Goal: Task Accomplishment & Management: Manage account settings

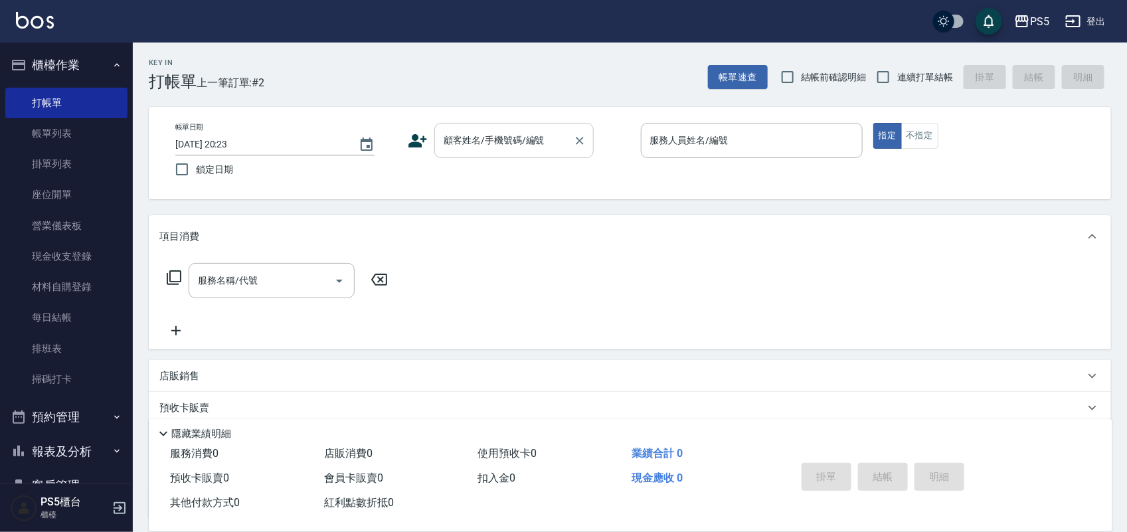
drag, startPoint x: 0, startPoint y: 0, endPoint x: 499, endPoint y: 141, distance: 519.1
click at [499, 141] on input "顧客姓名/手機號碼/編號" at bounding box center [504, 140] width 128 height 23
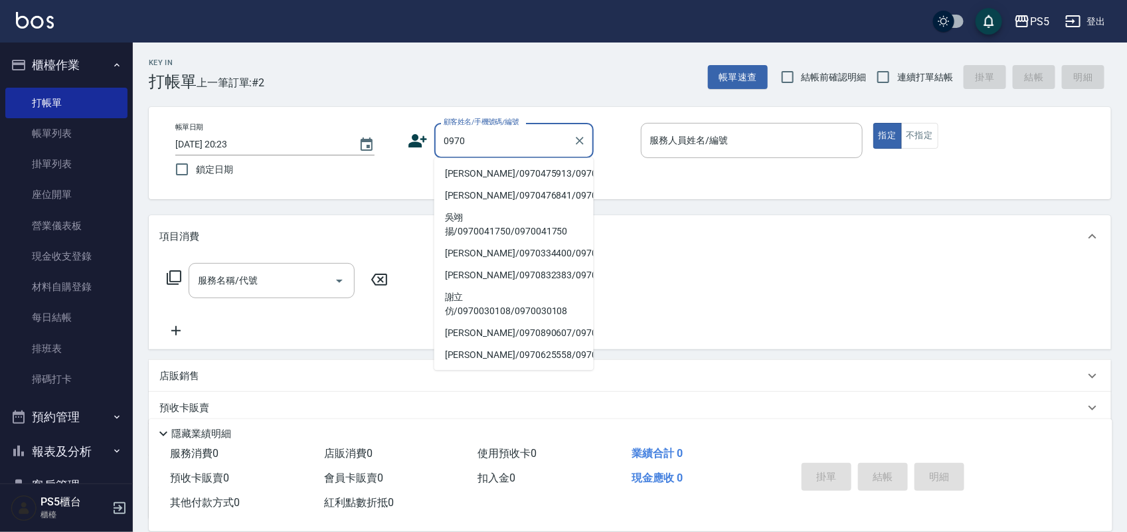
click at [486, 169] on li "[PERSON_NAME]/0970475913/0970475913" at bounding box center [513, 174] width 159 height 22
type input "李如鈺/0970475913/0970475913"
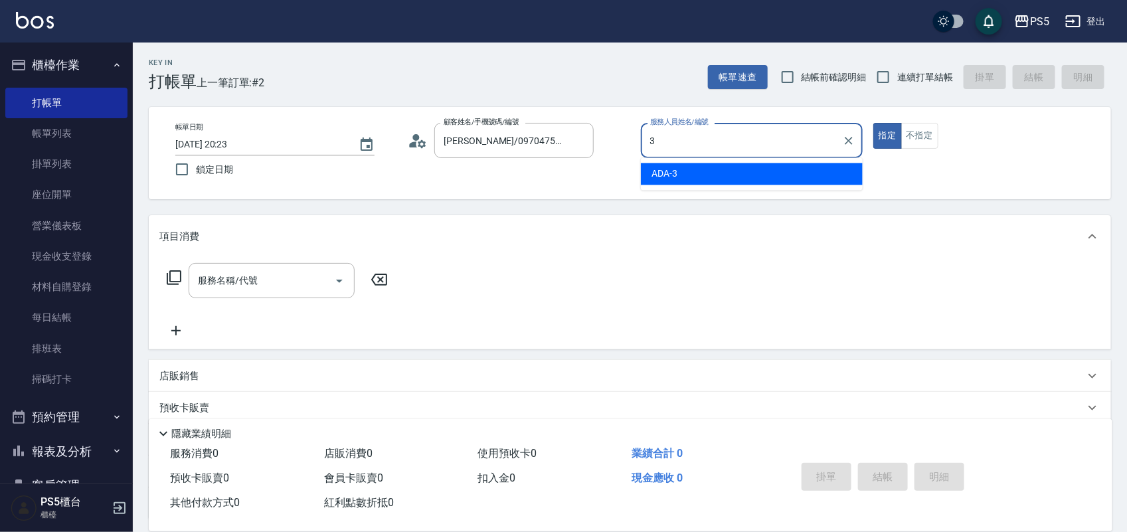
type input "ADA-3"
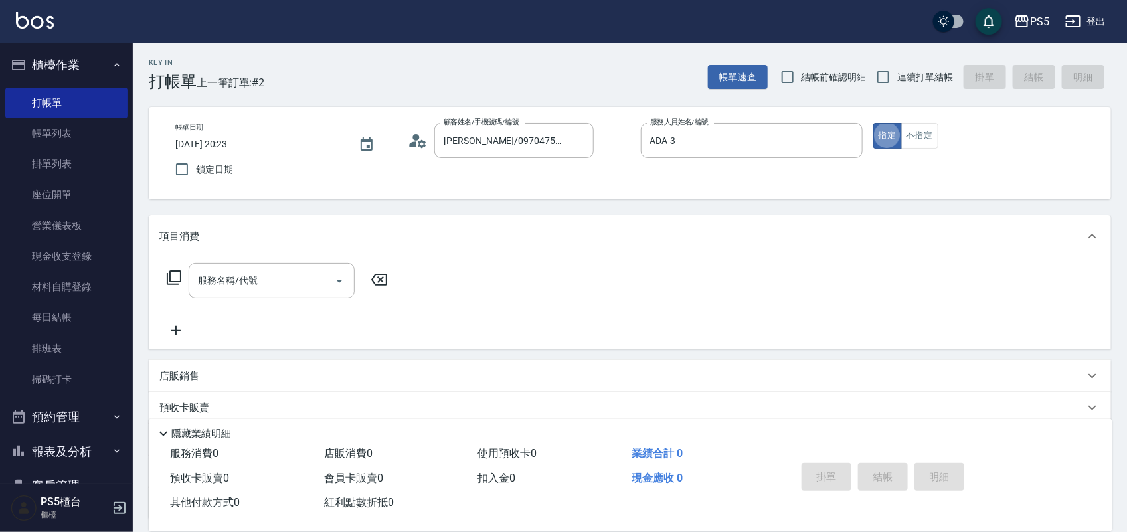
type button "true"
drag, startPoint x: 578, startPoint y: 137, endPoint x: 567, endPoint y: 143, distance: 13.1
click at [580, 137] on icon "Clear" at bounding box center [579, 140] width 13 height 13
click at [557, 146] on input "顧客姓名/手機號碼/編號" at bounding box center [504, 140] width 128 height 23
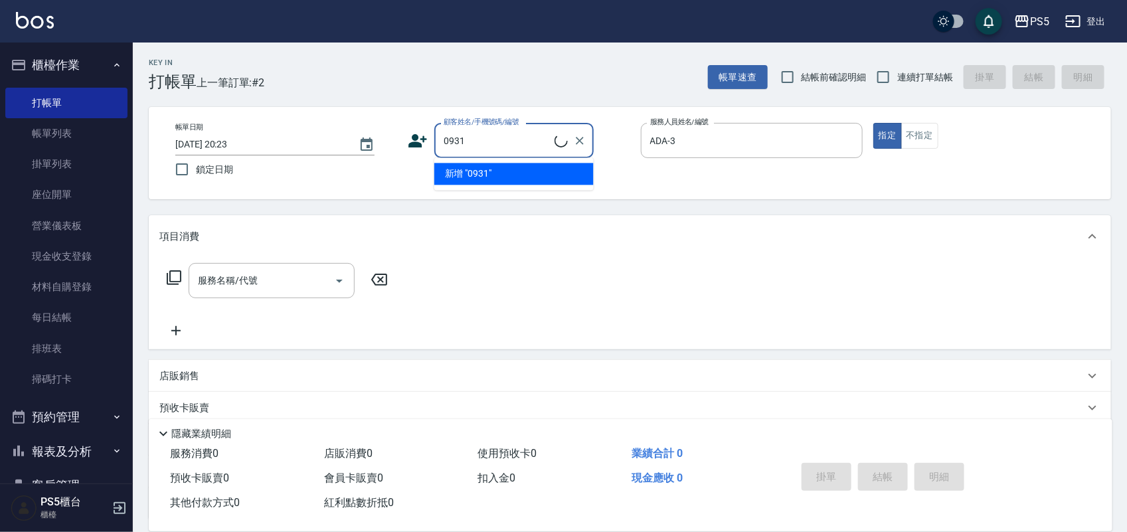
type input "[PERSON_NAME]/0931835552/0931835552"
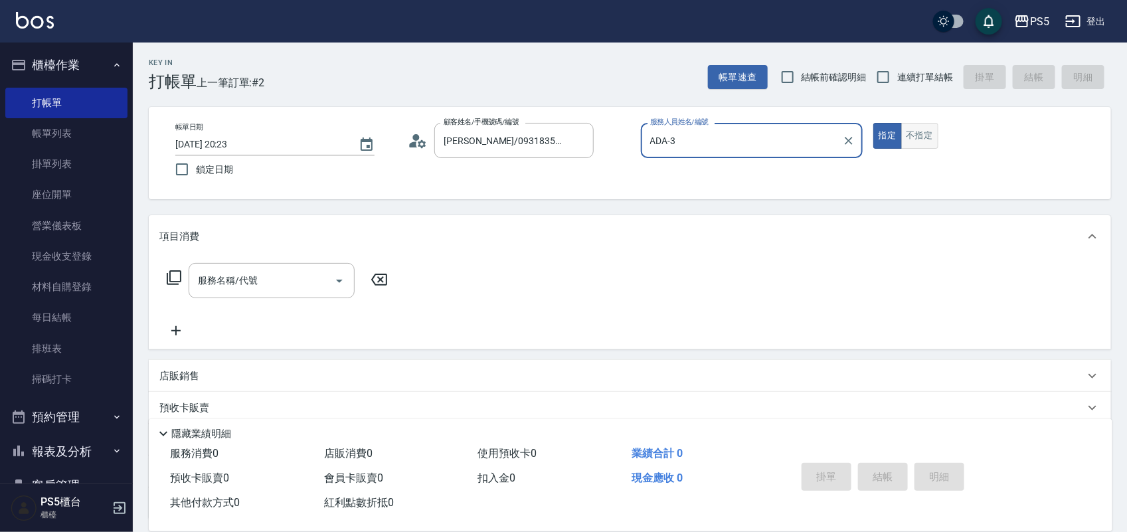
click at [929, 131] on button "不指定" at bounding box center [919, 136] width 37 height 26
click at [217, 283] on div "服務名稱/代號 服務名稱/代號" at bounding box center [272, 280] width 166 height 35
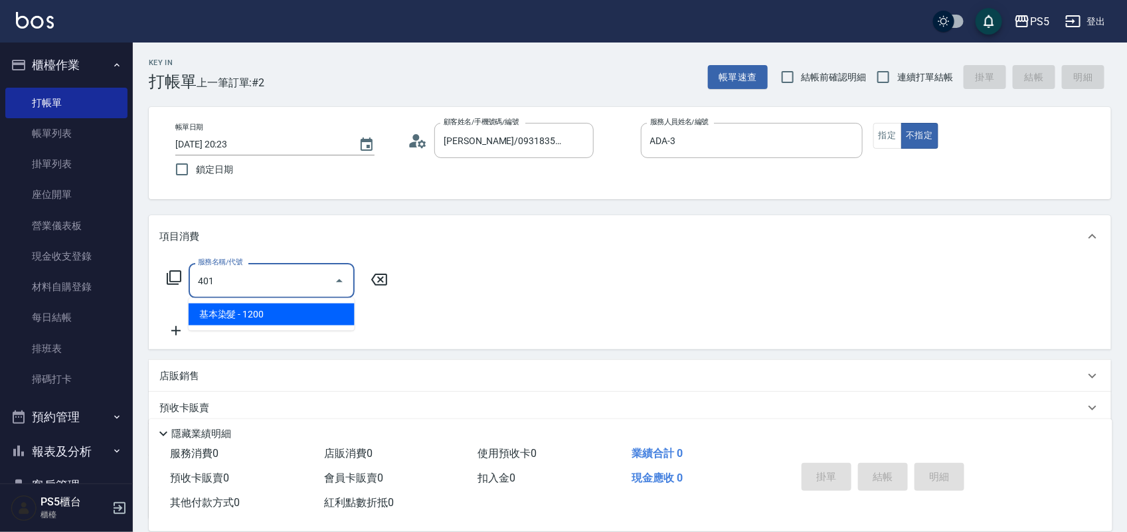
type input "基本染髮(401)"
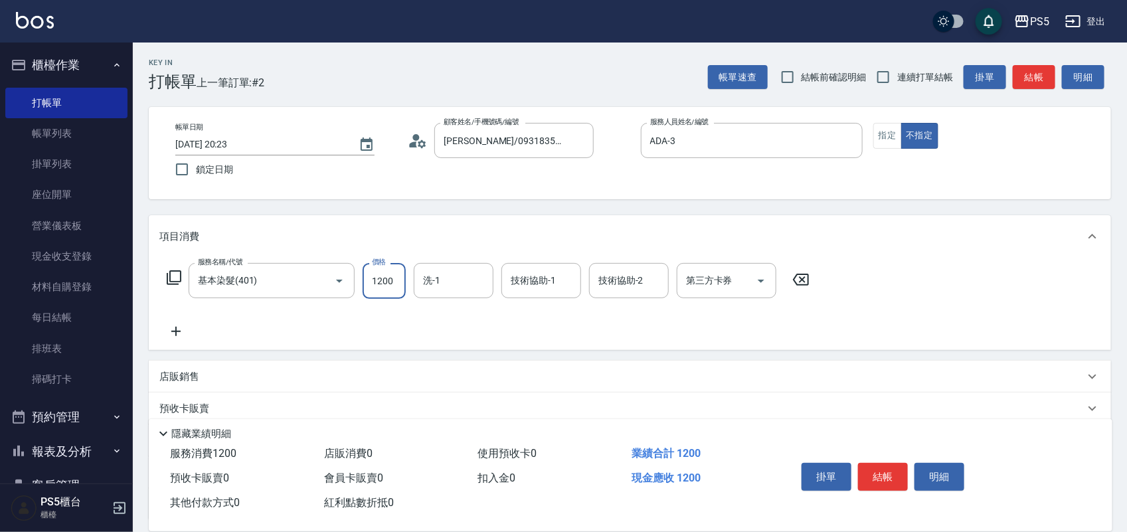
click at [393, 283] on input "1200" at bounding box center [384, 281] width 43 height 36
type input "1799"
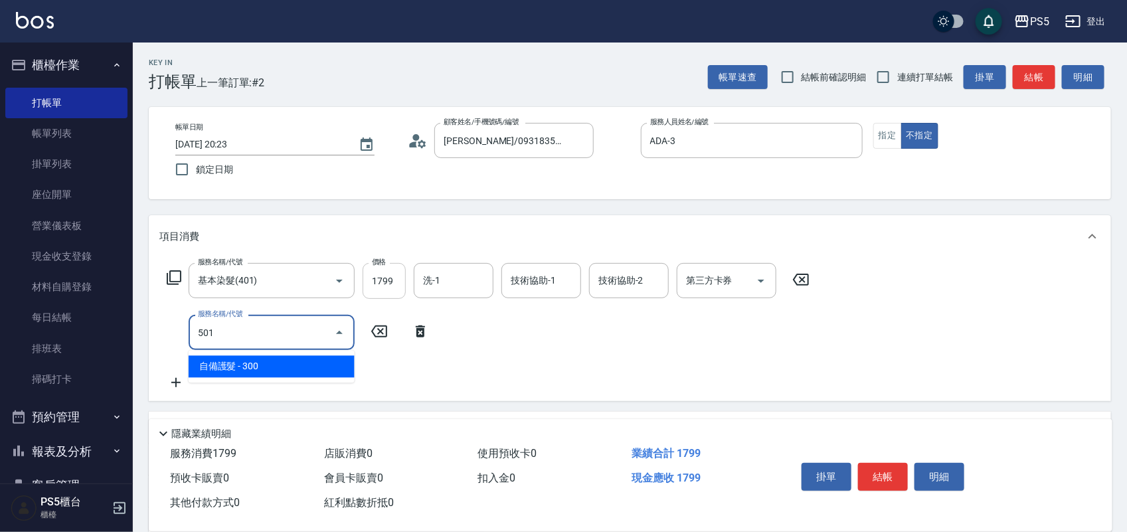
type input "自備護髮(501)"
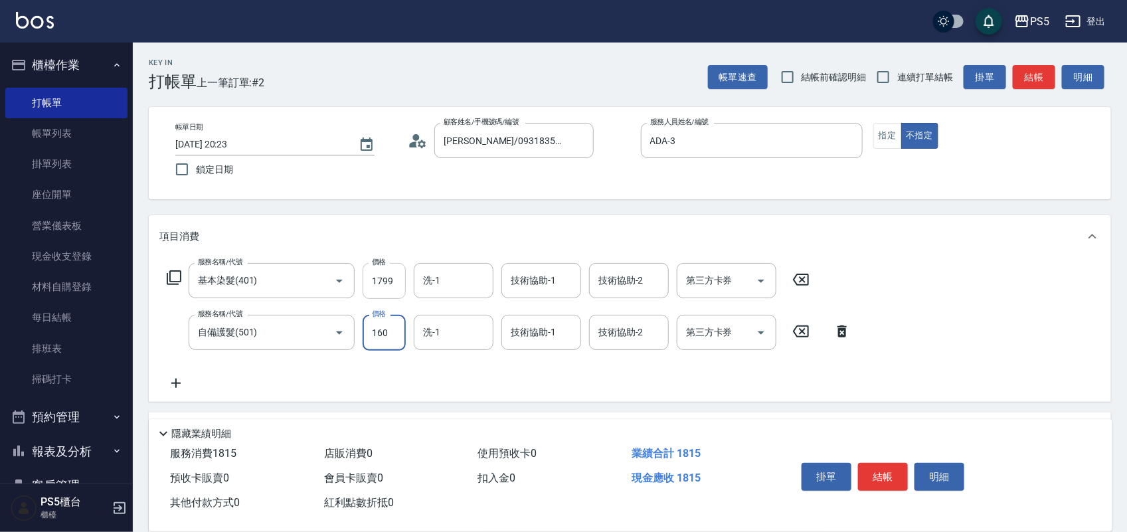
type input "1600"
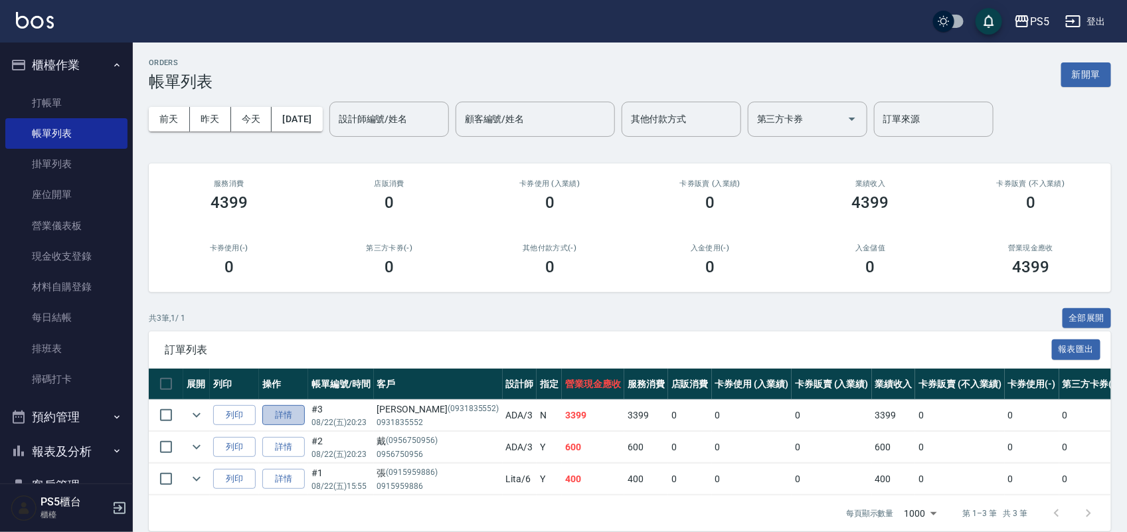
click at [279, 410] on link "詳情" at bounding box center [283, 415] width 43 height 21
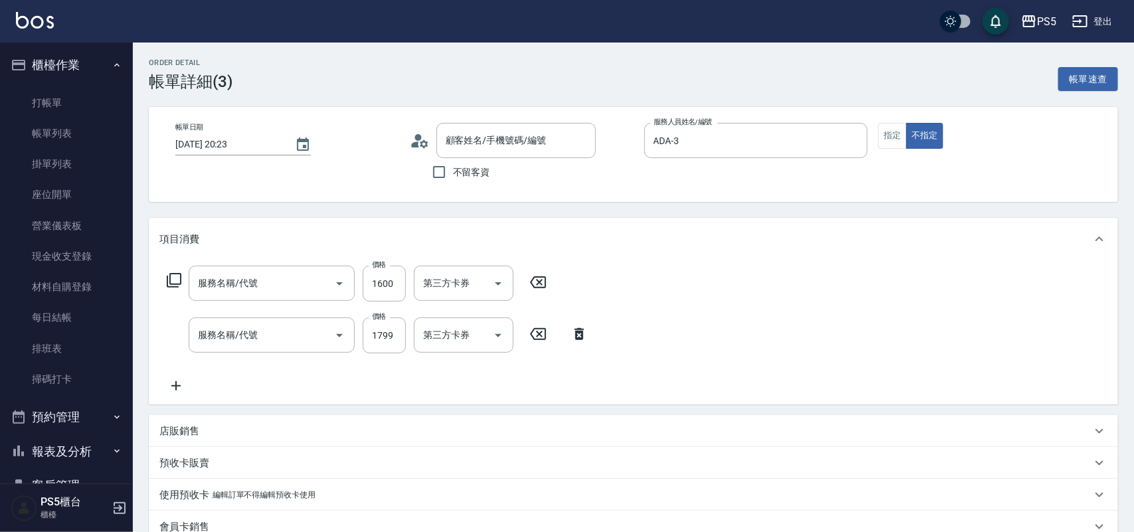
type input "2025/08/22 20:23"
type input "ADA-3"
type input "自備護髮(501)"
type input "基本染髮(401)"
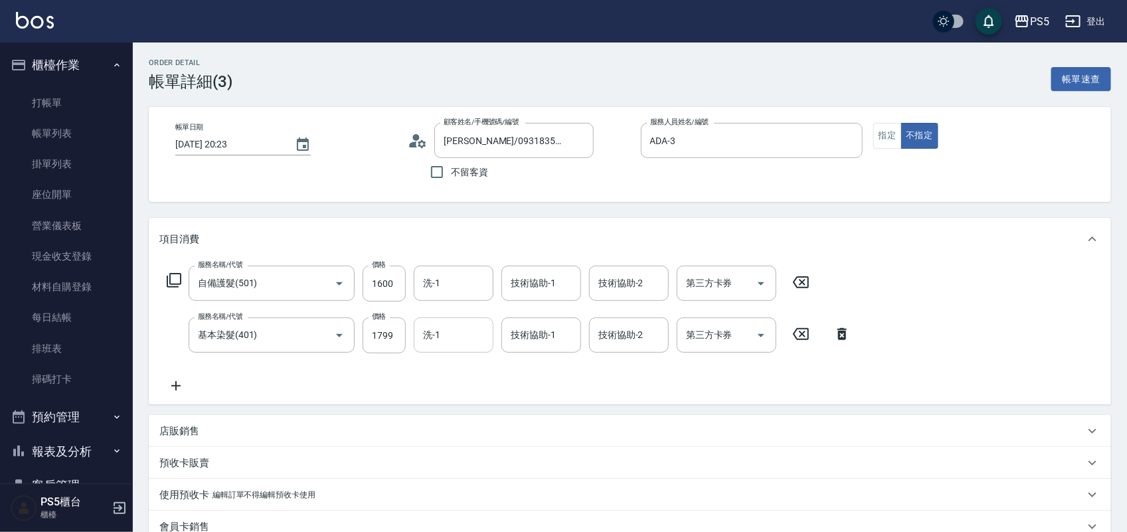
type input "[PERSON_NAME]/0931835552/0931835552"
click at [323, 280] on icon "Clear" at bounding box center [321, 284] width 8 height 8
click at [303, 281] on input "服務名稱/代號" at bounding box center [253, 283] width 117 height 23
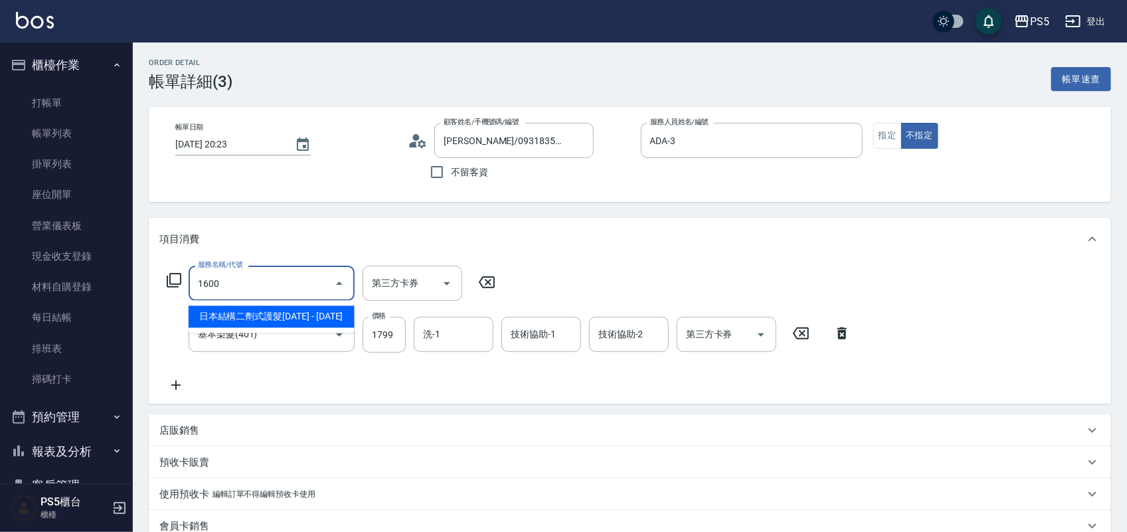
type input "日本結構二劑式護髮1600(904)"
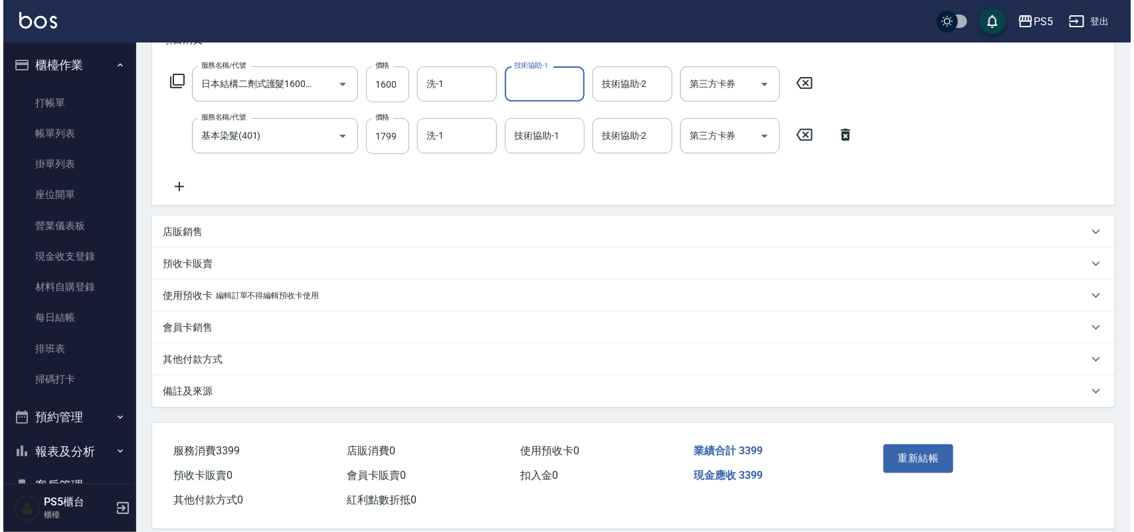
scroll to position [217, 0]
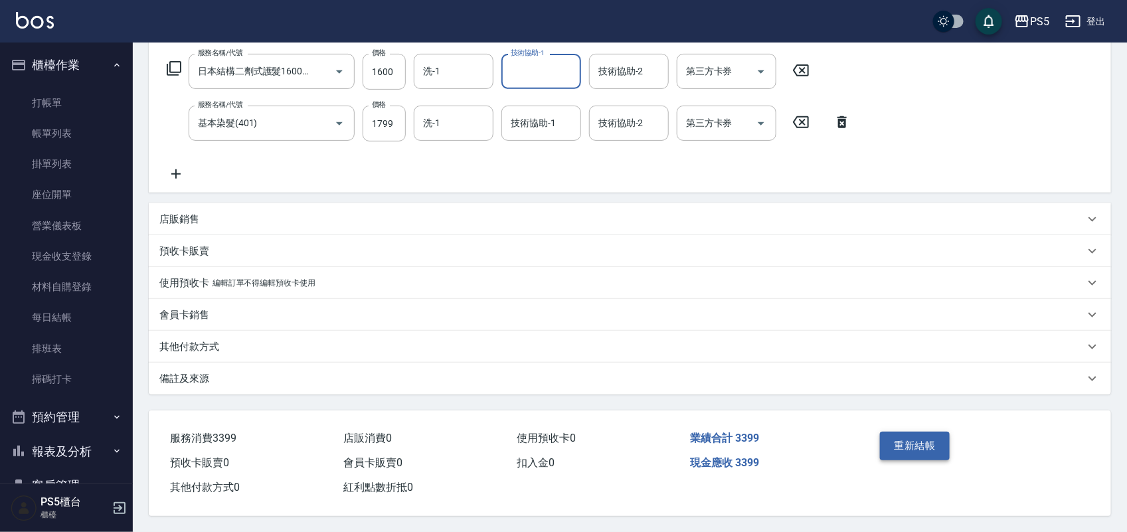
click at [925, 432] on button "重新結帳" at bounding box center [915, 446] width 70 height 28
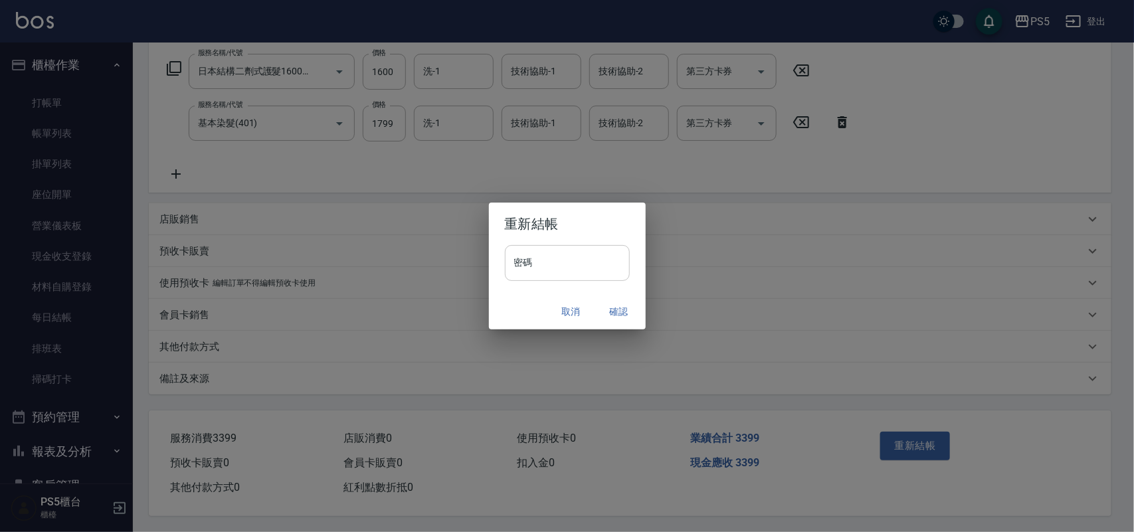
click at [538, 261] on input "密碼" at bounding box center [567, 263] width 125 height 36
click at [557, 264] on input "********" at bounding box center [567, 263] width 125 height 36
type input "*"
type input "****"
click at [608, 307] on button "確認" at bounding box center [619, 312] width 43 height 25
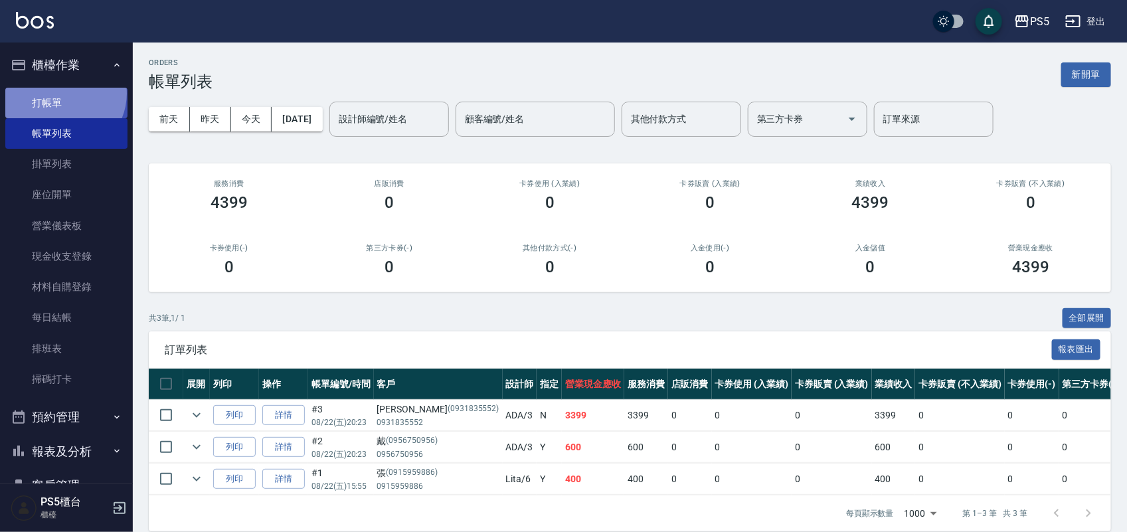
click at [61, 93] on link "打帳單" at bounding box center [66, 103] width 122 height 31
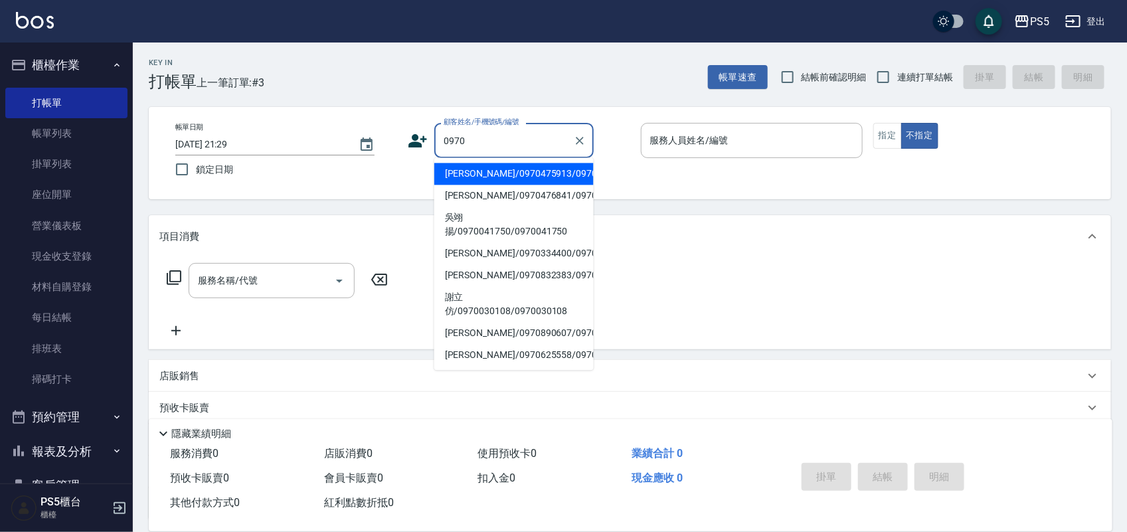
click at [478, 178] on li "[PERSON_NAME]/0970475913/0970475913" at bounding box center [513, 174] width 159 height 22
type input "[PERSON_NAME]/0970475913/0970475913"
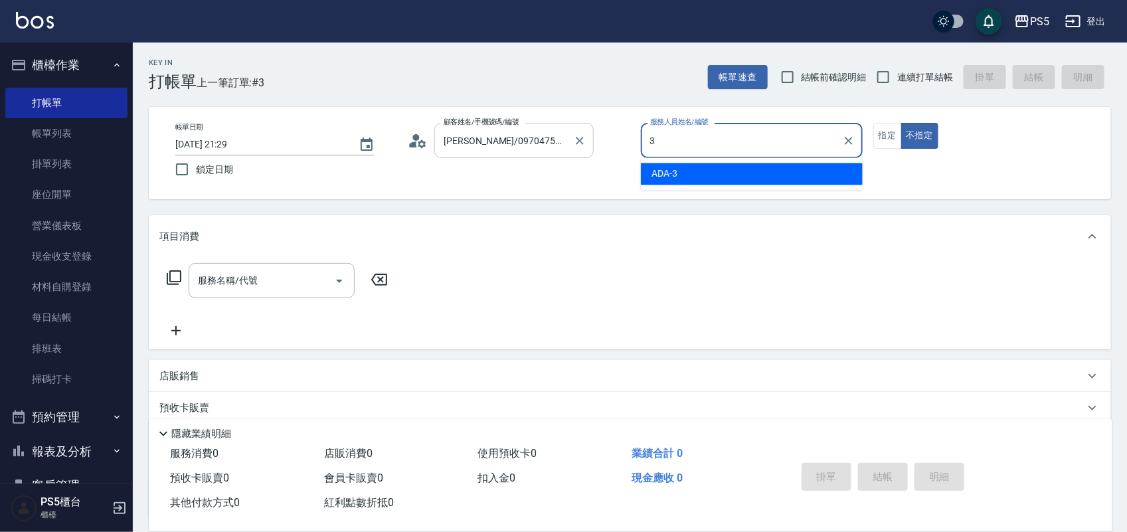
type input "ADA-3"
type button "false"
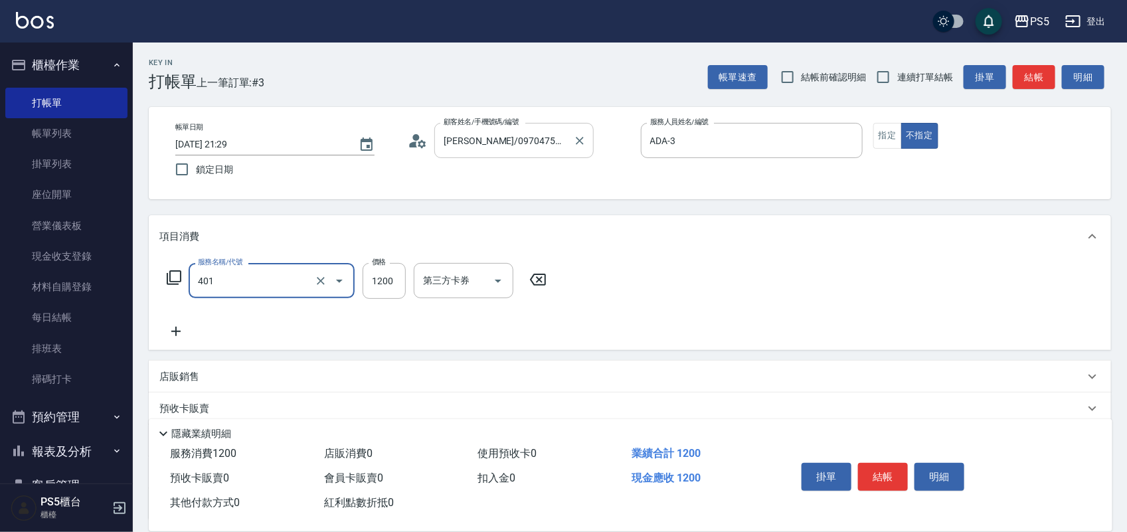
type input "基本染髮(401)"
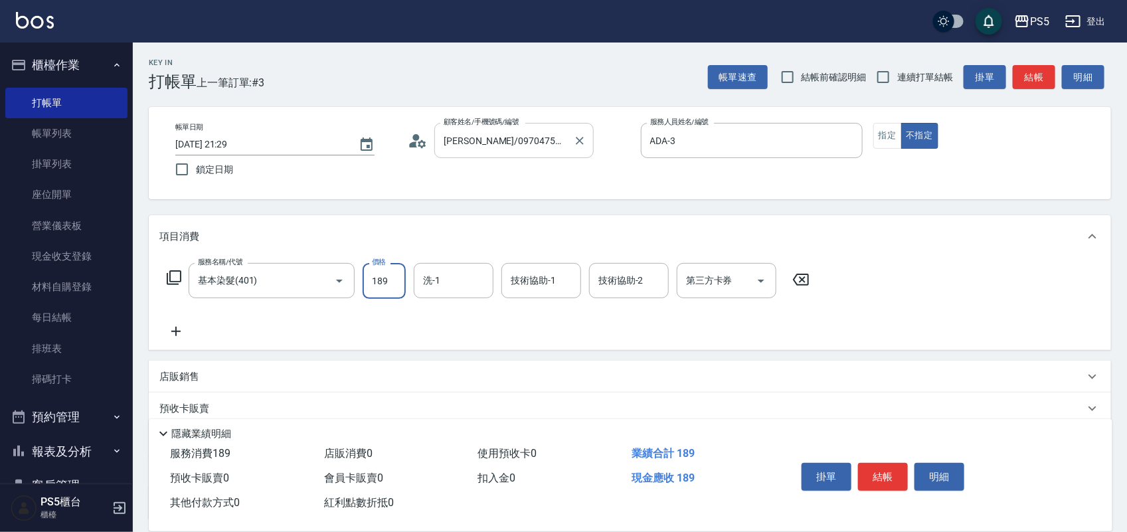
type input "1899"
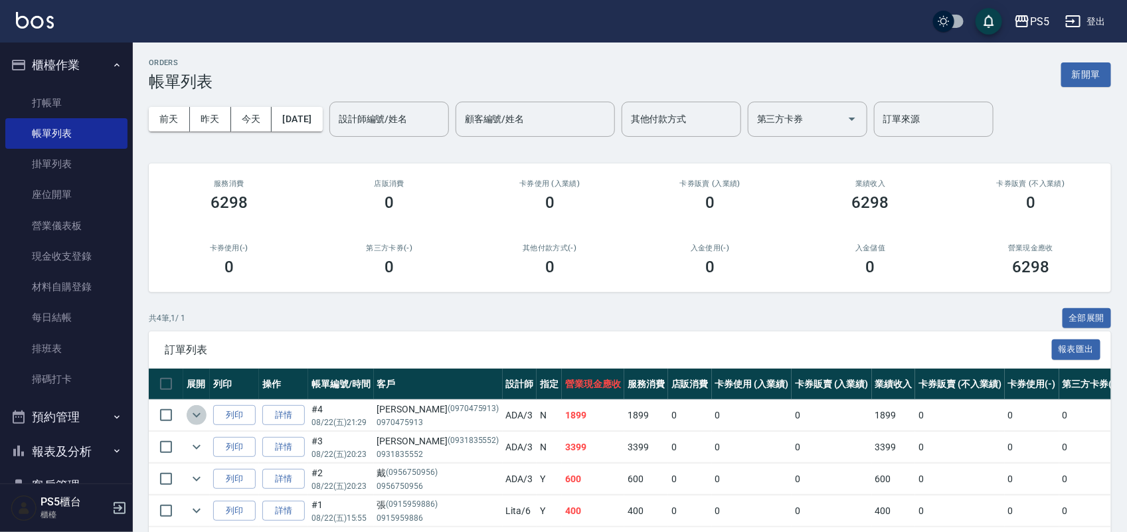
click at [198, 412] on icon "expand row" at bounding box center [197, 415] width 16 height 16
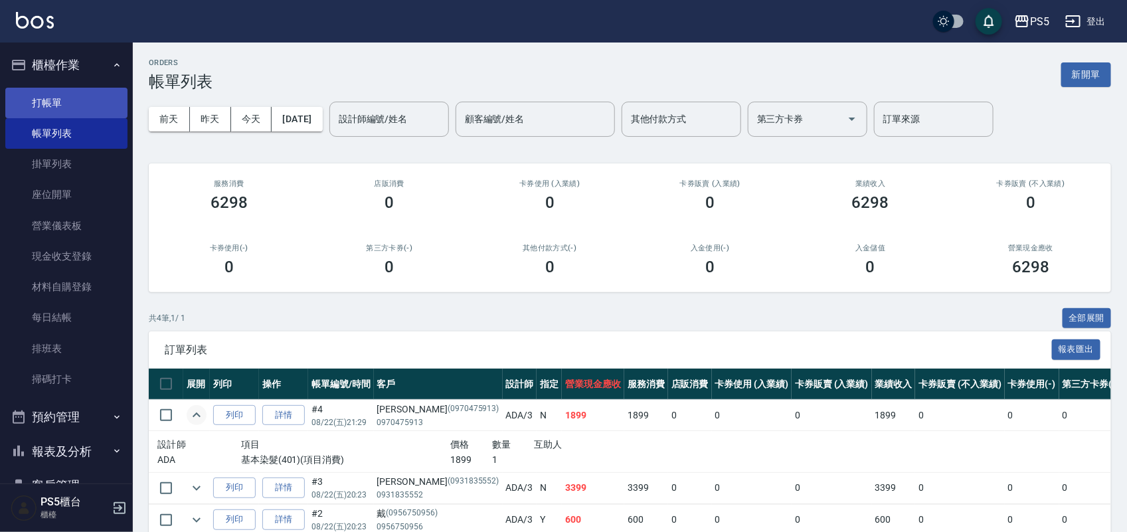
click at [93, 104] on link "打帳單" at bounding box center [66, 103] width 122 height 31
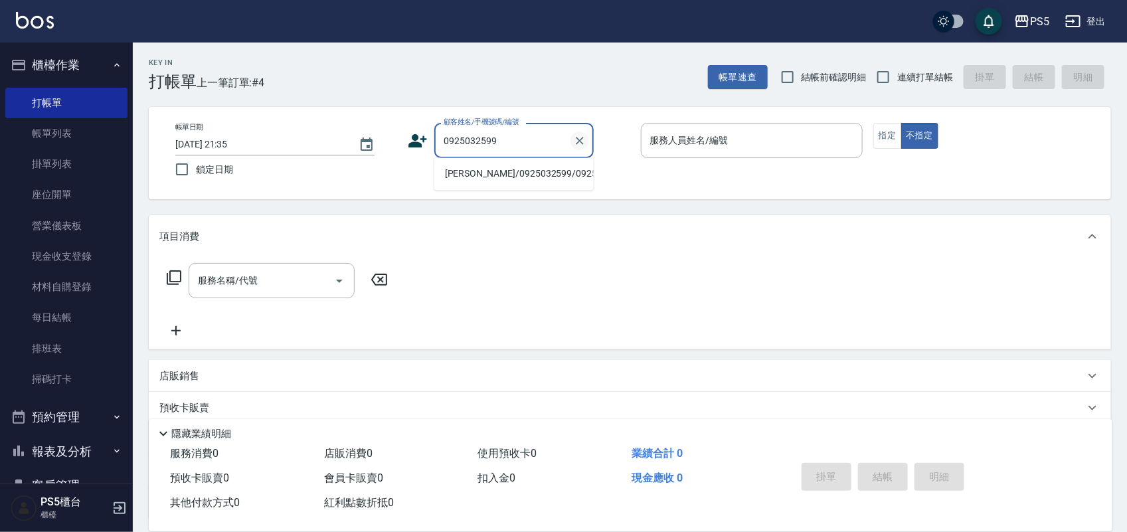
type input "[PERSON_NAME]/0925032599/0925032599"
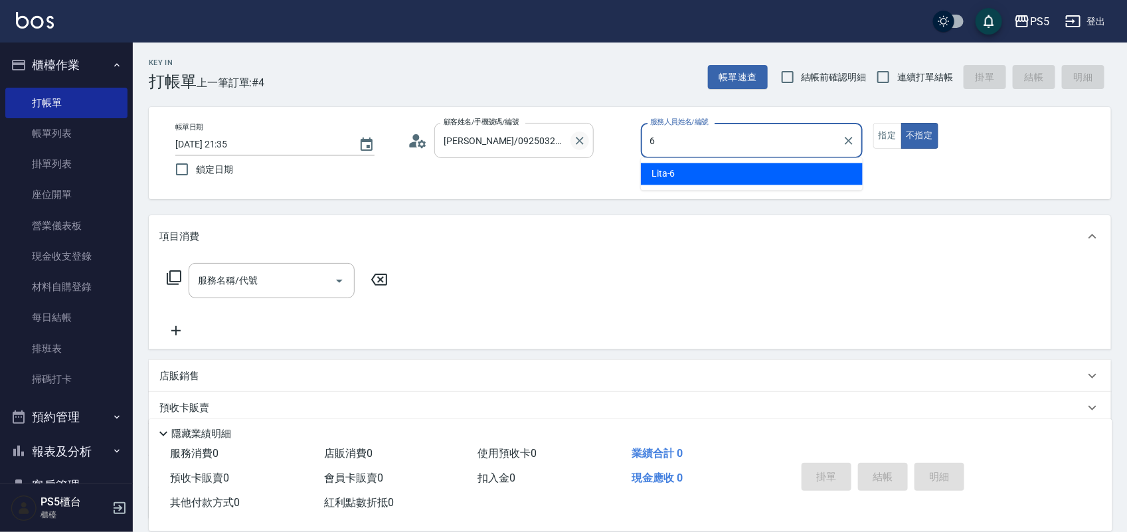
type input "Lita-6"
type button "false"
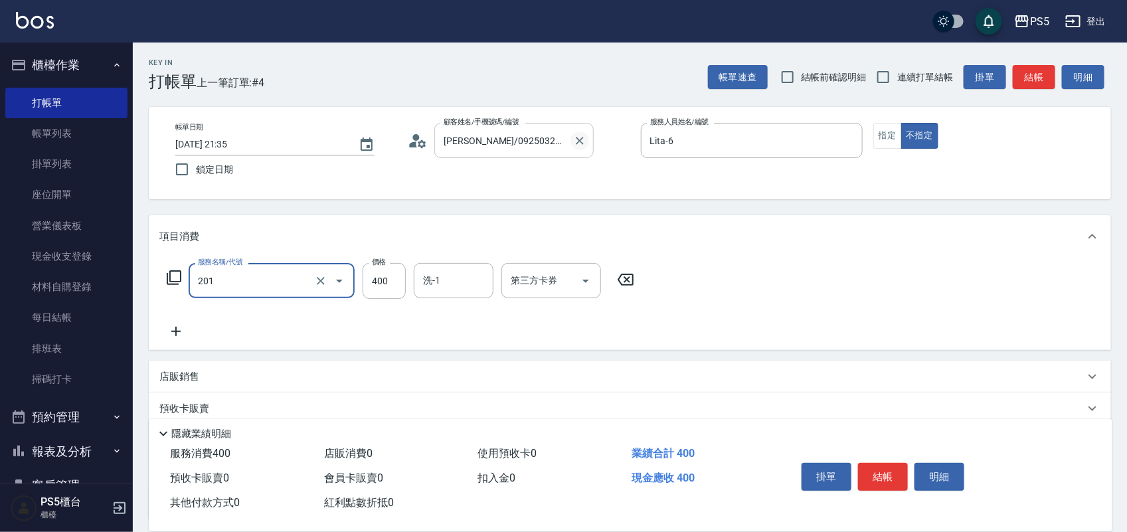
type input "洗剪400(201)"
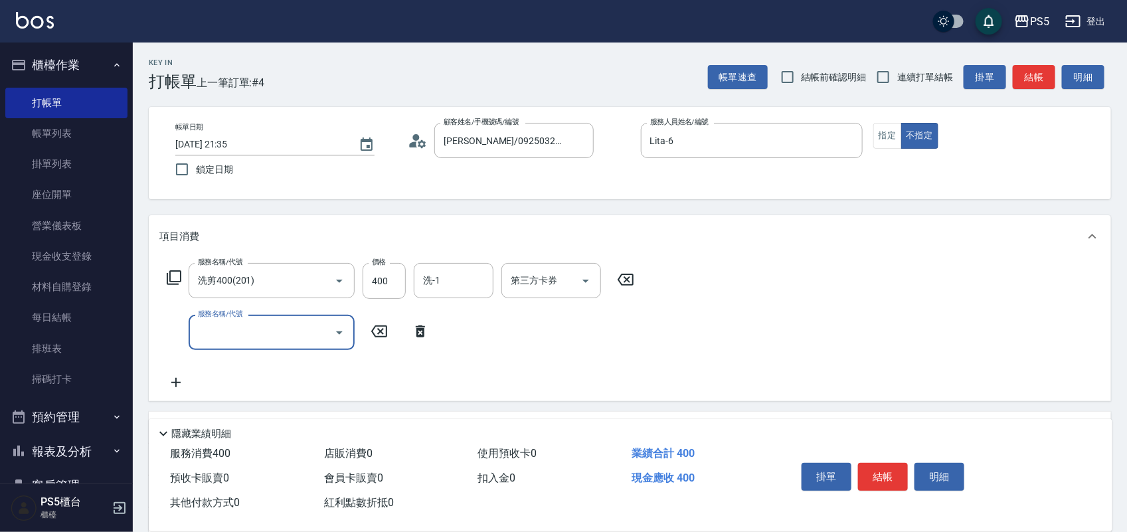
scroll to position [83, 0]
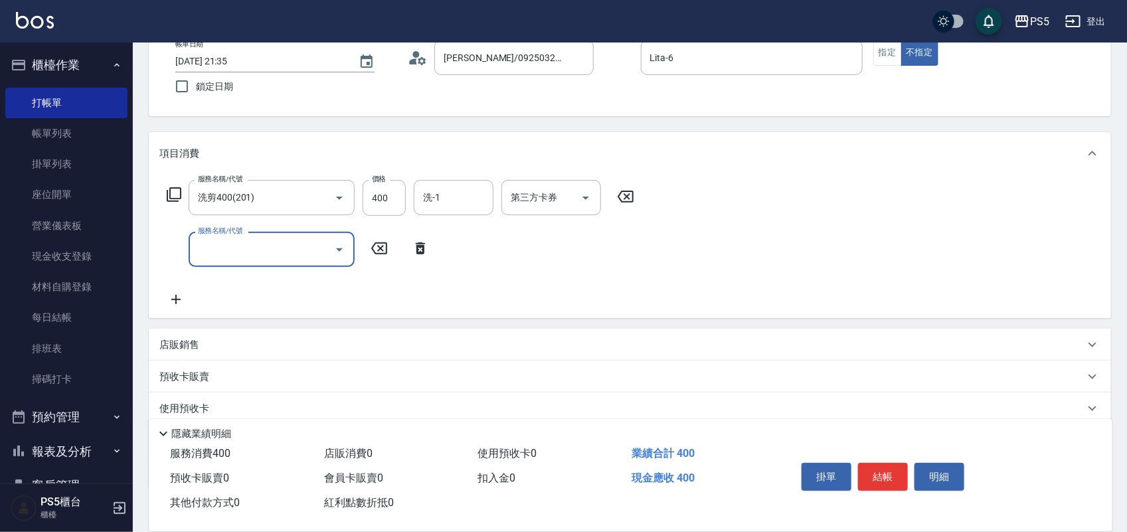
click at [207, 352] on div "店販銷售" at bounding box center [630, 345] width 962 height 32
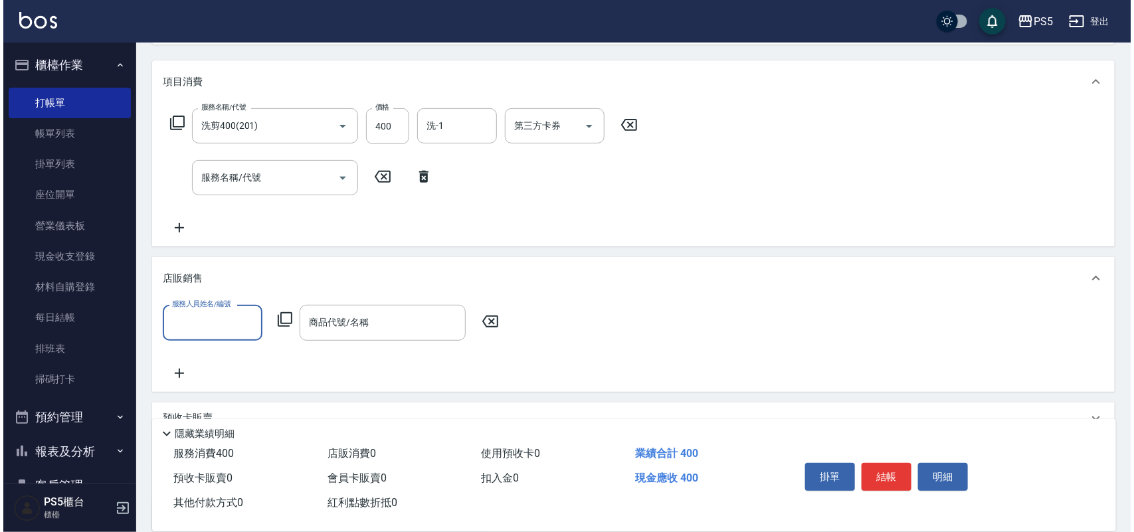
scroll to position [249, 0]
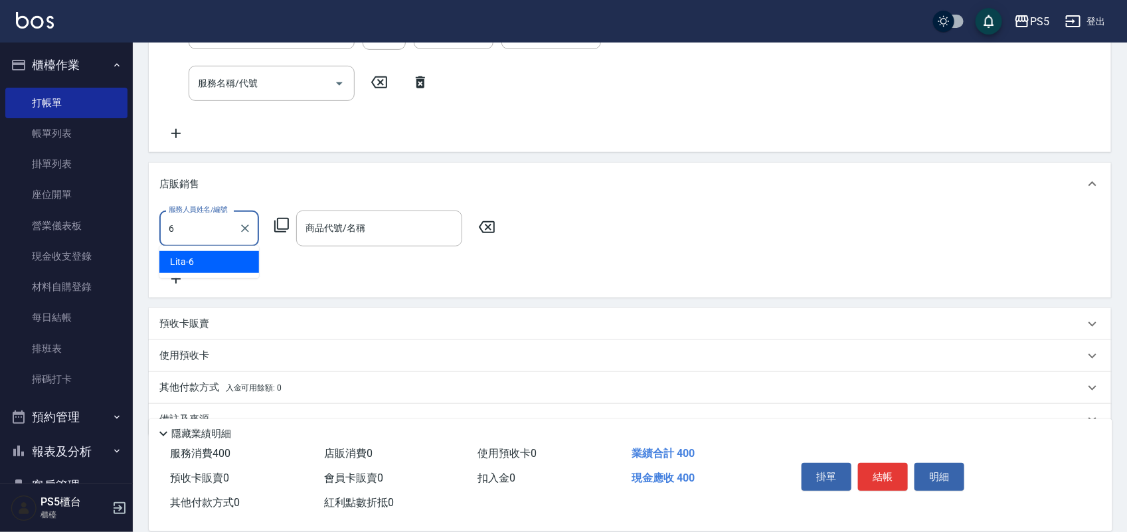
type input "Lita-6"
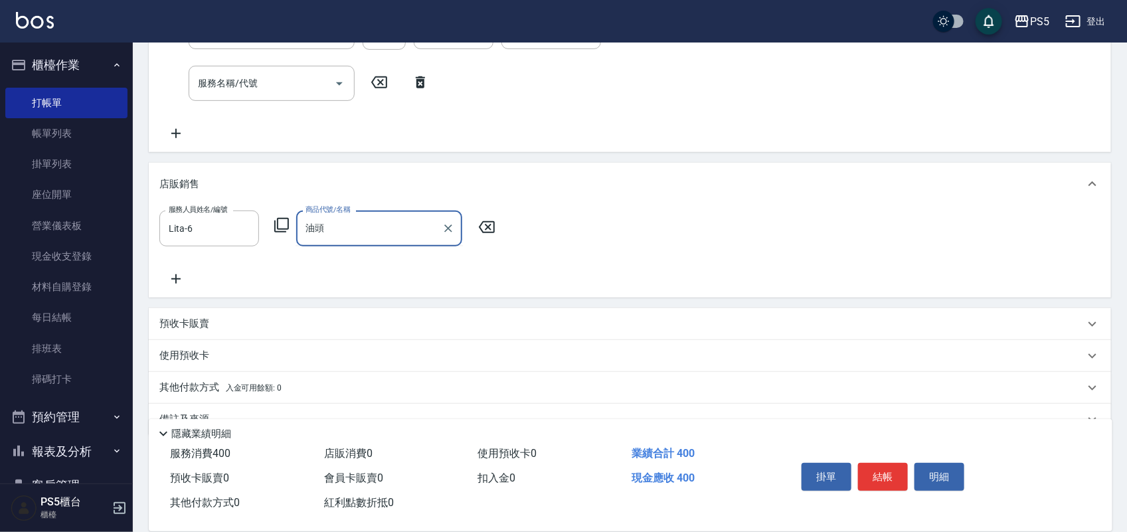
type input "油"
type input "髮"
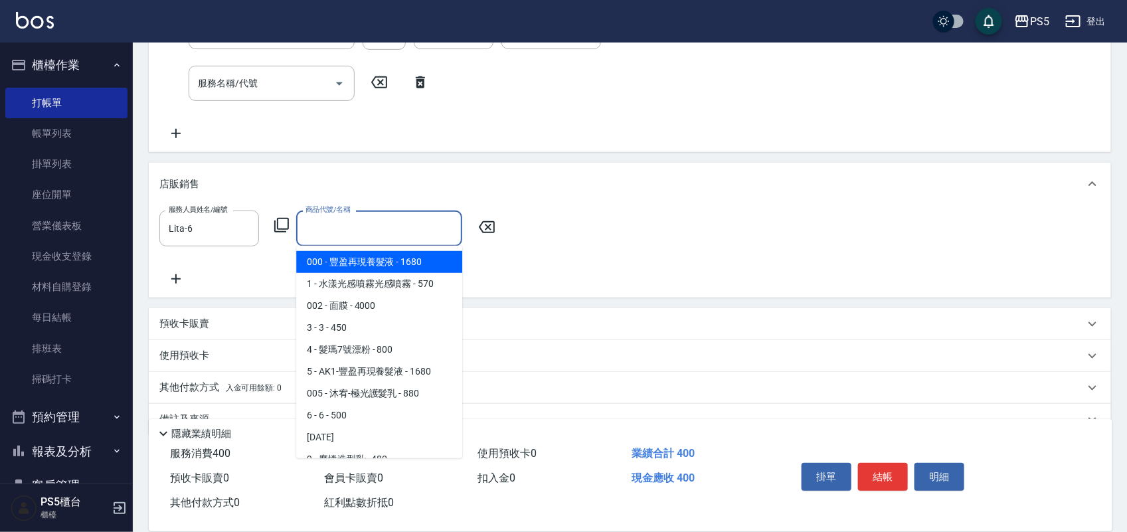
click at [283, 231] on icon at bounding box center [281, 225] width 15 height 15
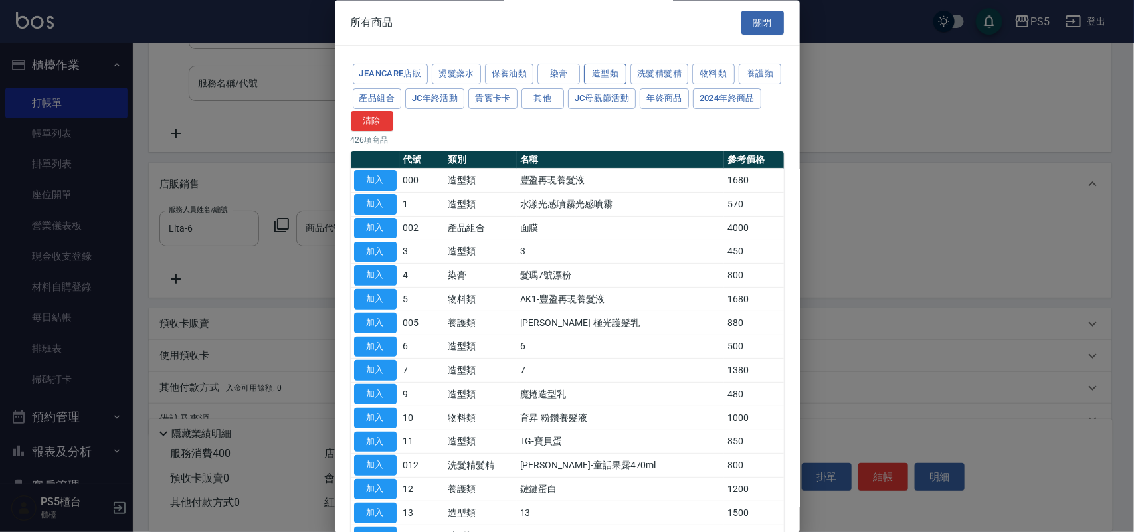
click at [602, 76] on button "造型類" at bounding box center [605, 74] width 43 height 21
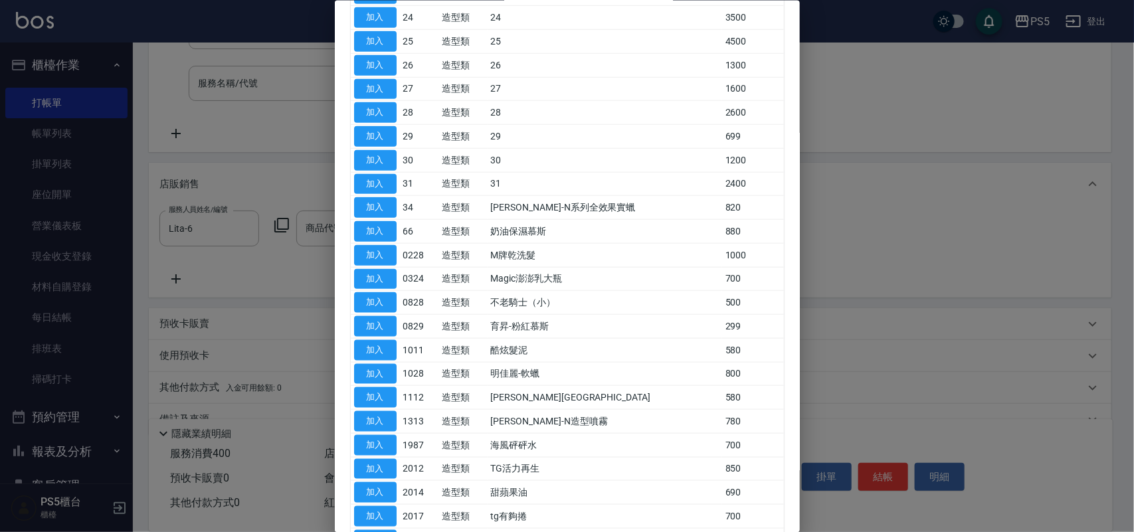
scroll to position [581, 0]
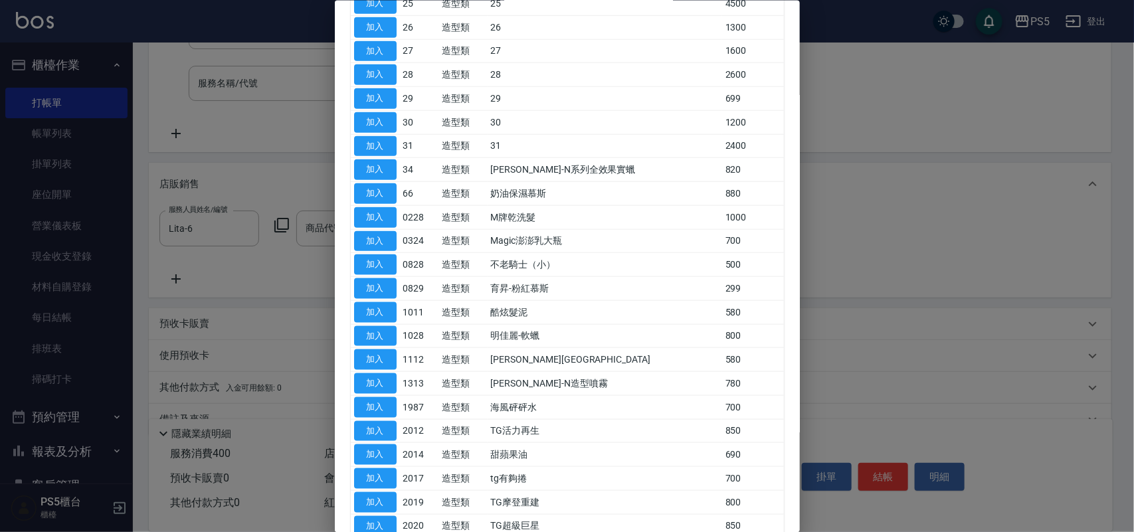
click at [536, 319] on td "酷炫髮泥" at bounding box center [605, 312] width 234 height 24
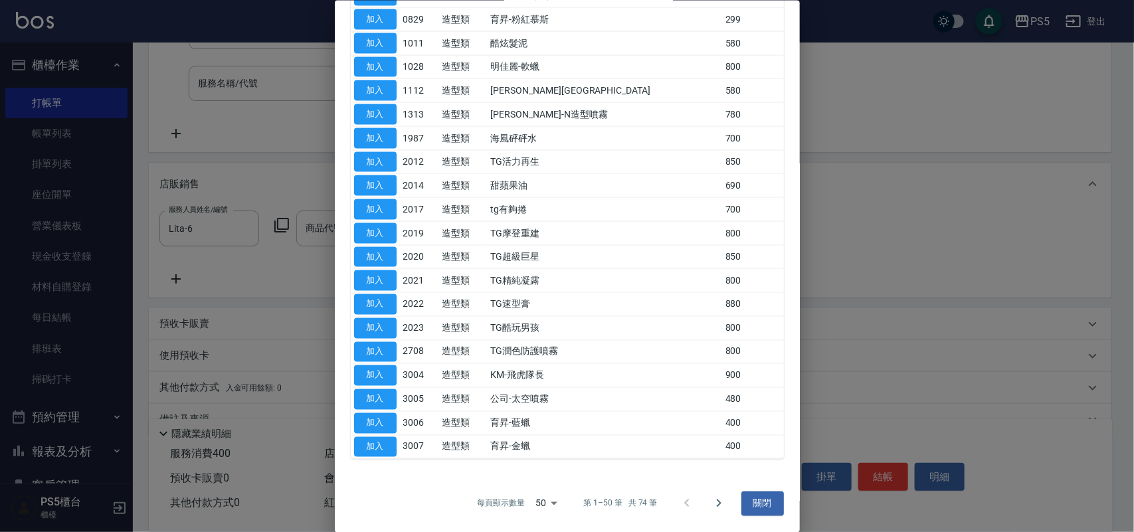
scroll to position [861, 0]
click at [711, 500] on icon "Go to next page" at bounding box center [719, 503] width 16 height 16
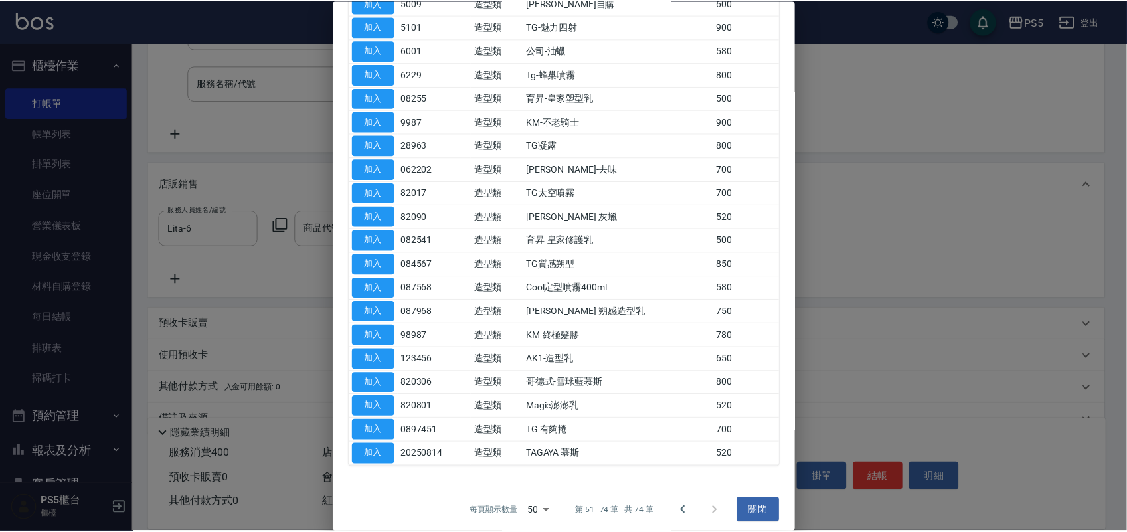
scroll to position [264, 0]
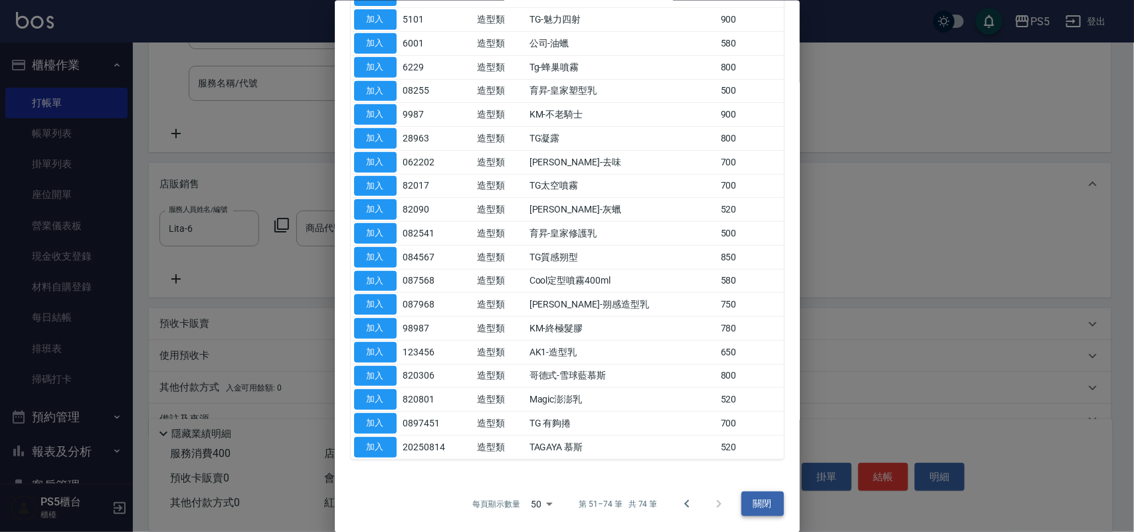
click at [765, 499] on button "關閉" at bounding box center [762, 504] width 43 height 25
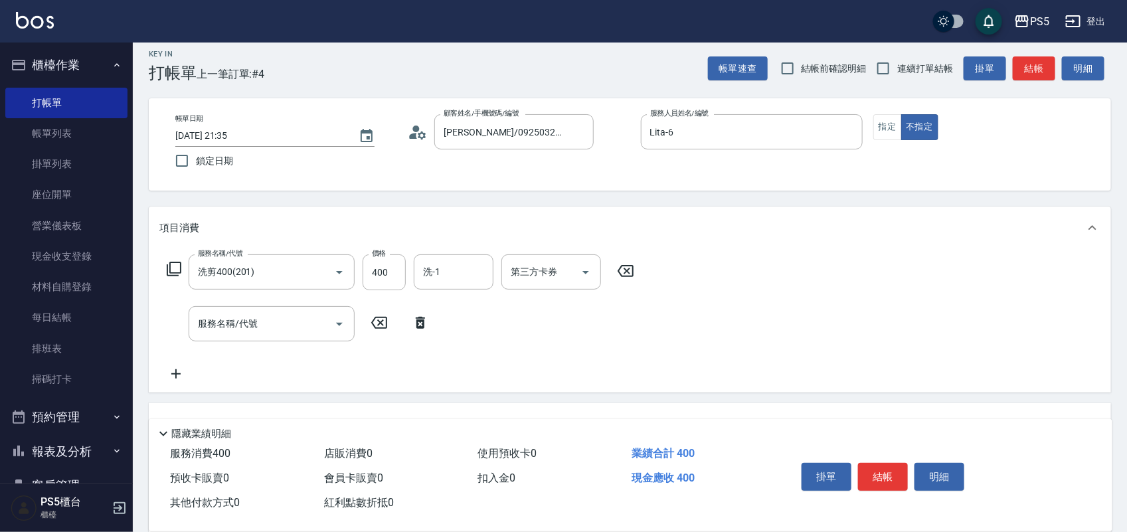
scroll to position [0, 0]
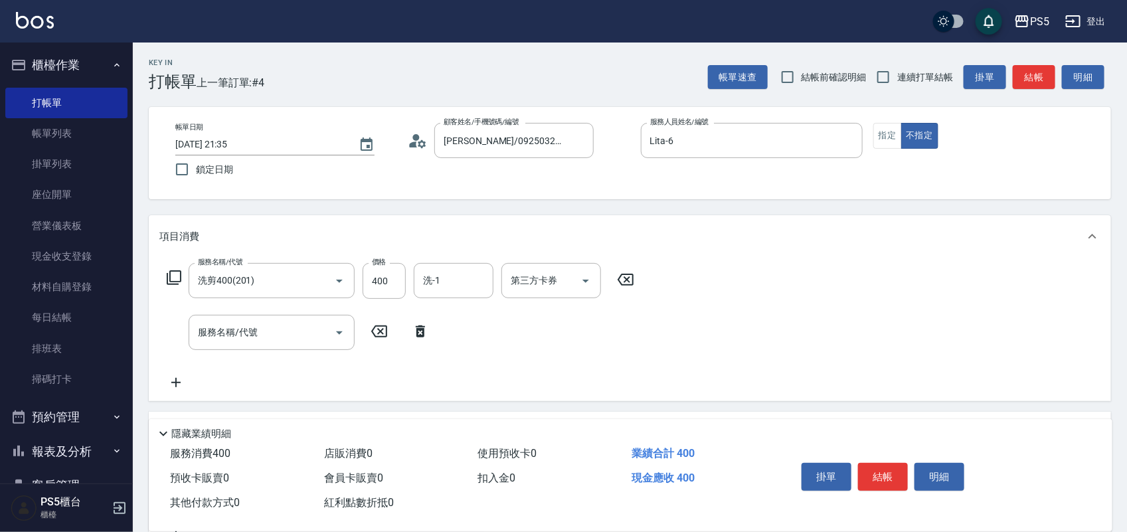
click at [425, 337] on icon at bounding box center [420, 331] width 33 height 16
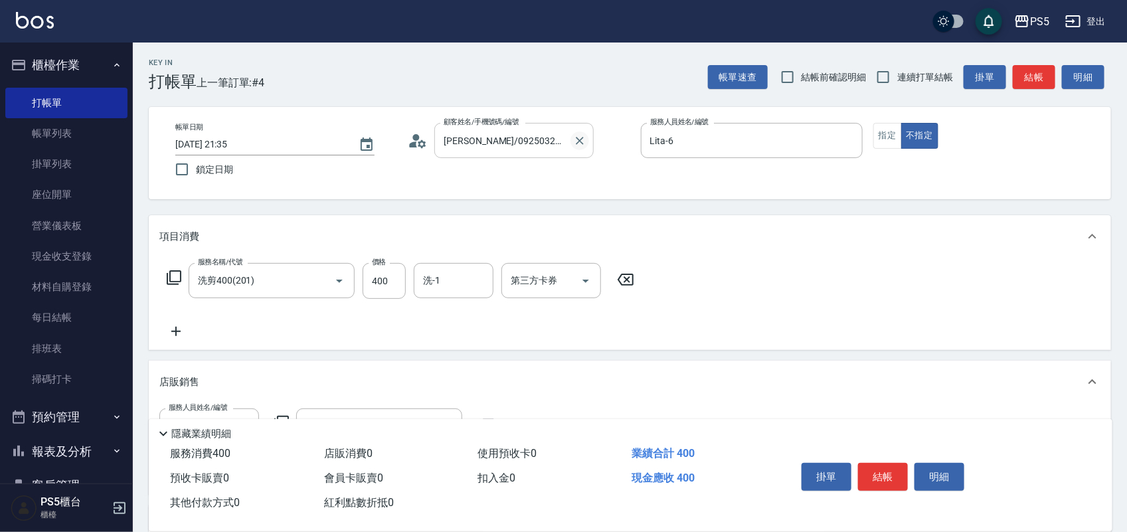
click at [583, 147] on button "Clear" at bounding box center [580, 141] width 19 height 19
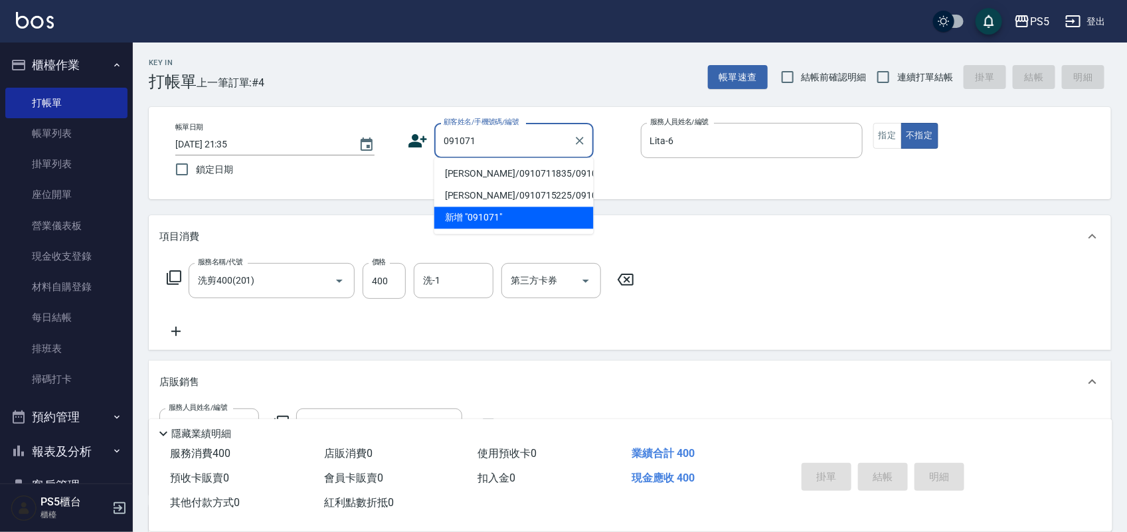
click at [490, 178] on li "[PERSON_NAME]/0910711835/0910711835" at bounding box center [513, 174] width 159 height 22
type input "[PERSON_NAME]/0910711835/0910711835"
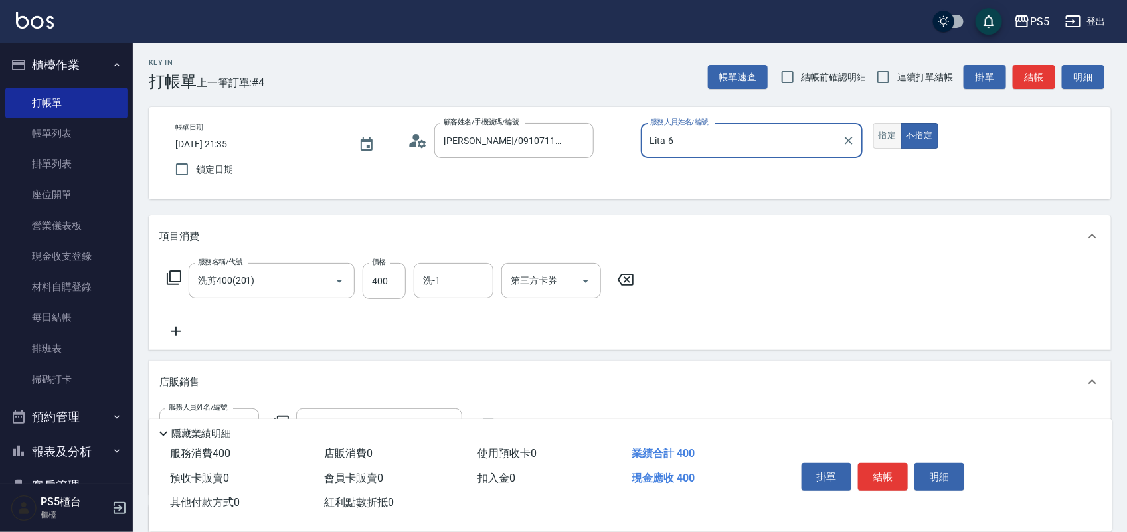
click at [877, 135] on button "指定" at bounding box center [887, 136] width 29 height 26
type button "true"
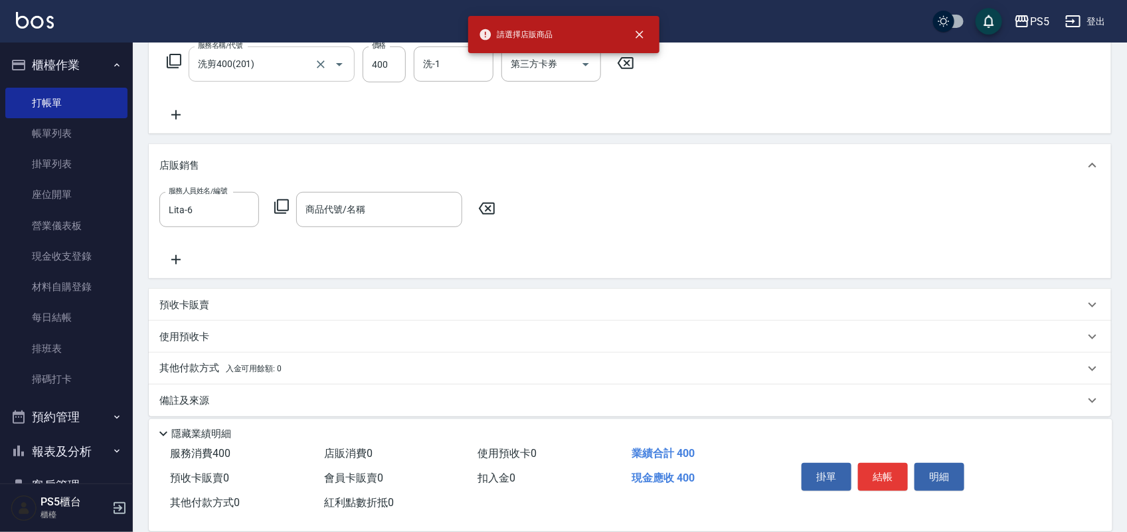
scroll to position [227, 0]
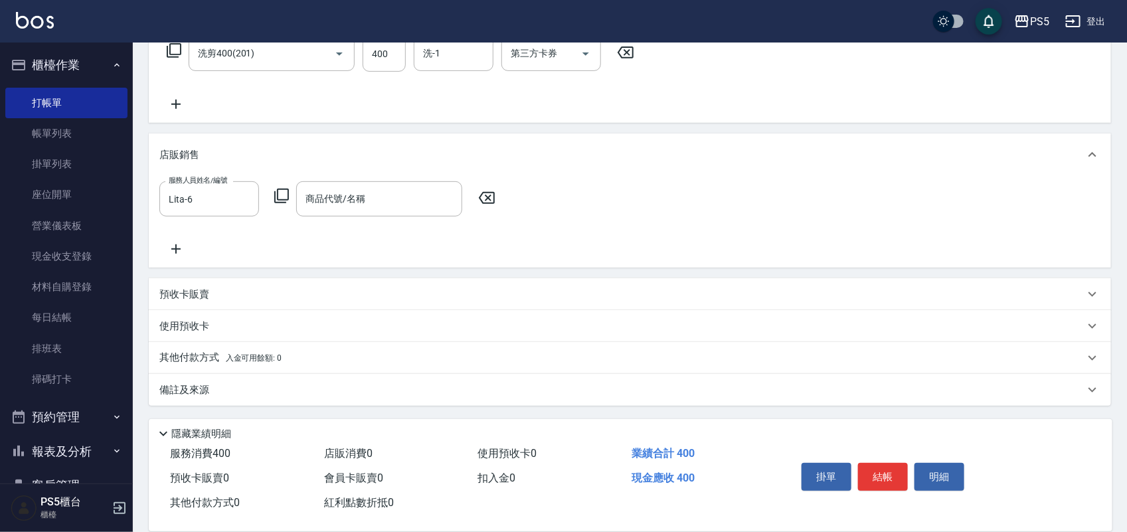
click at [485, 199] on icon at bounding box center [486, 198] width 33 height 16
click at [484, 197] on icon at bounding box center [486, 198] width 33 height 16
click at [483, 199] on icon at bounding box center [486, 198] width 33 height 16
click at [879, 458] on div "掛單 結帳 明細" at bounding box center [882, 479] width 173 height 42
click at [877, 472] on button "結帳" at bounding box center [883, 477] width 50 height 28
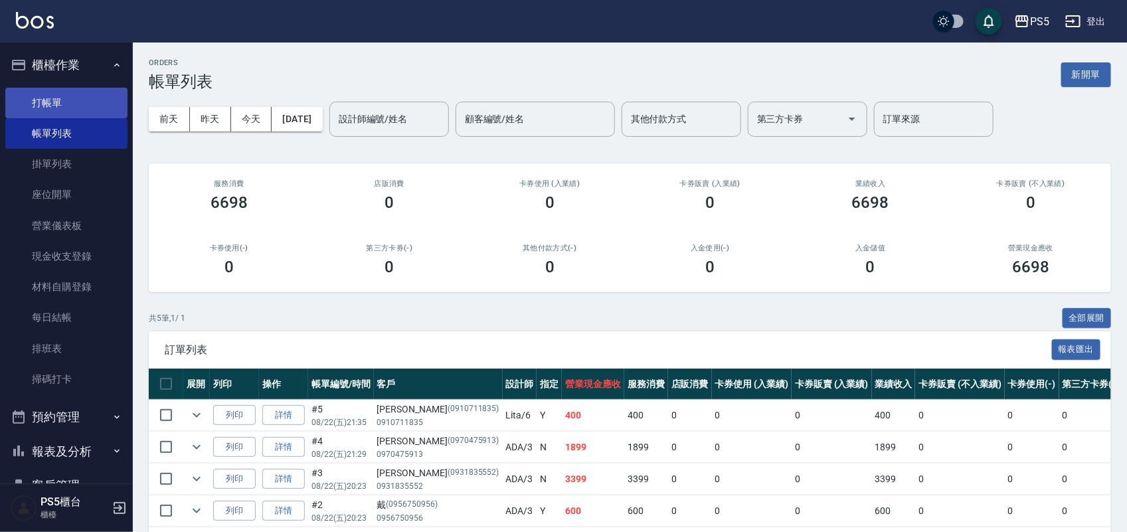
click at [94, 88] on link "打帳單" at bounding box center [66, 103] width 122 height 31
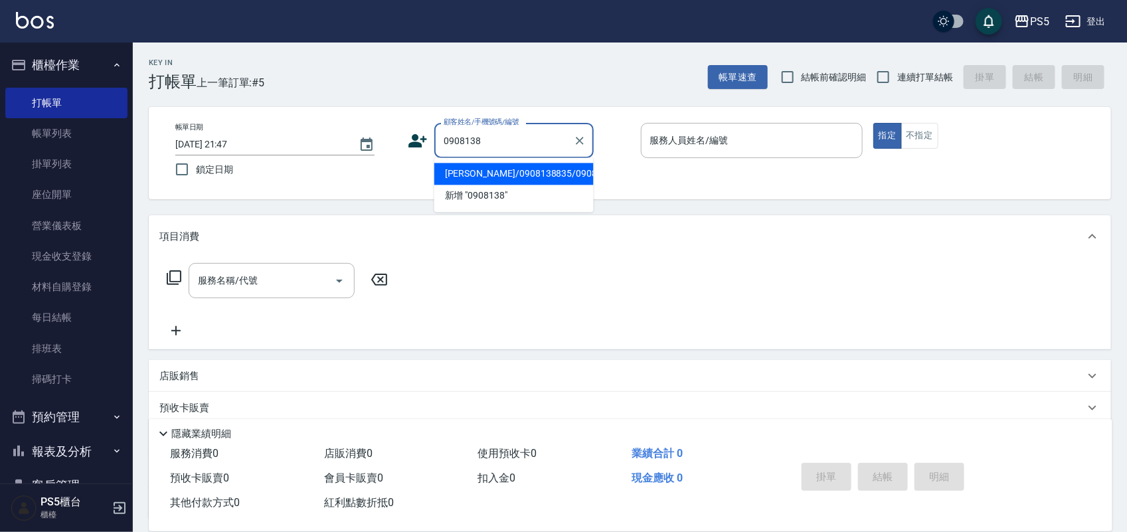
type input "[PERSON_NAME]/0908138835/0908138835"
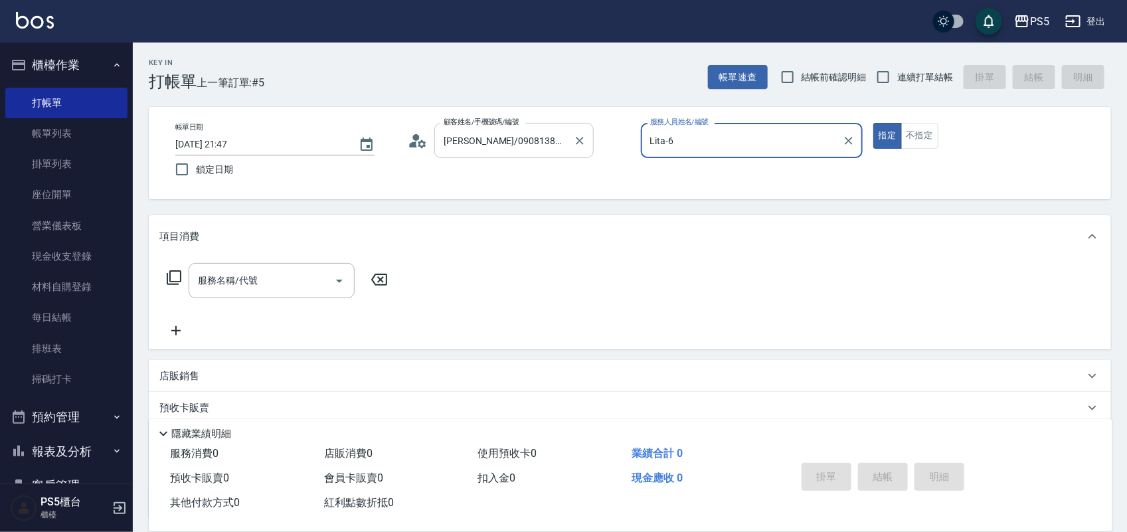
type input "Lita-6"
click at [873, 123] on button "指定" at bounding box center [887, 136] width 29 height 26
type button "true"
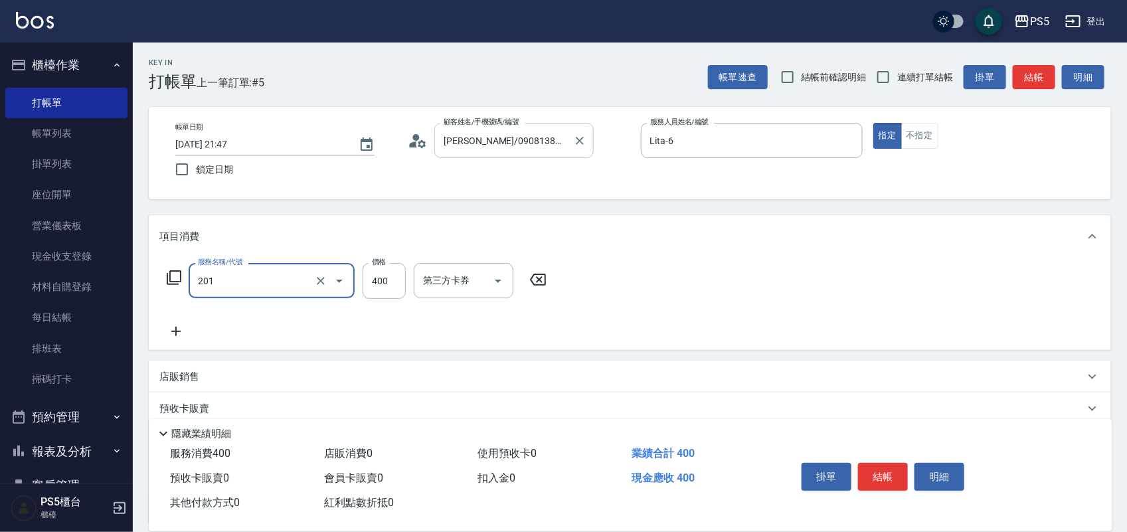
type input "洗剪400(201)"
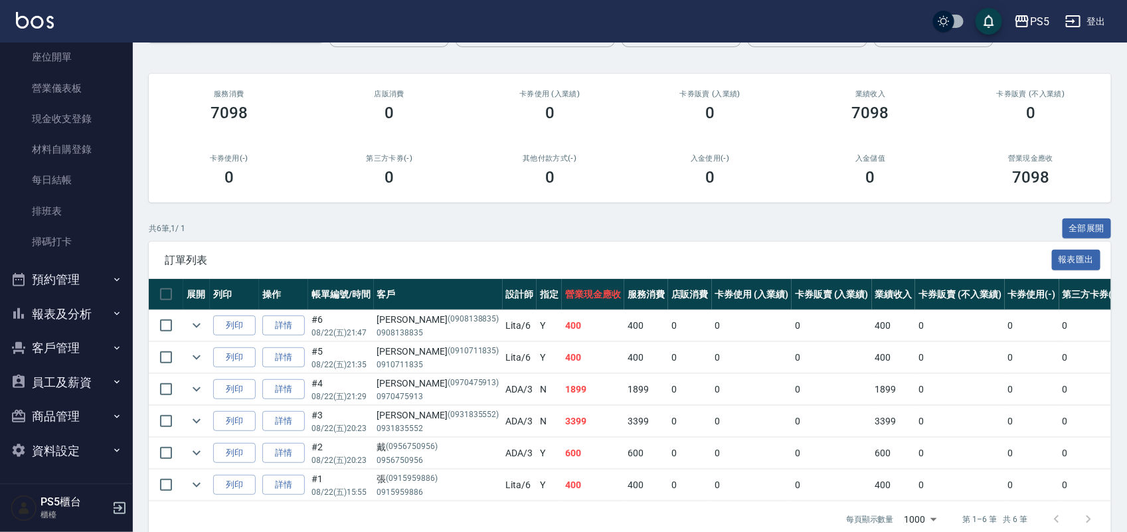
scroll to position [125, 0]
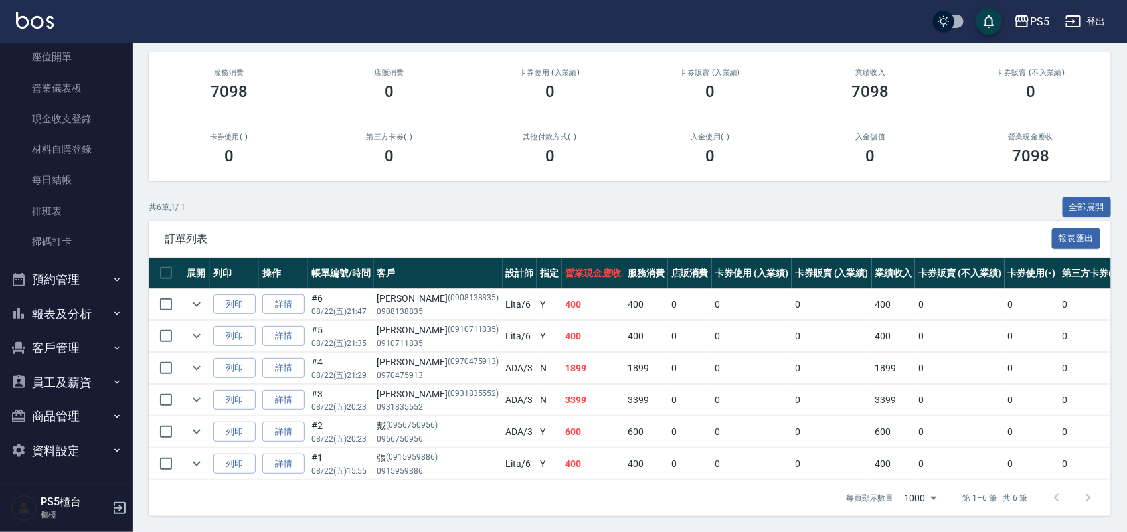
click at [67, 399] on ul "櫃檯作業 打帳單 帳單列表 掛單列表 座位開單 營業儀表板 現金收支登錄 材料自購登錄 每日結帳 排班表 掃碼打卡 預約管理 預約管理 單日預約紀錄 單週預約…" at bounding box center [66, 189] width 122 height 568
click at [63, 409] on button "商品管理" at bounding box center [66, 416] width 122 height 35
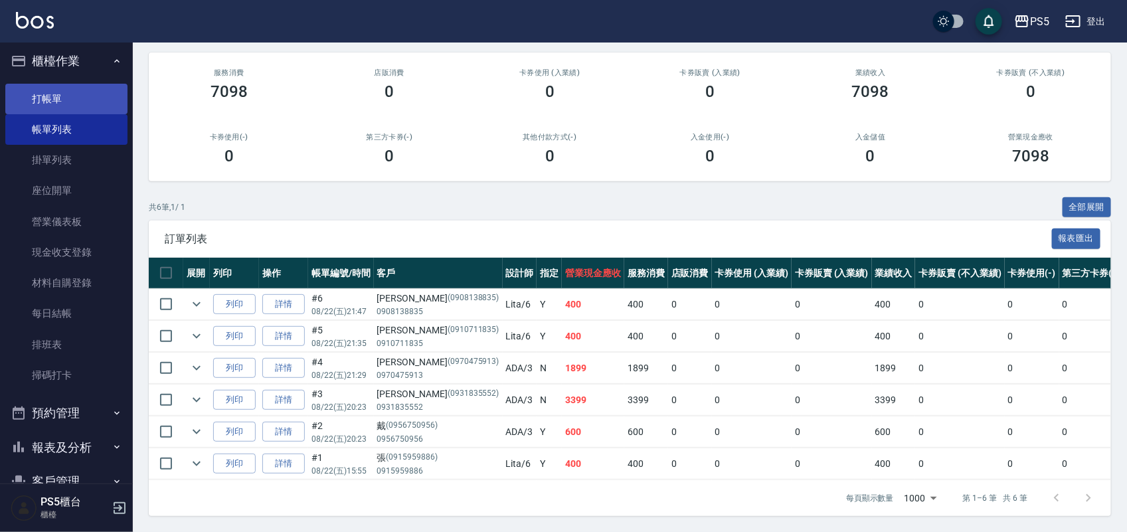
scroll to position [0, 0]
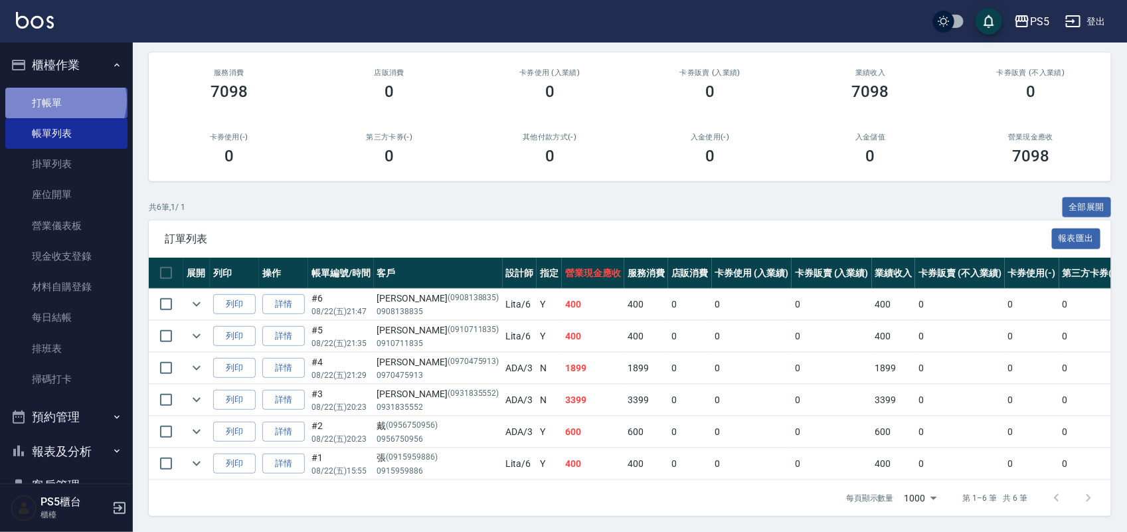
click at [64, 100] on link "打帳單" at bounding box center [66, 103] width 122 height 31
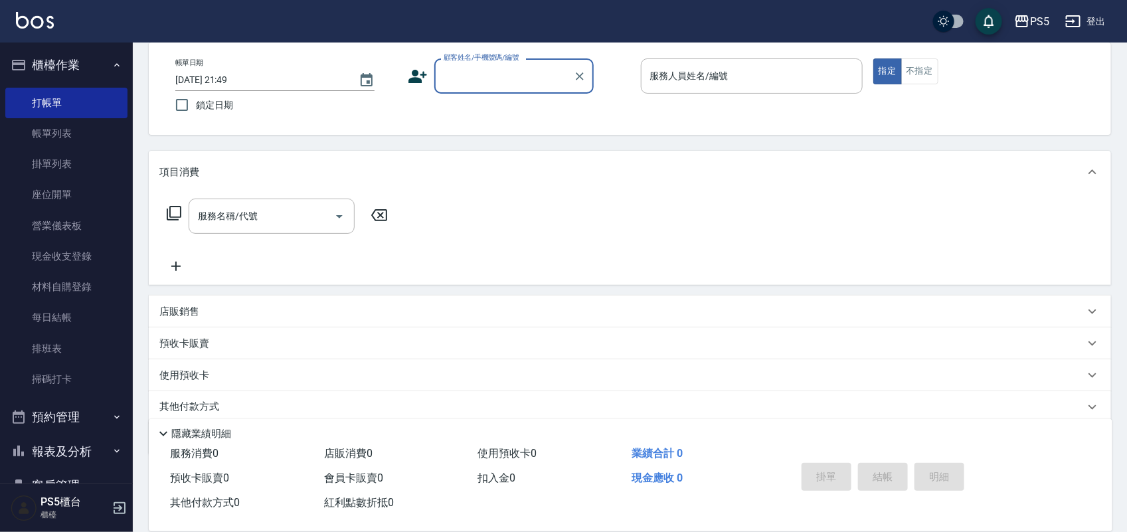
scroll to position [114, 0]
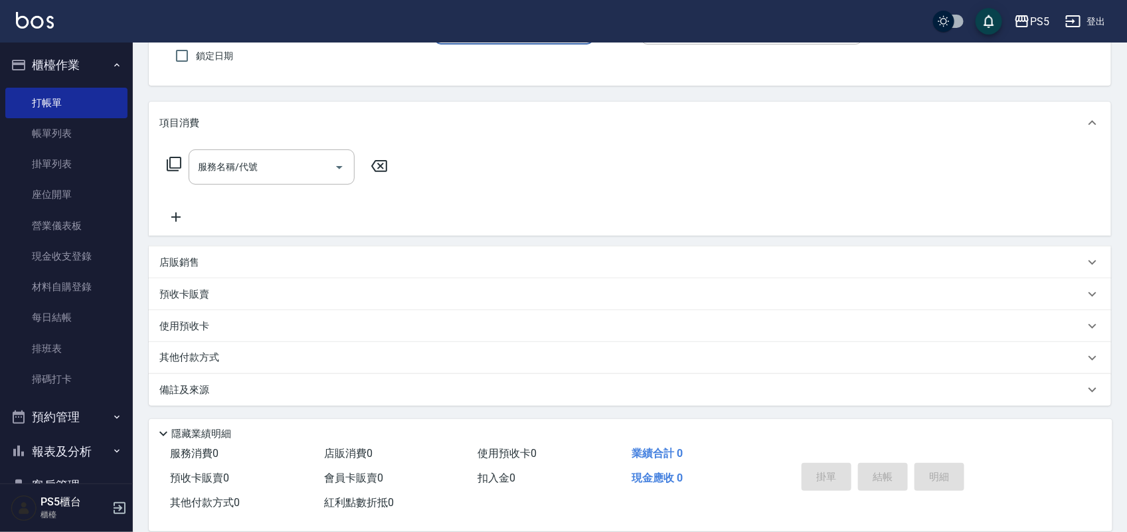
click at [188, 248] on div "店販銷售" at bounding box center [630, 262] width 962 height 32
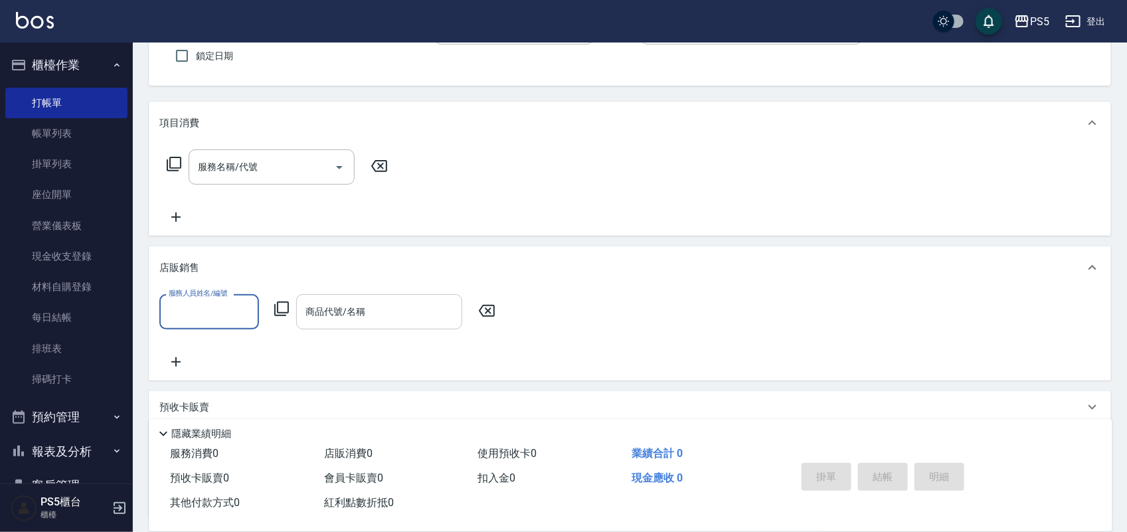
scroll to position [0, 0]
click at [369, 314] on input "商品代號/名稱" at bounding box center [379, 311] width 154 height 23
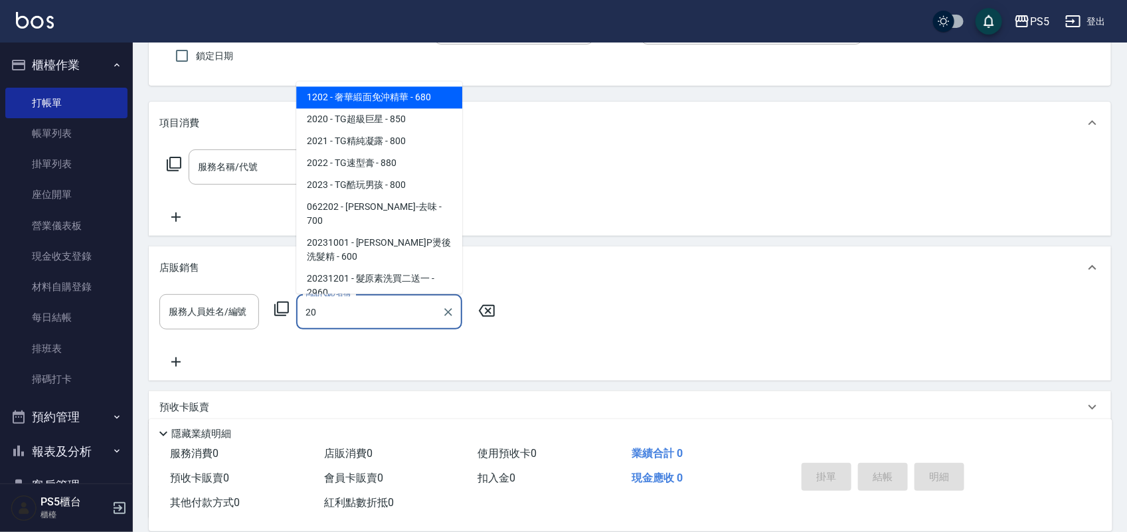
type input "2"
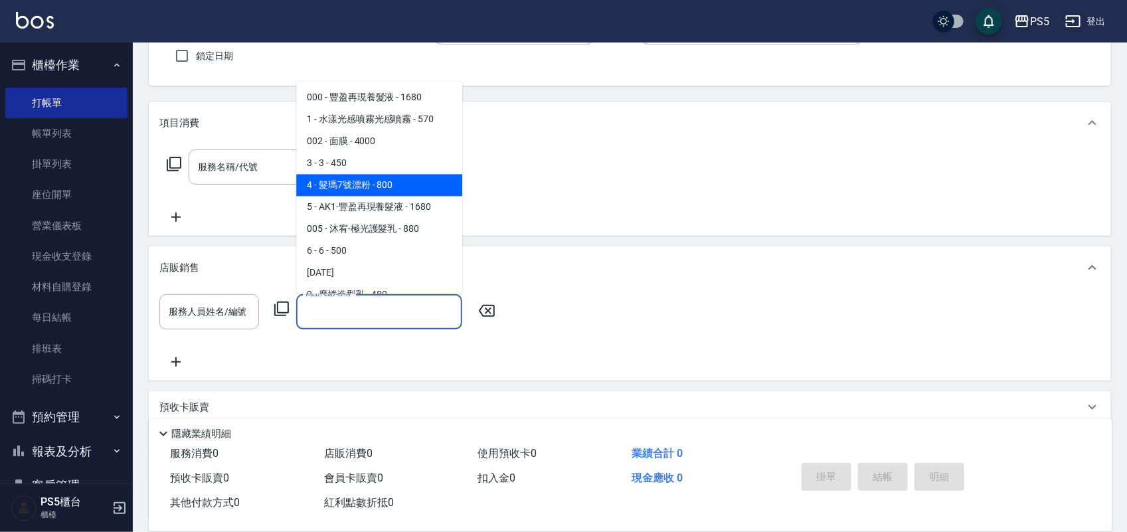
click at [232, 237] on div "項目消費 服務名稱/代號 服務名稱/代號 店販銷售 服務人員姓名/編號 服務人員姓名/編號 商品代號/名稱 商品代號/名稱 預收卡販賣 卡券名稱/代號 卡券名…" at bounding box center [630, 310] width 962 height 417
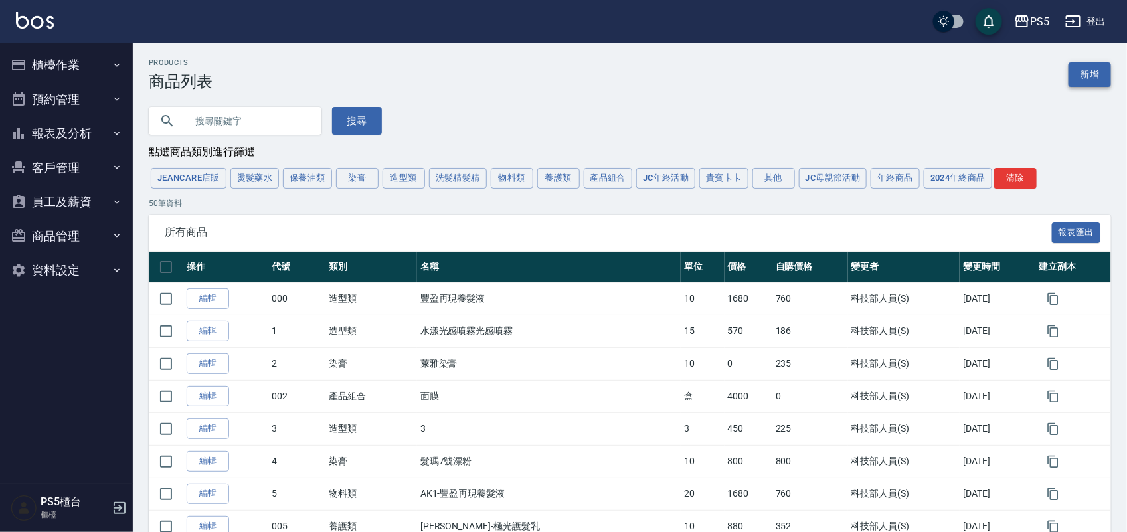
click at [1089, 64] on link "新增" at bounding box center [1090, 74] width 43 height 25
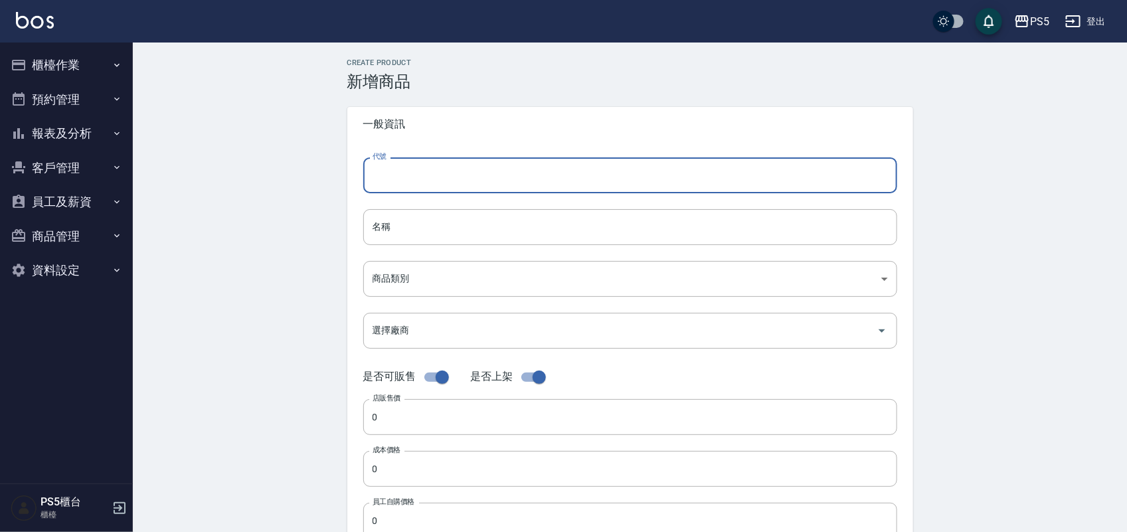
click at [438, 181] on input "代號" at bounding box center [630, 175] width 534 height 36
type input "20250822"
click at [403, 217] on input "名稱" at bounding box center [630, 227] width 534 height 36
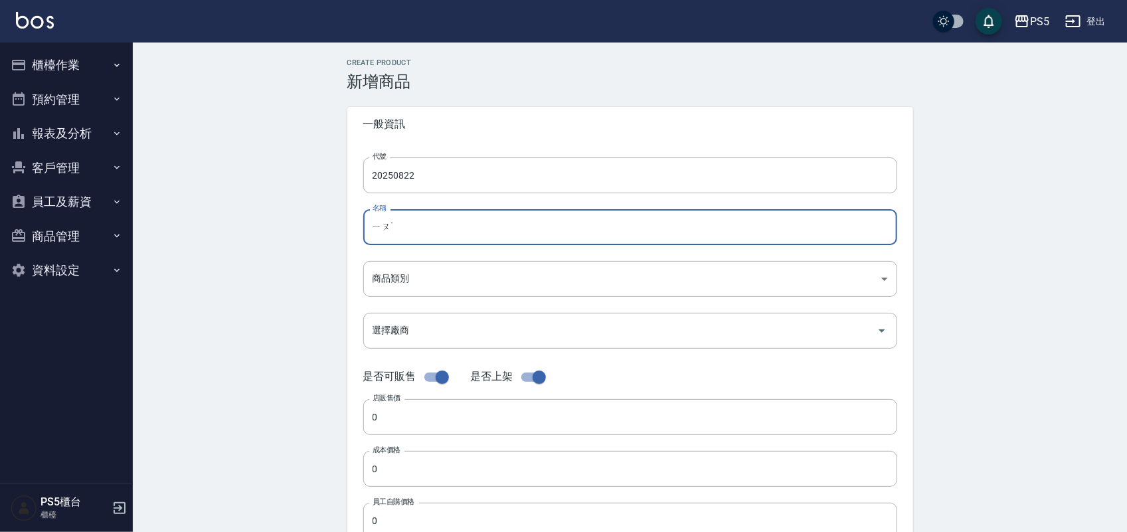
type input "ㄧ"
type input "油蠟"
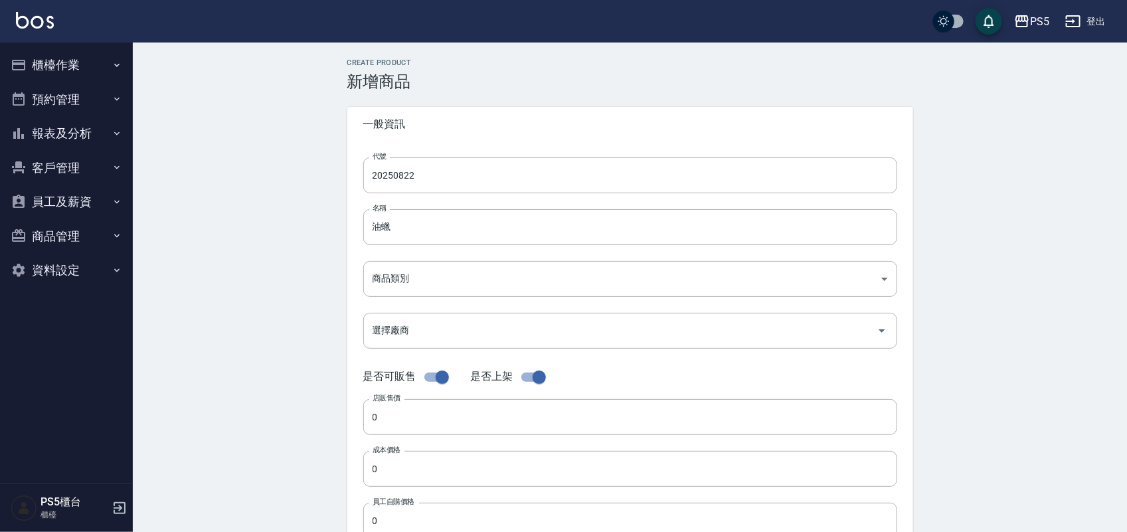
click at [439, 260] on div "代號 20250822 代號 名稱 油蠟 名稱 商品類別 ​ 商品類別 選擇廠商 選擇廠商 是否可販售 是否上架 店販售價 0 店販售價 成本價格 0 成…" at bounding box center [630, 407] width 566 height 533
click at [429, 266] on body "PS5 登出 櫃檯作業 打帳單 帳單列表 掛單列表 座位開單 營業儀表板 現金收支登錄 材料自購登錄 每日結帳 排班表 掃碼打卡 預約管理 預約管理 單日預約…" at bounding box center [563, 458] width 1127 height 917
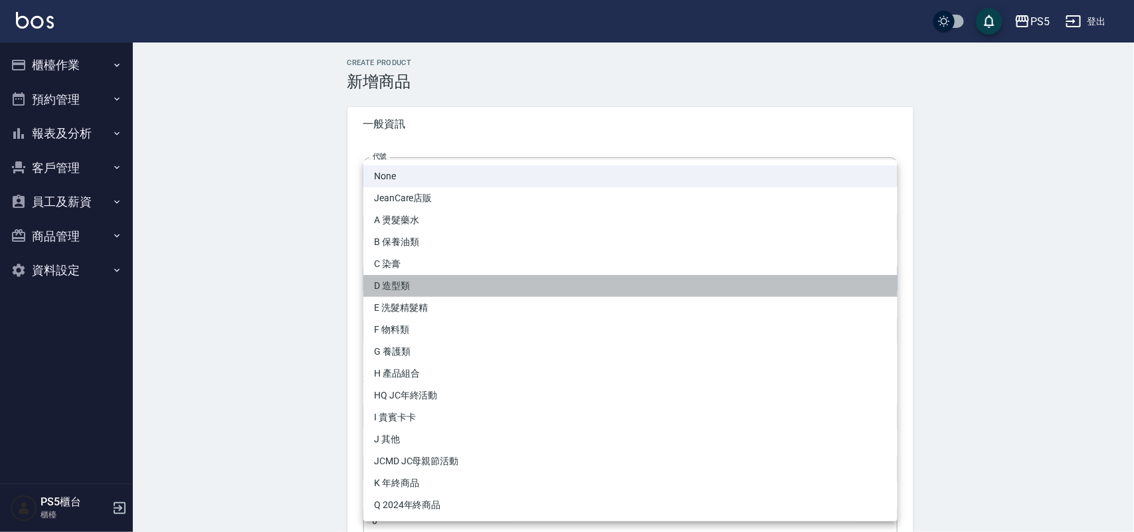
click at [405, 280] on li "D 造型類" at bounding box center [630, 286] width 534 height 22
type input "d4d600bd-1a26-47bc-a0c8-61affd8de515"
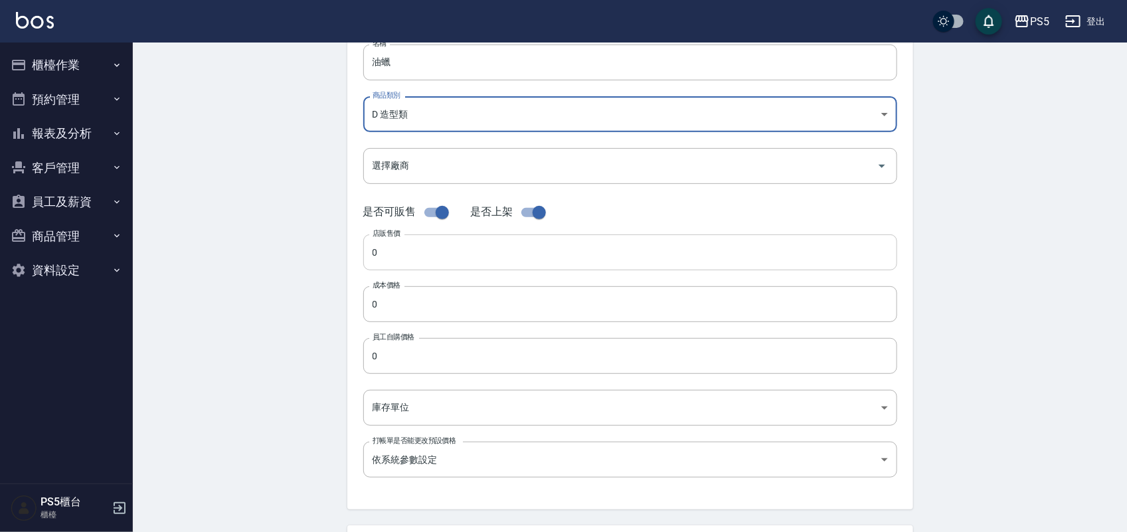
scroll to position [166, 0]
click at [405, 241] on input "0" at bounding box center [630, 251] width 534 height 36
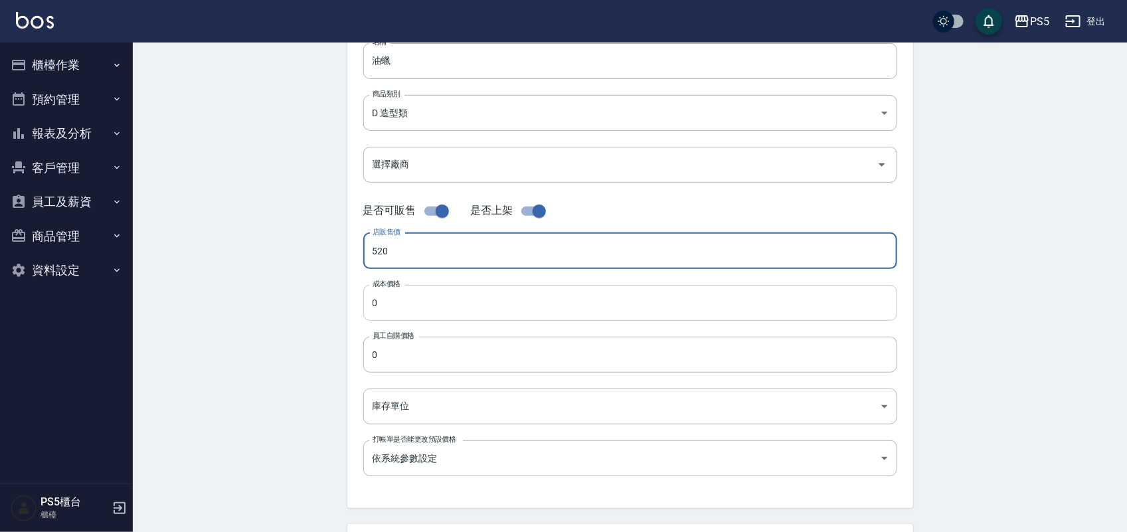
type input "520"
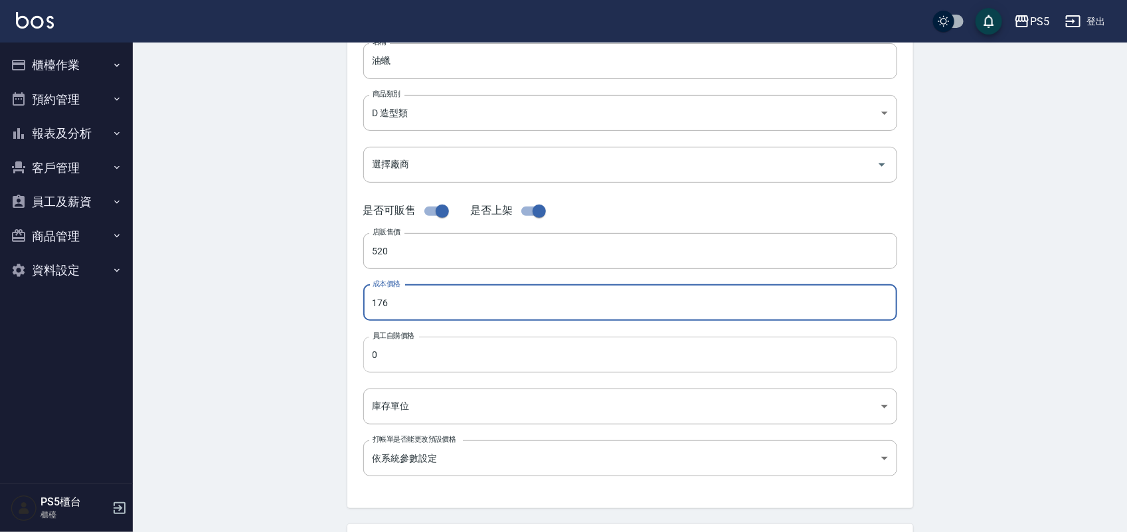
type input "176"
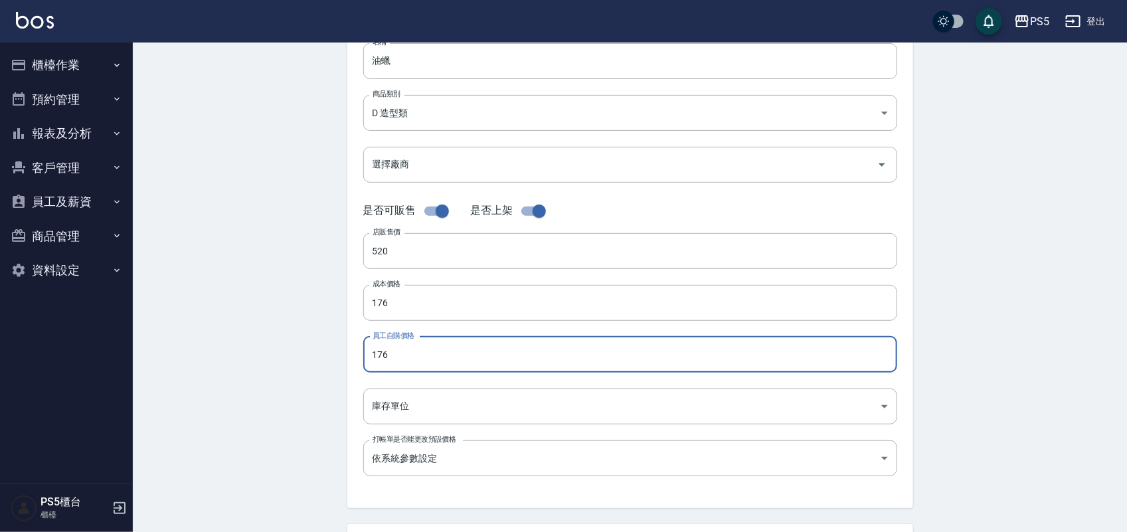
type input "176"
click at [387, 278] on div "代號 20250822 代號 名稱 油蠟 名稱 商品類別 D 造型類 d4d600bd-1a26-47bc-a0c8-61affd8de515 商品類別 …" at bounding box center [630, 241] width 566 height 533
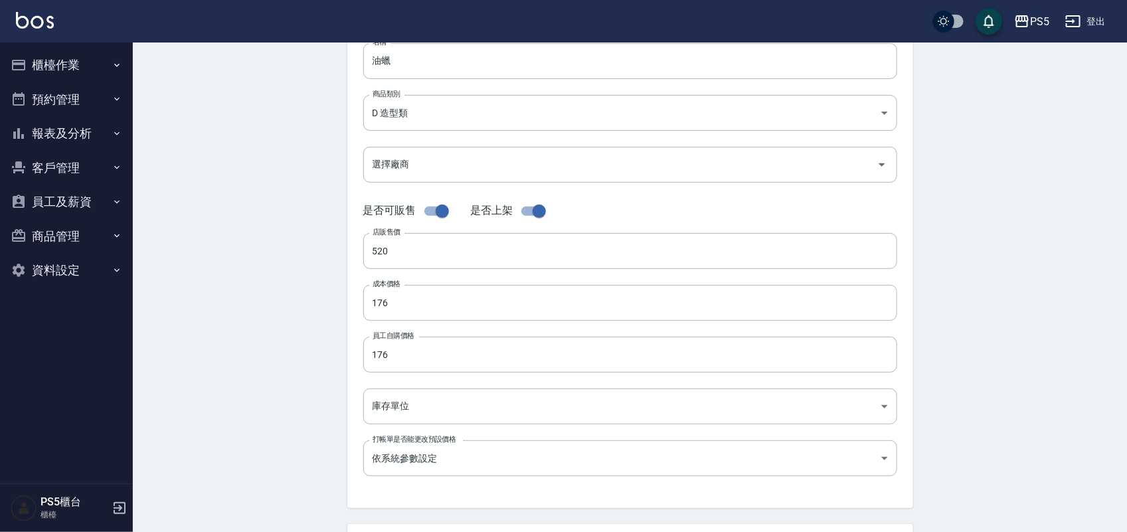
drag, startPoint x: 230, startPoint y: 352, endPoint x: 287, endPoint y: 380, distance: 63.0
click at [234, 352] on div "Create Product 新增商品 一般資訊 代號 20250822 代號 名稱 油蠟 名稱 商品類別 D 造型類 d4d600bd-1a26-47b…" at bounding box center [630, 313] width 994 height 874
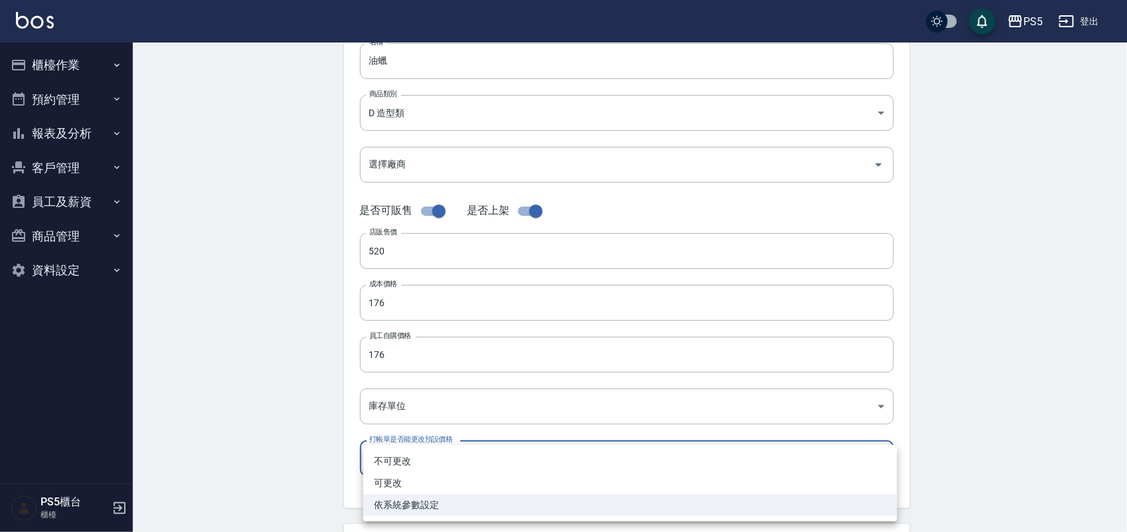
click at [460, 472] on body "PS5 登出 櫃檯作業 打帳單 帳單列表 掛單列表 座位開單 營業儀表板 現金收支登錄 材料自購登錄 每日結帳 排班表 掃碼打卡 預約管理 預約管理 單日預約…" at bounding box center [563, 292] width 1127 height 917
click at [298, 379] on div at bounding box center [567, 266] width 1134 height 532
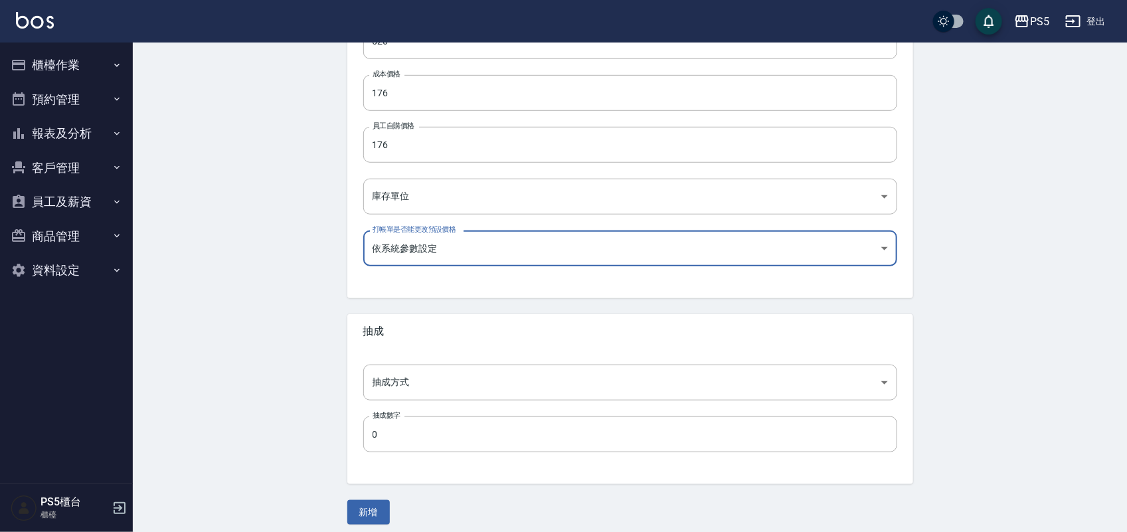
scroll to position [383, 0]
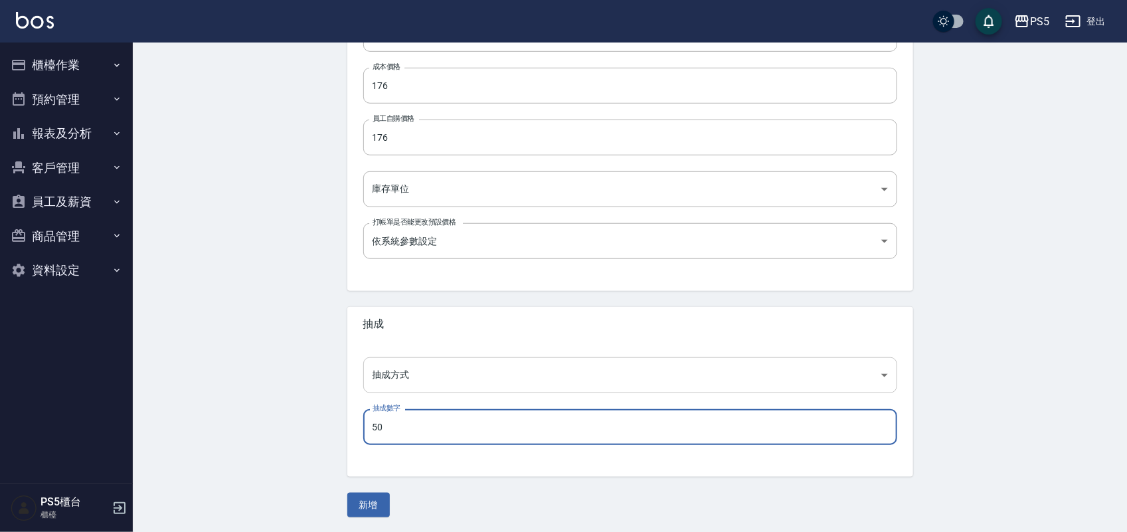
type input "50"
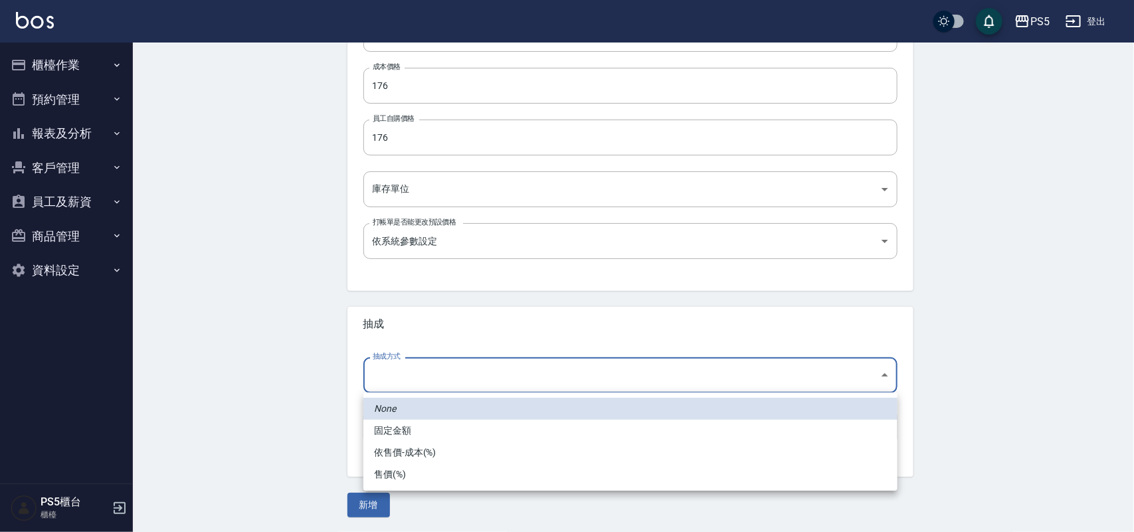
click at [384, 383] on body "PS5 登出 櫃檯作業 打帳單 帳單列表 掛單列表 座位開單 營業儀表板 現金收支登錄 材料自購登錄 每日結帳 排班表 掃碼打卡 預約管理 預約管理 單日預約…" at bounding box center [567, 75] width 1134 height 917
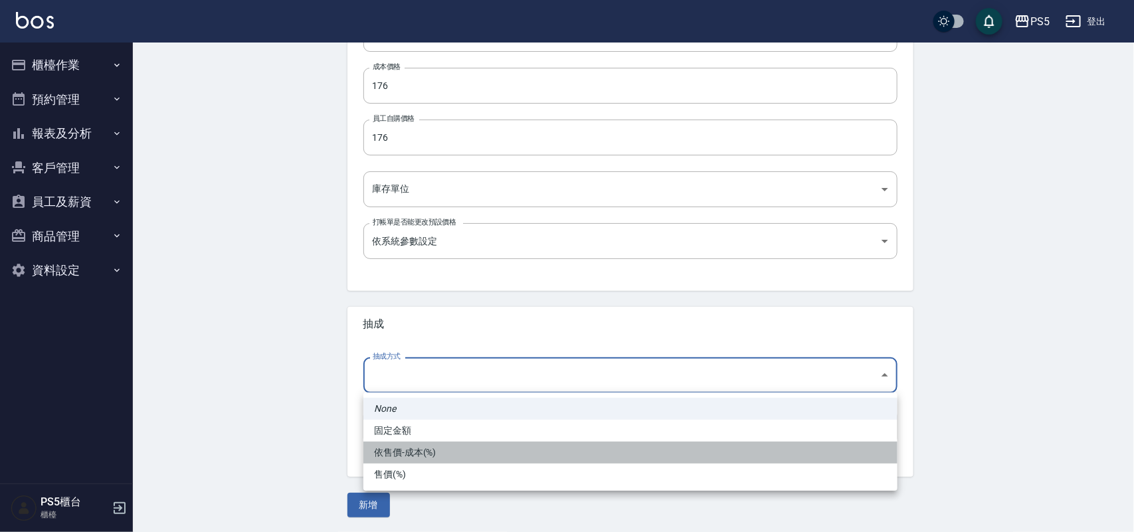
click at [391, 456] on li "依售價-成本(%)" at bounding box center [630, 453] width 534 height 22
type input "byCost"
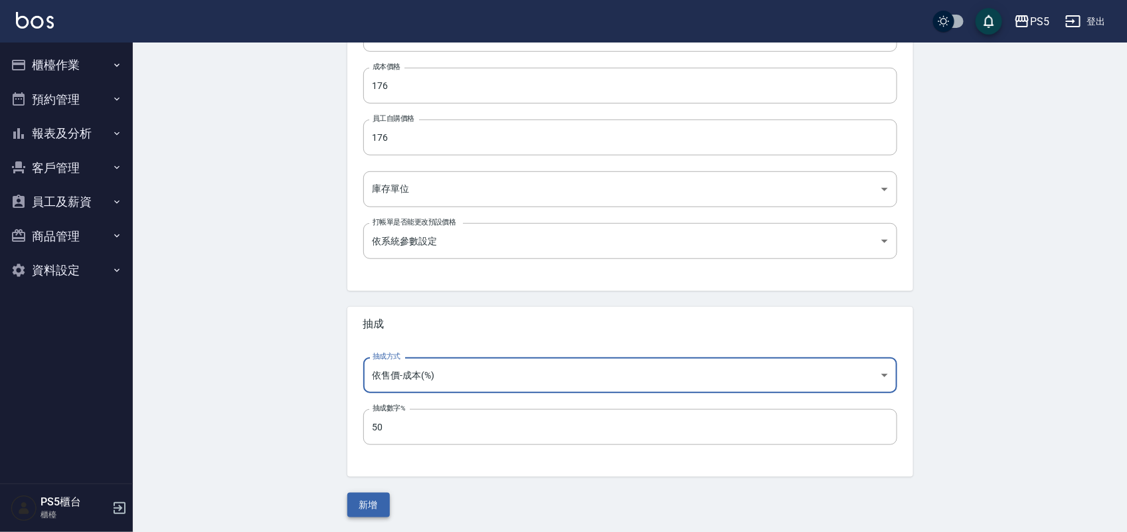
click at [374, 503] on button "新增" at bounding box center [368, 505] width 43 height 25
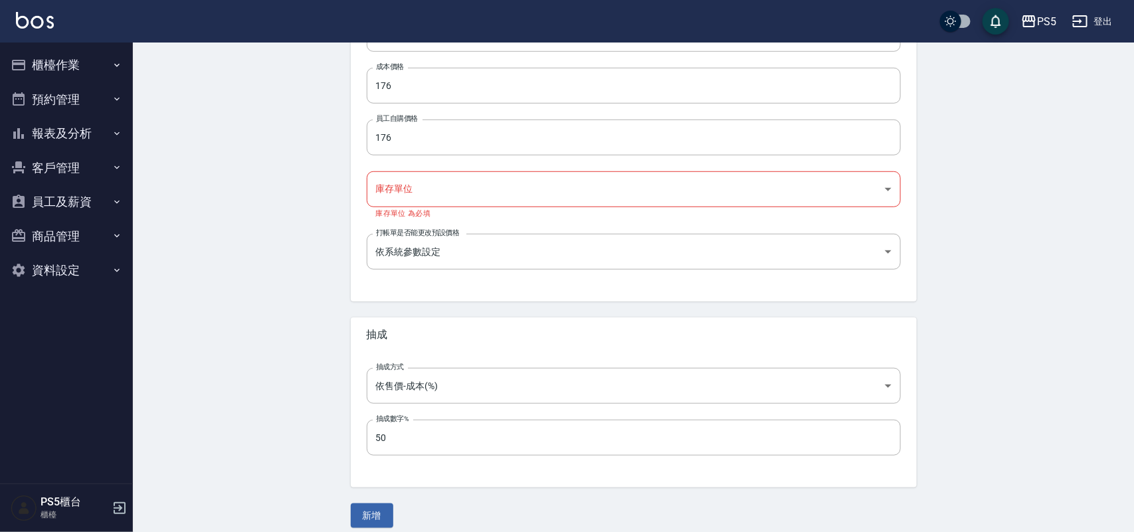
click at [425, 174] on body "PS5 登出 櫃檯作業 打帳單 帳單列表 掛單列表 座位開單 營業儀表板 現金收支登錄 材料自購登錄 每日結帳 排班表 掃碼打卡 預約管理 預約管理 單日預約…" at bounding box center [567, 80] width 1134 height 927
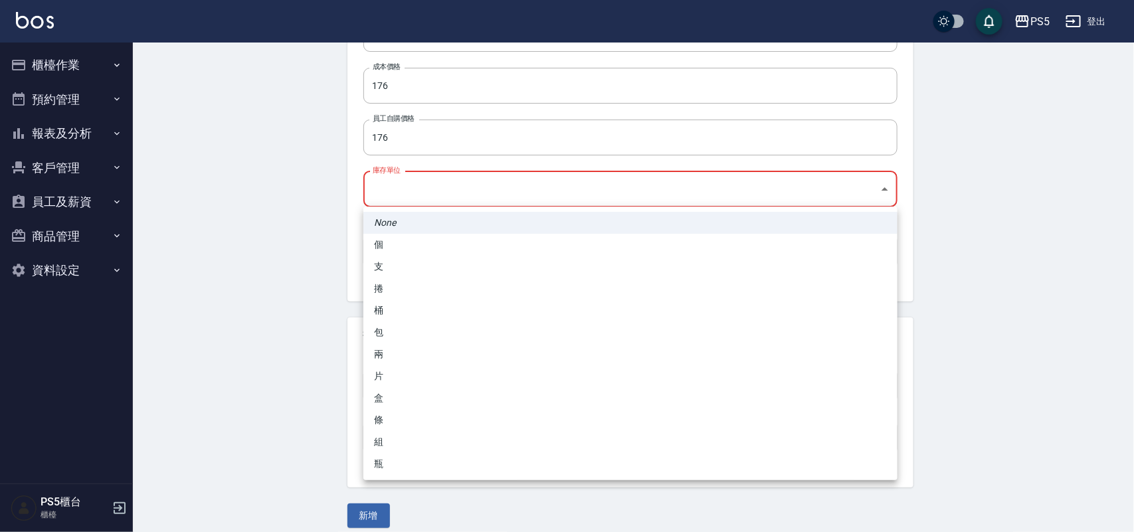
click at [377, 456] on li "瓶" at bounding box center [630, 464] width 534 height 22
type input "瓶"
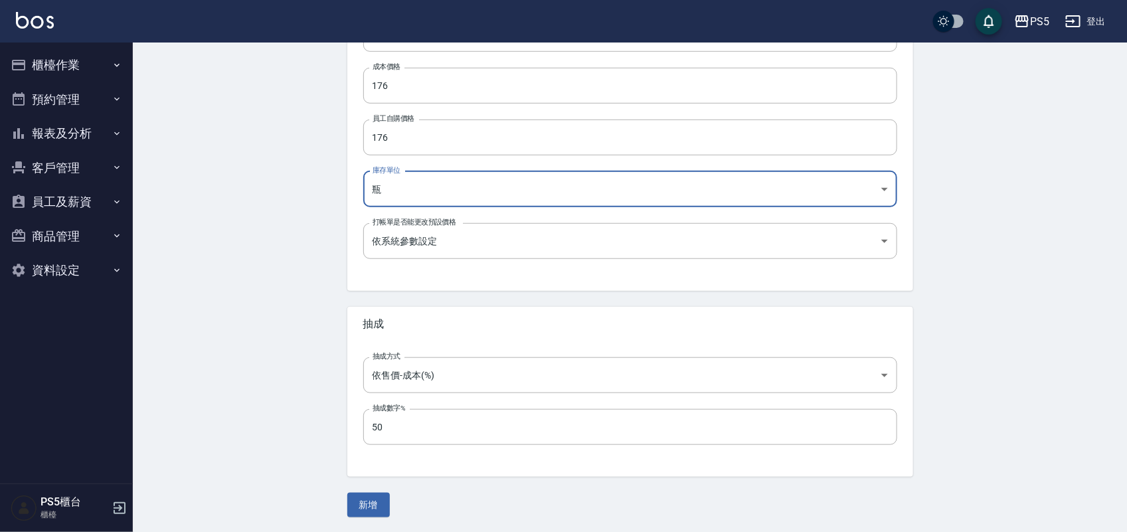
click at [379, 498] on button "新增" at bounding box center [368, 505] width 43 height 25
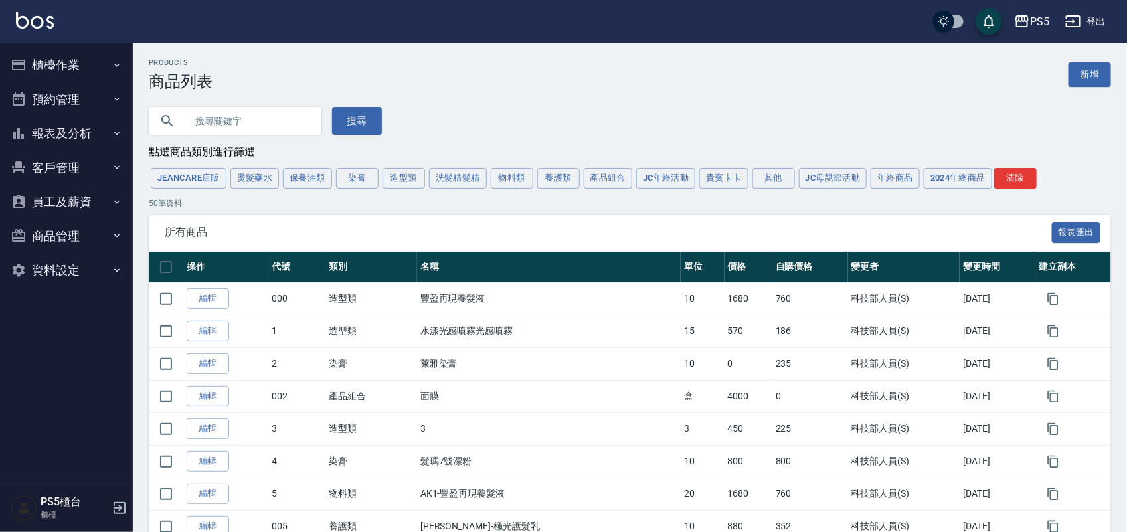
click at [227, 117] on input "text" at bounding box center [248, 121] width 125 height 36
type input "5"
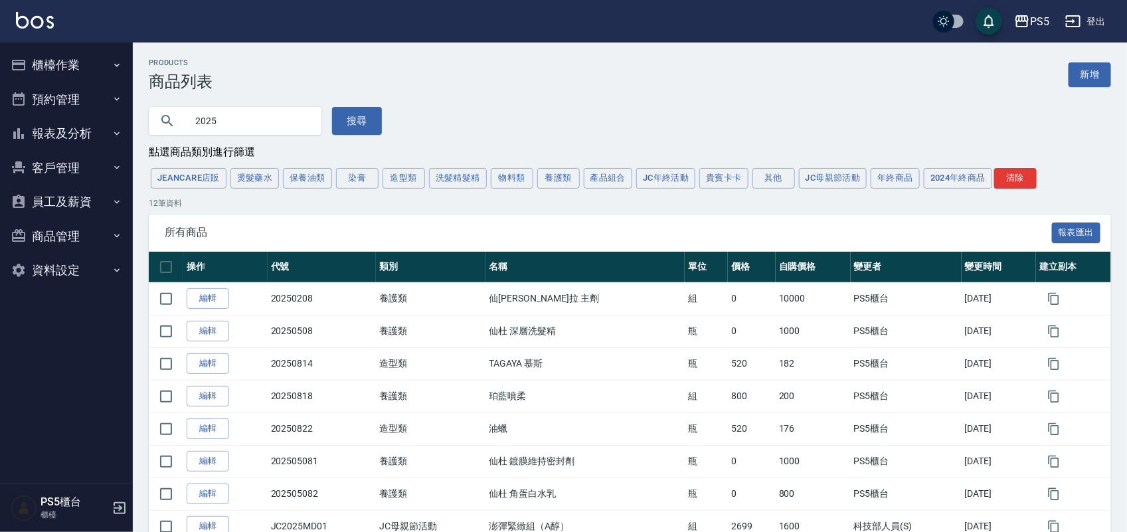
click at [274, 114] on input "2025" at bounding box center [248, 121] width 125 height 36
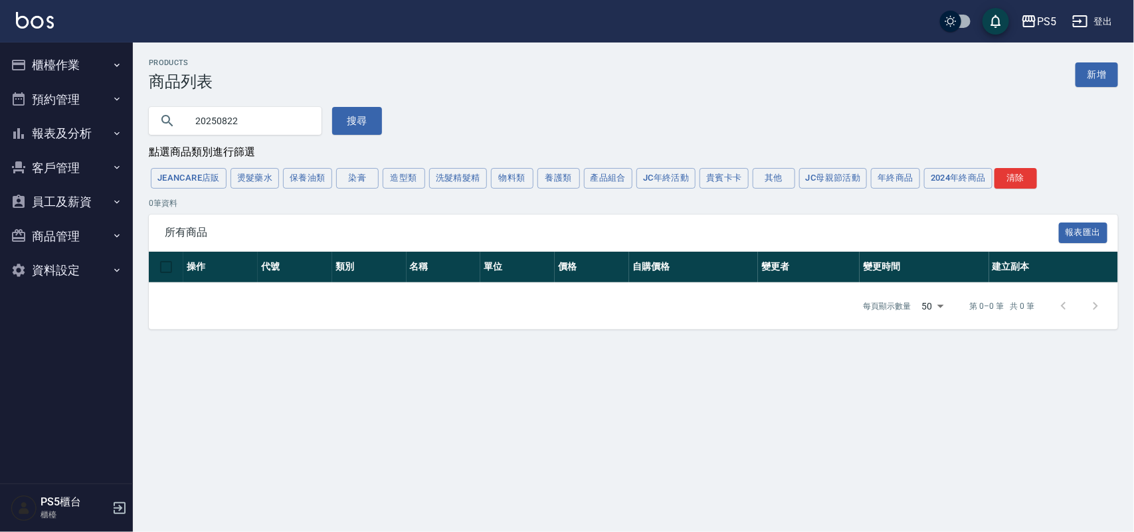
type input "20250822"
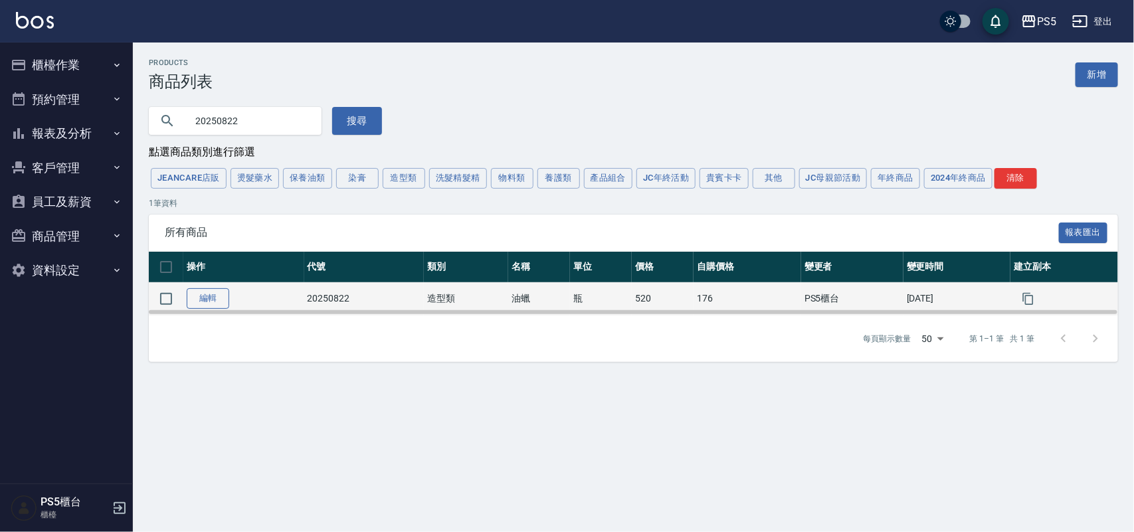
click at [208, 302] on link "編輯" at bounding box center [208, 298] width 43 height 21
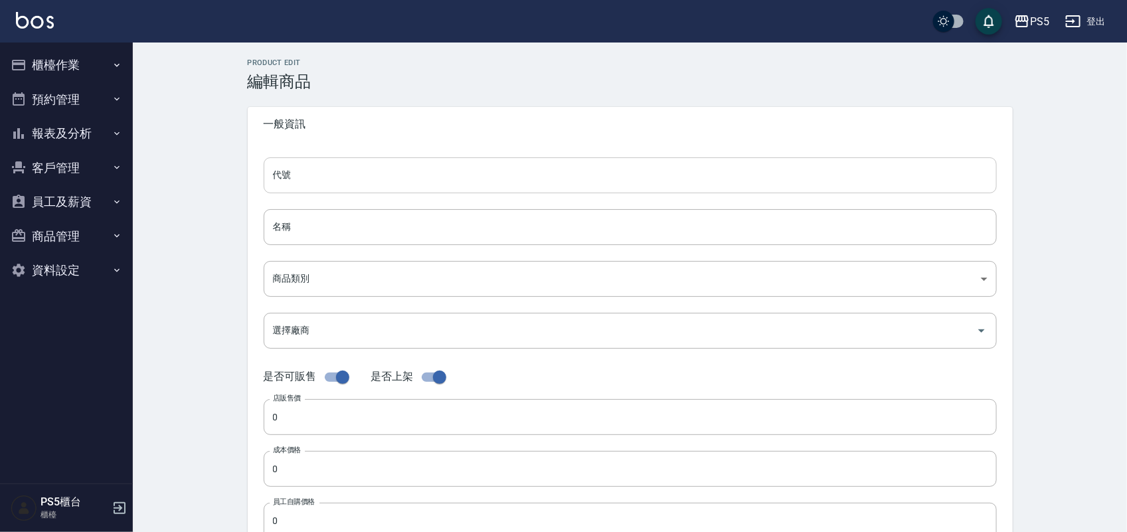
type input "20250822"
type input "油蠟"
type input "d4d600bd-1a26-47bc-a0c8-61affd8de515"
type input "520"
type input "176"
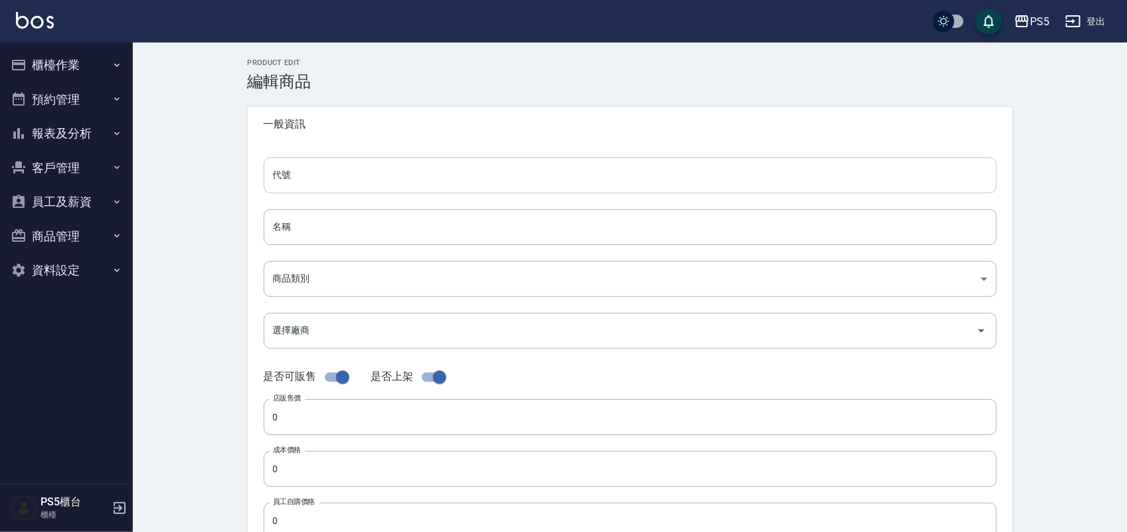
type input "176"
type input "瓶"
type input "UNSET"
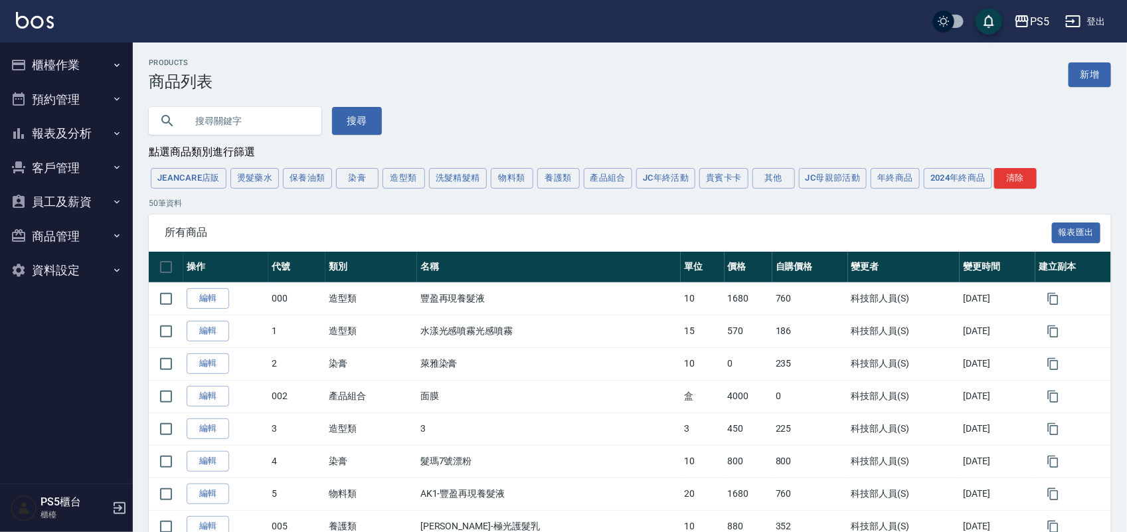
click at [233, 126] on input "text" at bounding box center [248, 121] width 125 height 36
type input "20250822"
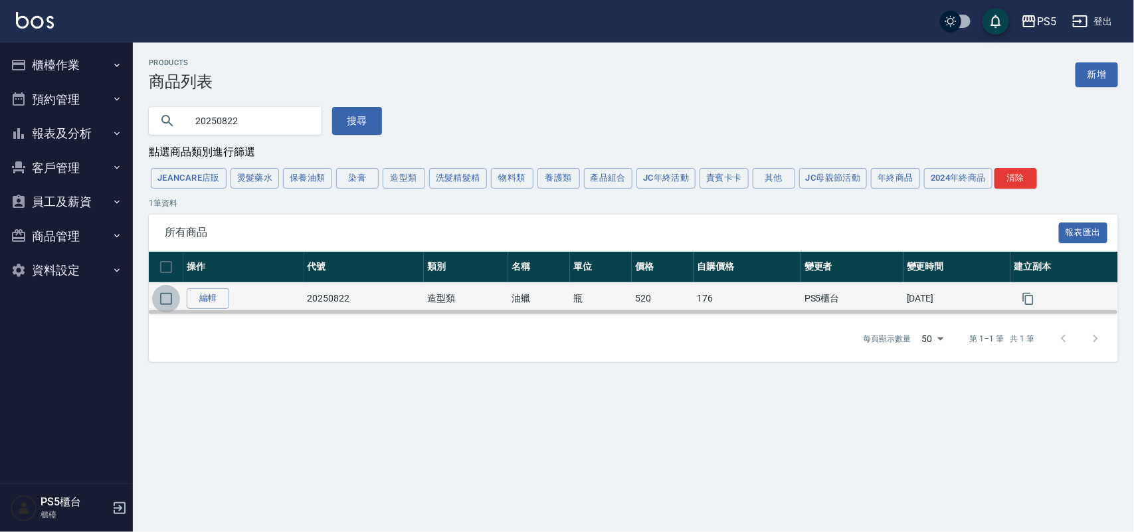
click at [167, 296] on input "checkbox" at bounding box center [166, 299] width 28 height 28
checkbox input "true"
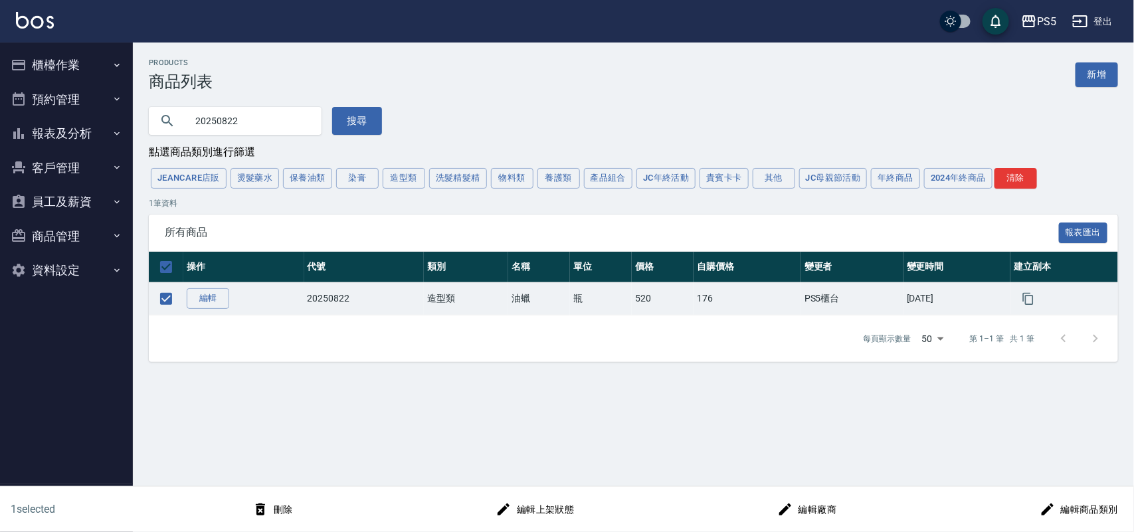
click at [288, 506] on button "刪除" at bounding box center [272, 509] width 51 height 25
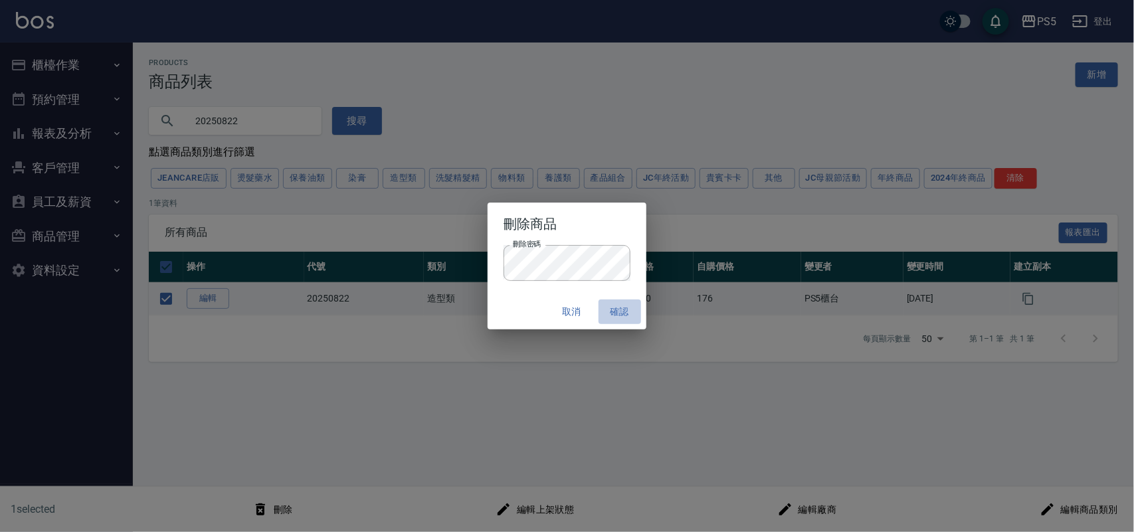
click at [610, 310] on button "確認" at bounding box center [619, 312] width 43 height 25
checkbox input "false"
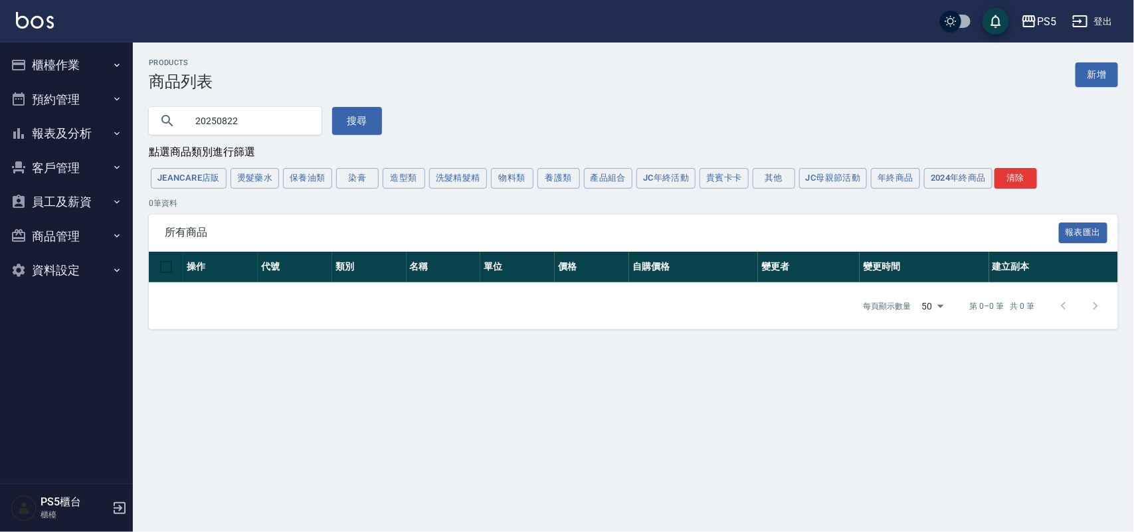
click at [25, 64] on icon "button" at bounding box center [18, 65] width 13 height 11
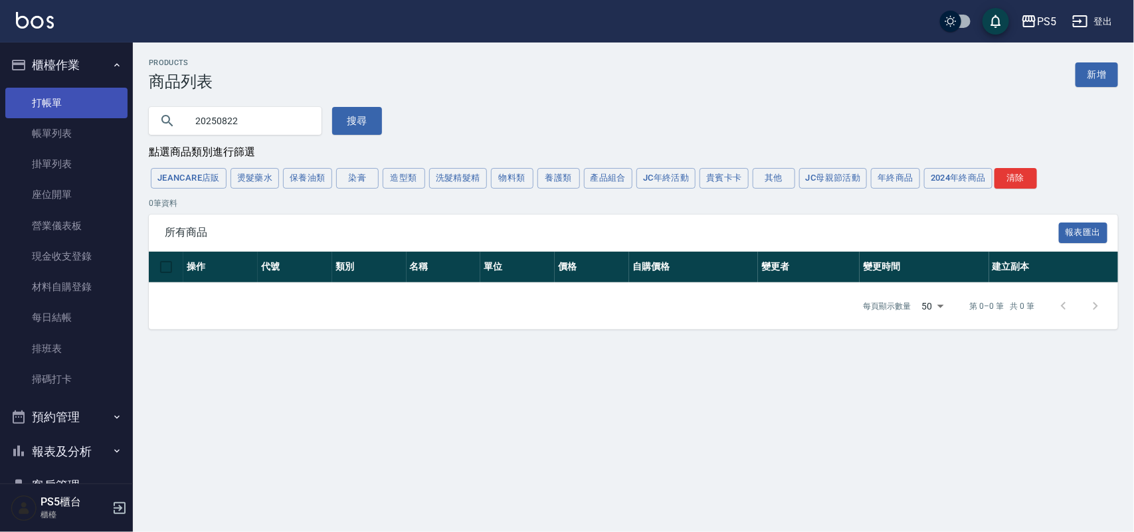
click at [55, 104] on link "打帳單" at bounding box center [66, 103] width 122 height 31
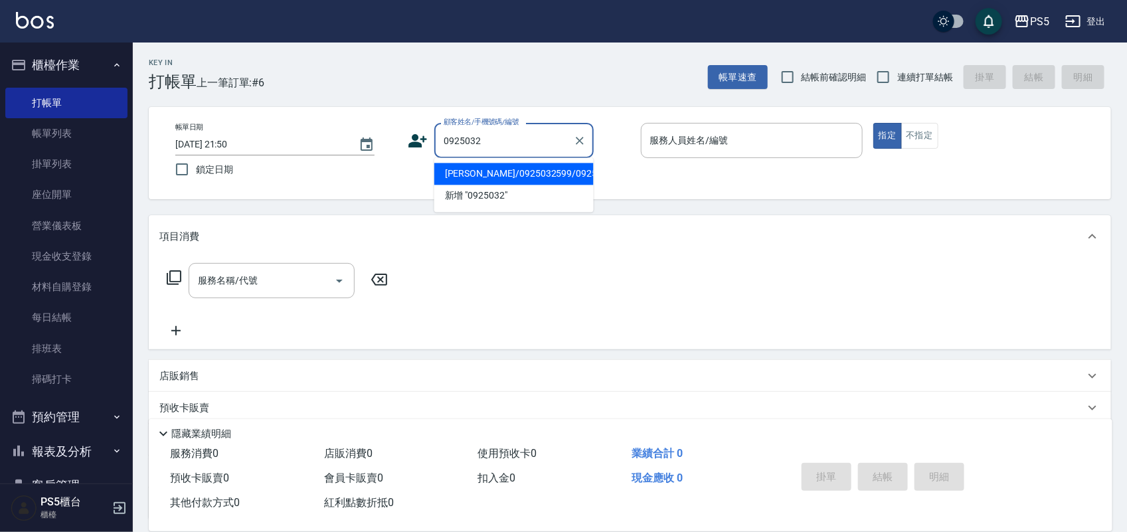
type input "[PERSON_NAME]/0925032599/0925032599"
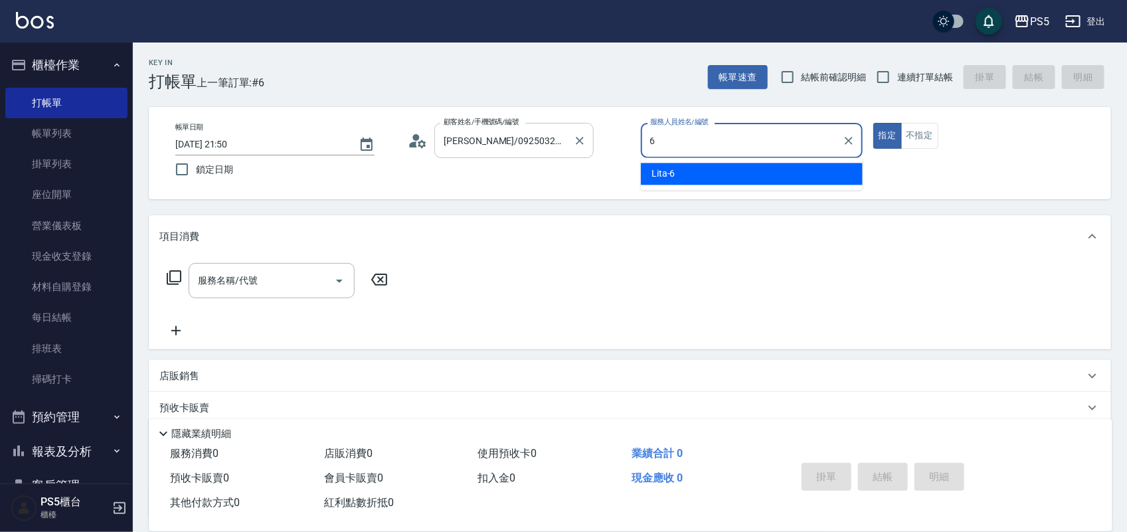
type input "Lita-6"
type button "true"
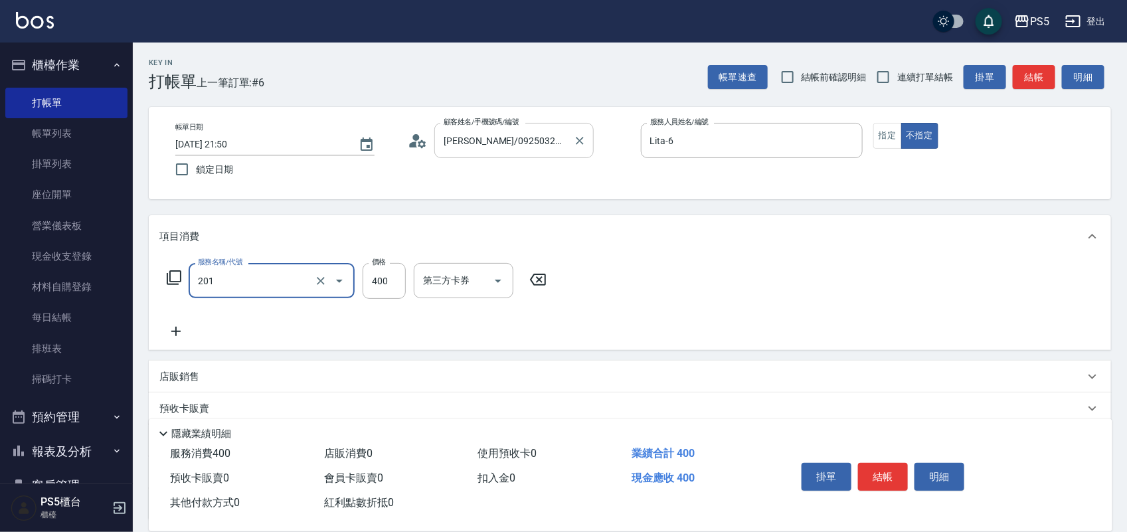
type input "洗剪400(201)"
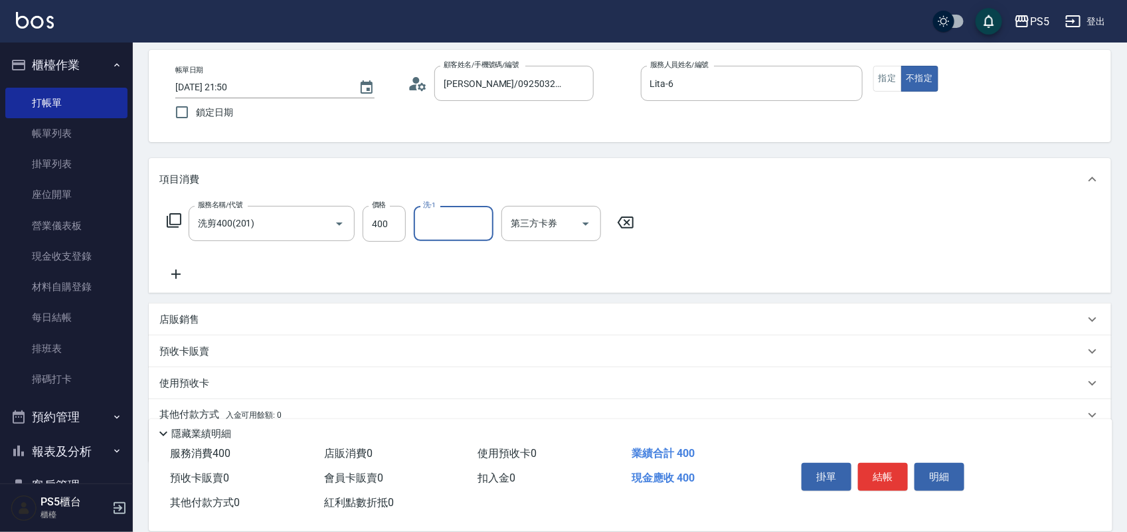
scroll to position [114, 0]
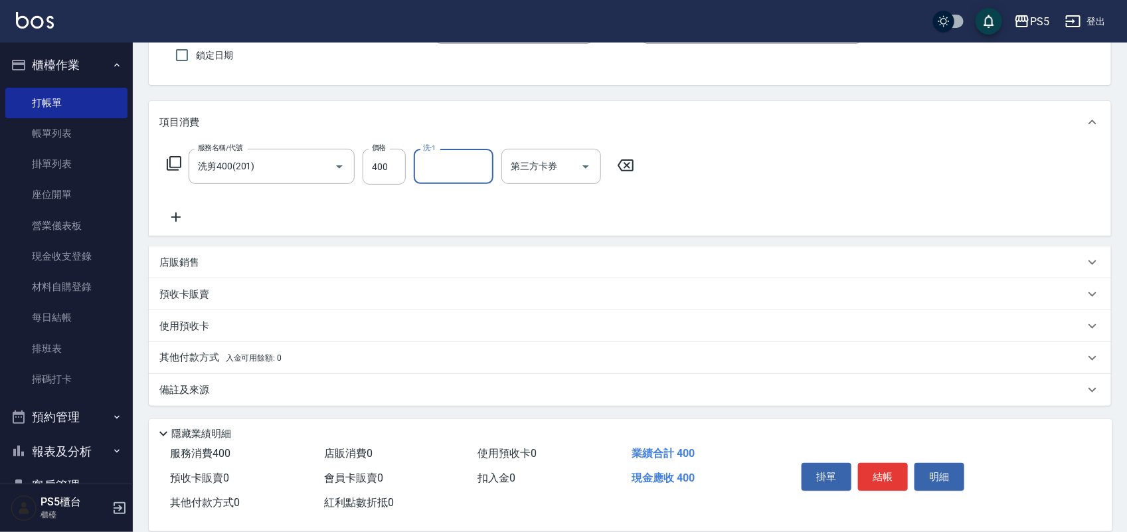
click at [250, 266] on div "店販銷售" at bounding box center [621, 263] width 925 height 14
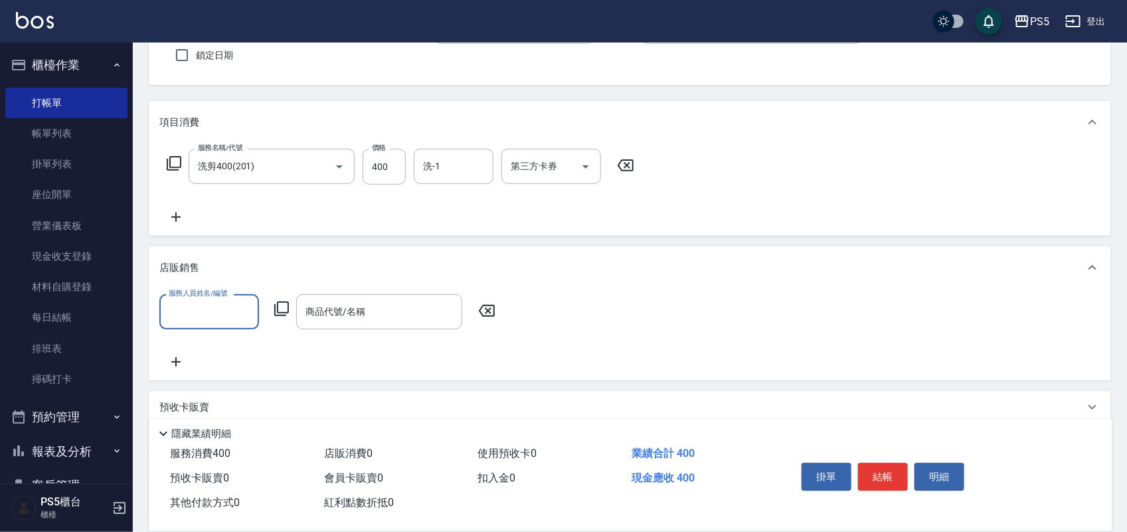
scroll to position [0, 0]
type input "Lita-6"
type input "u"
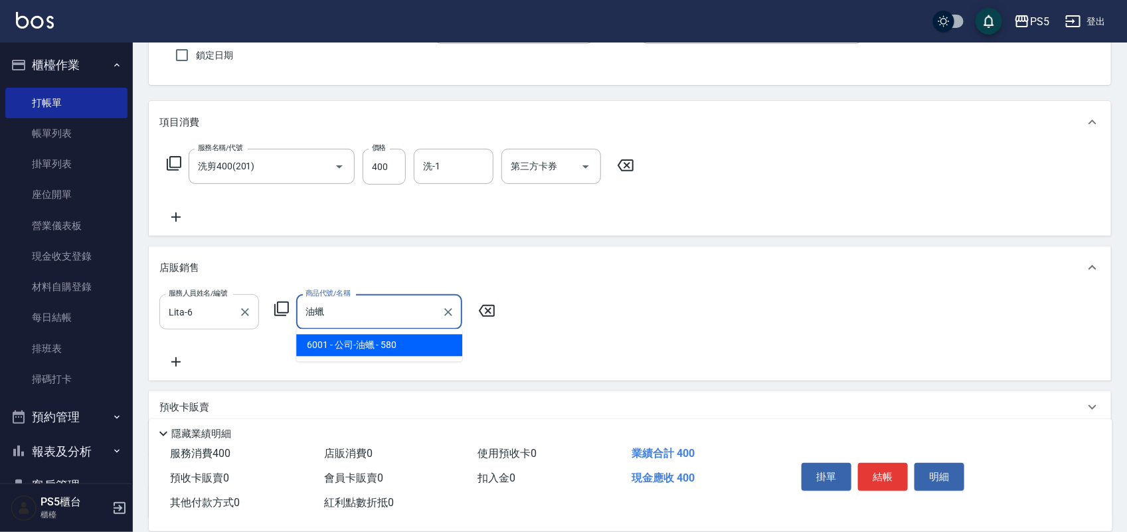
type input "公司-油蠟"
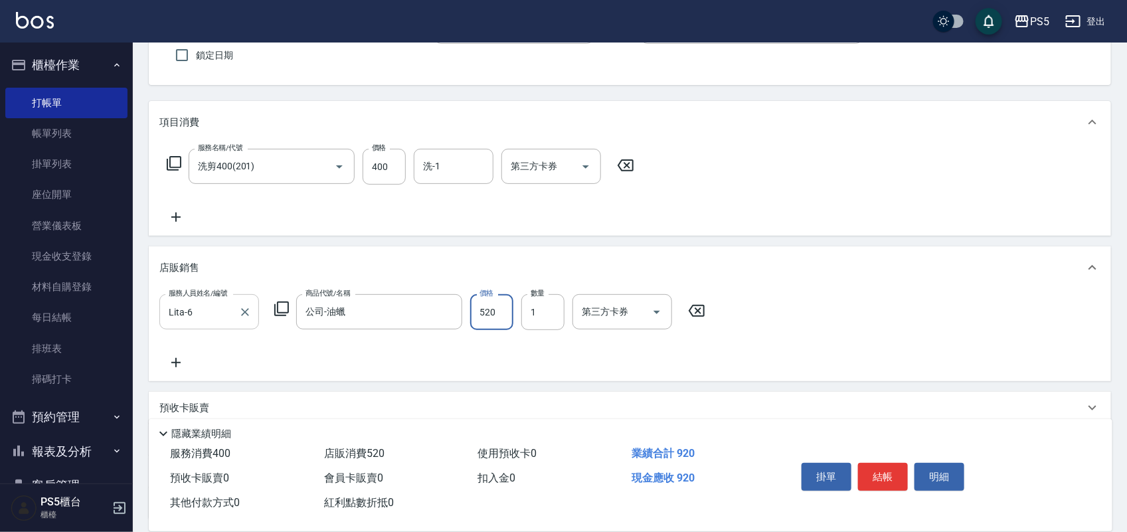
type input "520"
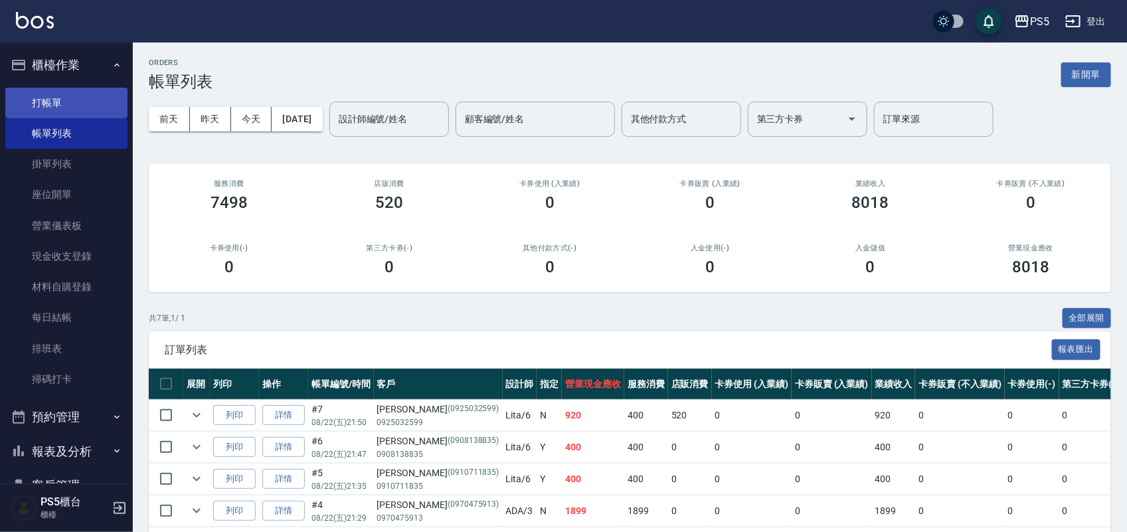
click at [68, 110] on link "打帳單" at bounding box center [66, 103] width 122 height 31
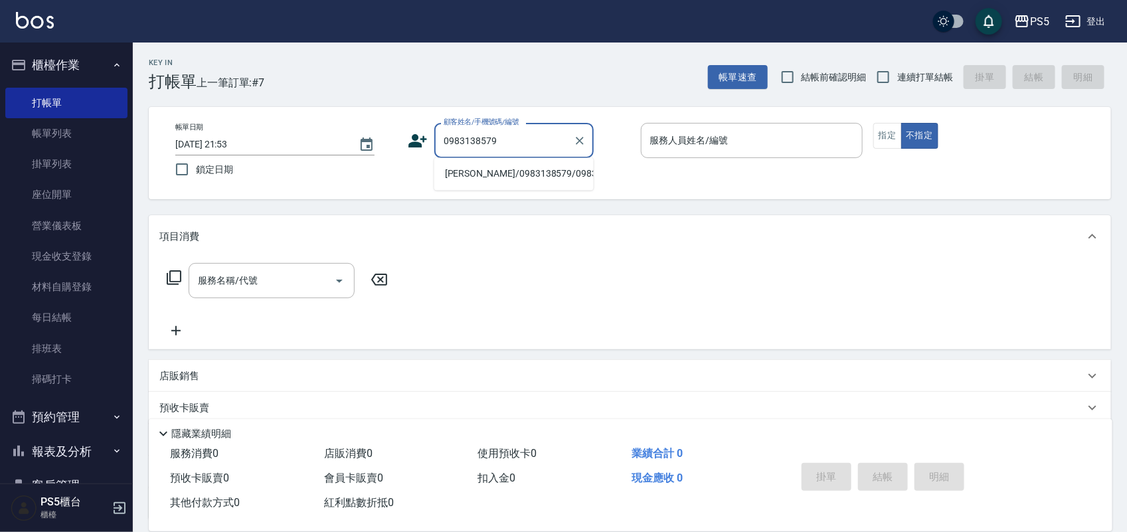
type input "[PERSON_NAME]/0983138579/0983138579"
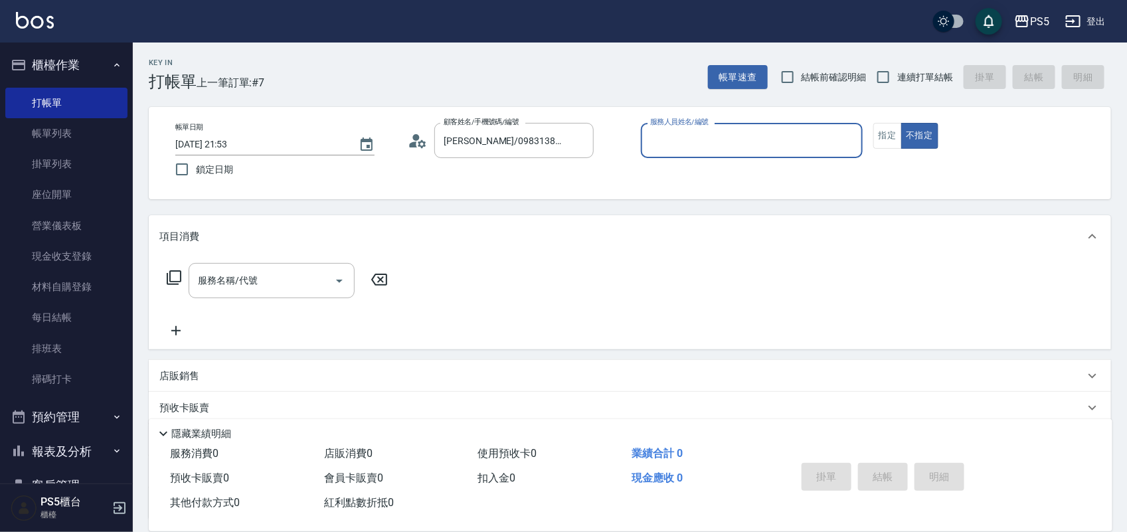
type input "6"
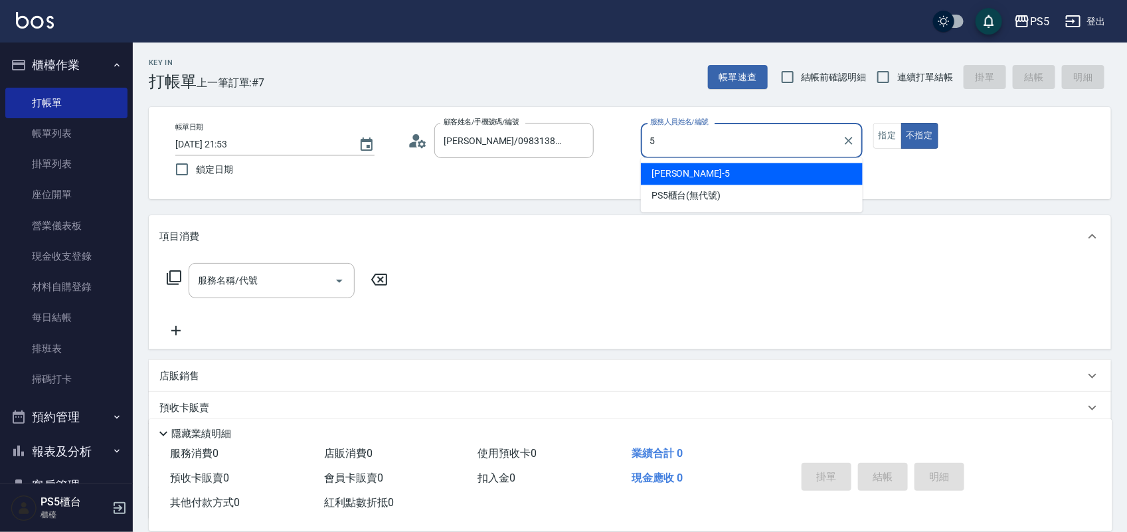
type input "Jolie-5"
type button "false"
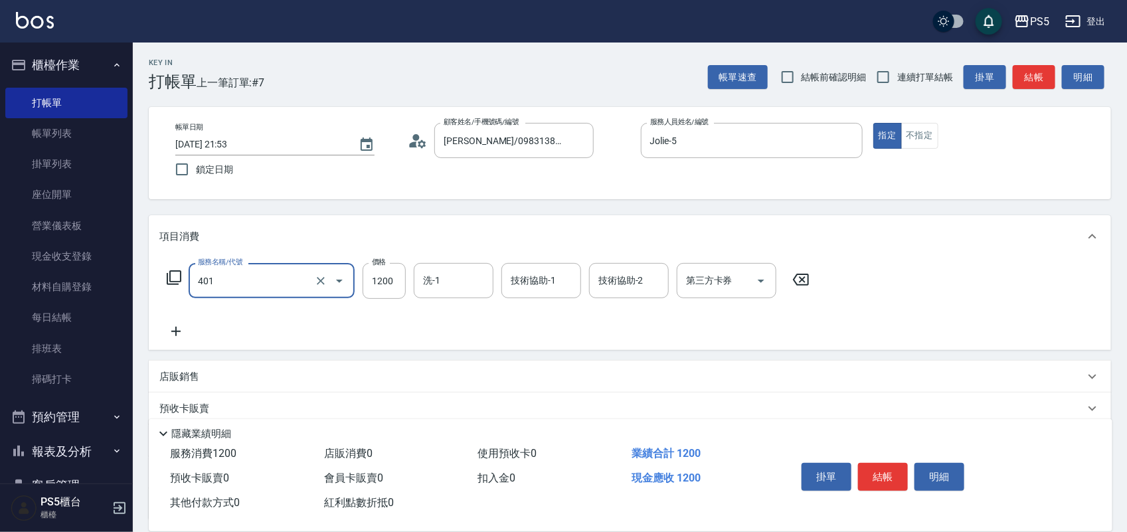
type input "基本染髮(401)"
type input "2500"
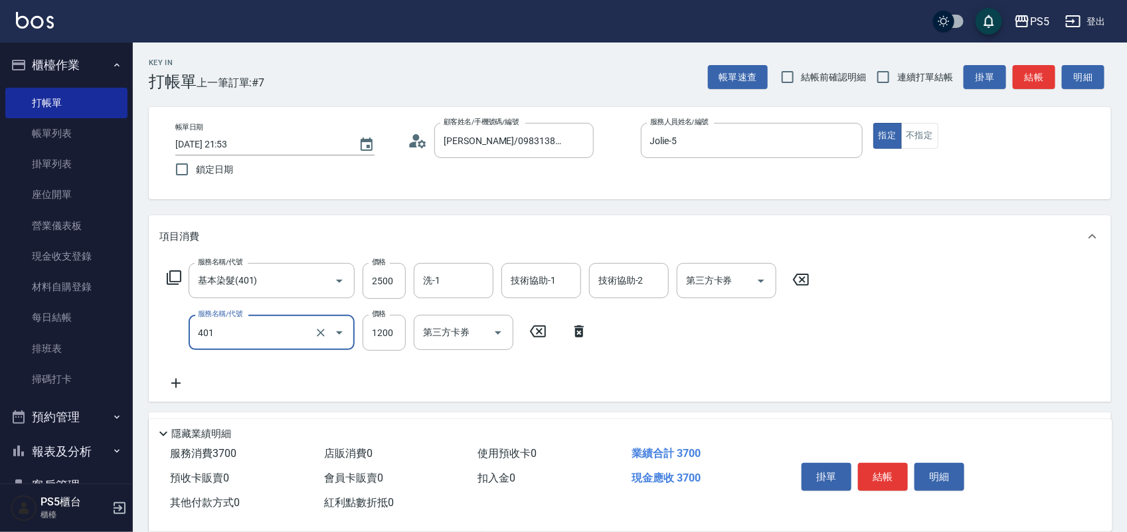
type input "基本染髮(401)"
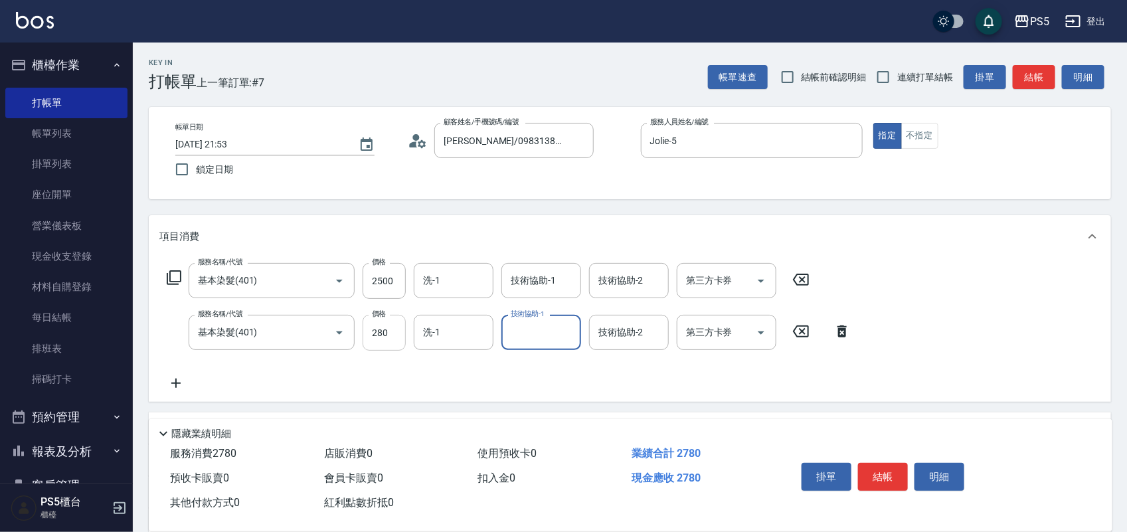
click at [393, 334] on input "280" at bounding box center [384, 333] width 43 height 36
type input "2800"
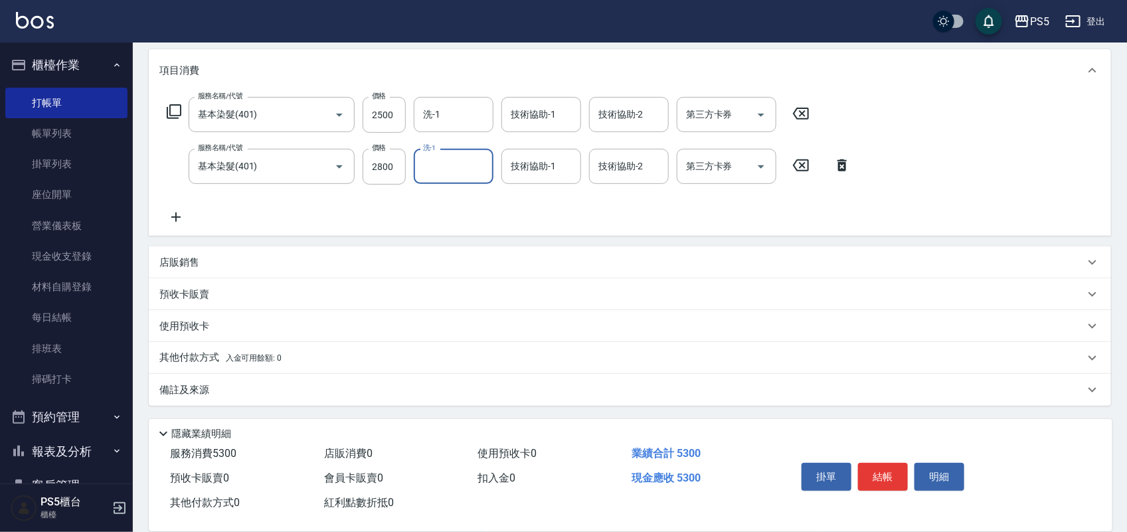
scroll to position [167, 0]
click at [204, 357] on p "其他付款方式 入金可用餘額: 0" at bounding box center [220, 357] width 122 height 15
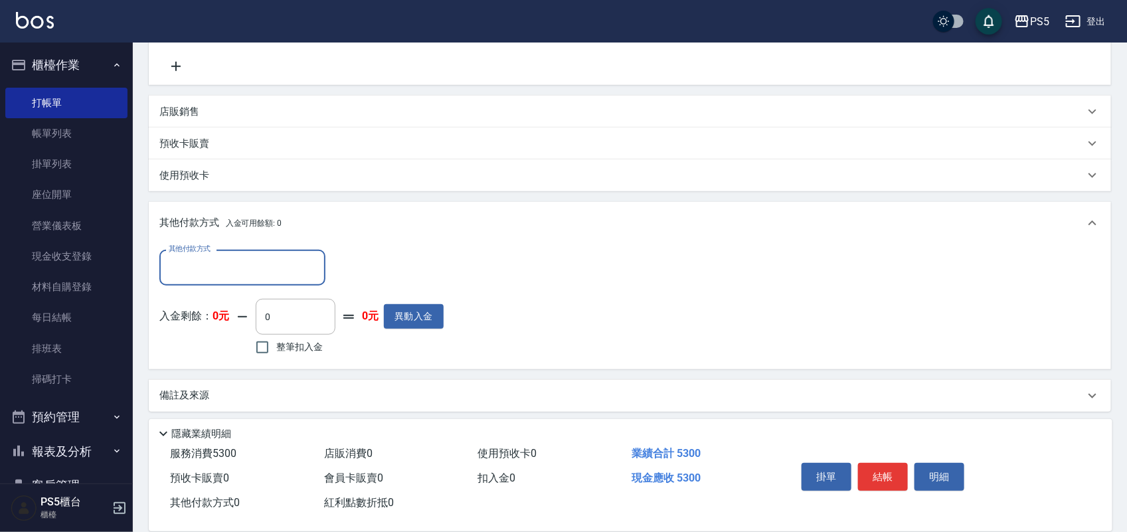
scroll to position [323, 0]
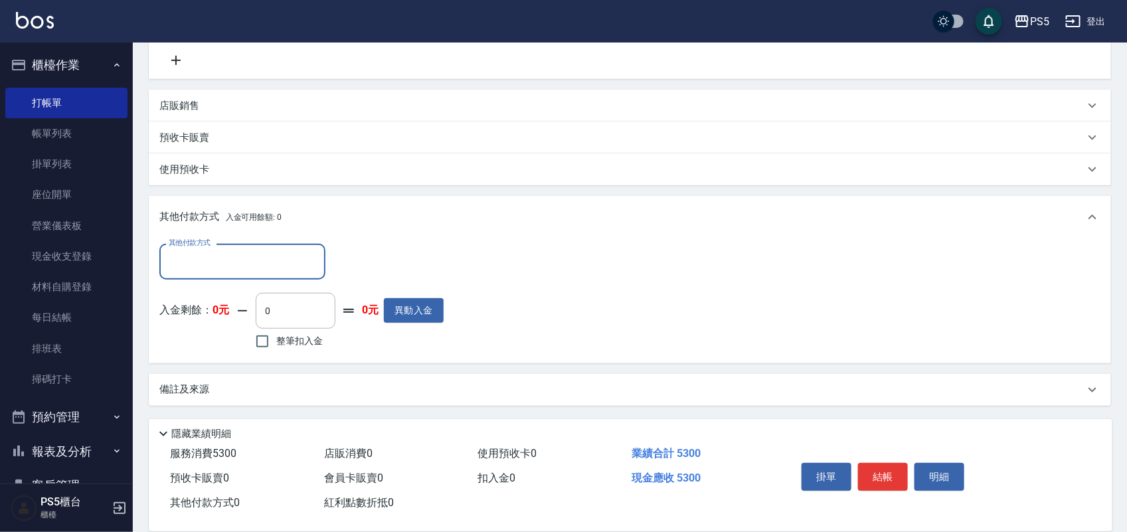
click at [197, 266] on input "其他付款方式" at bounding box center [242, 261] width 154 height 23
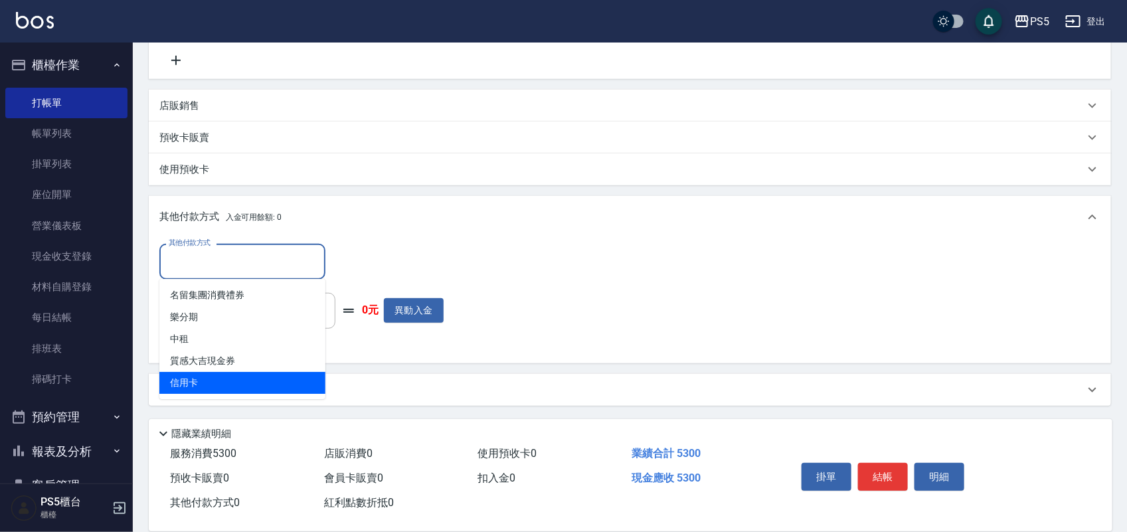
click at [213, 377] on span "信用卡" at bounding box center [242, 383] width 166 height 22
type input "信用卡"
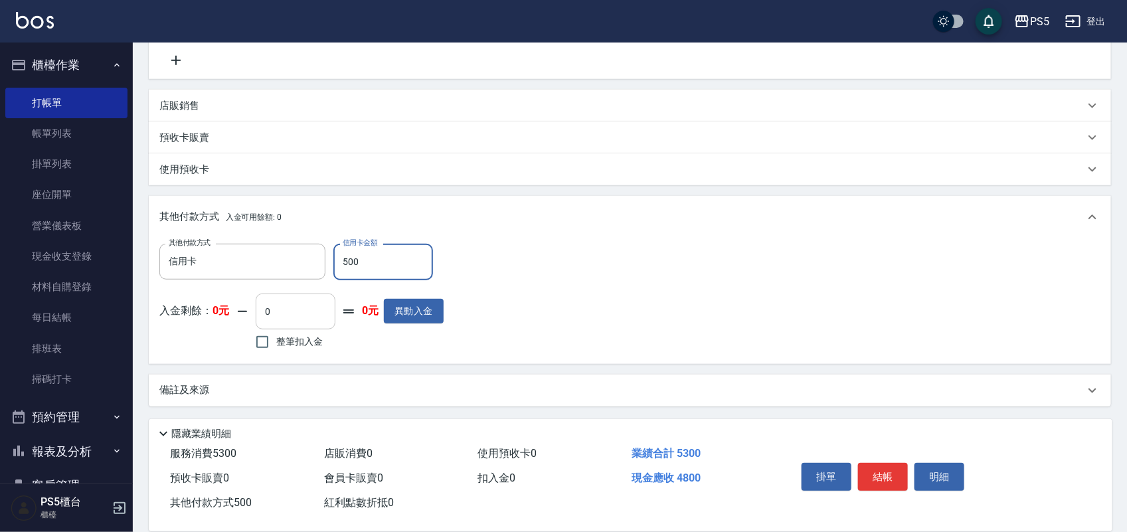
type input "5300"
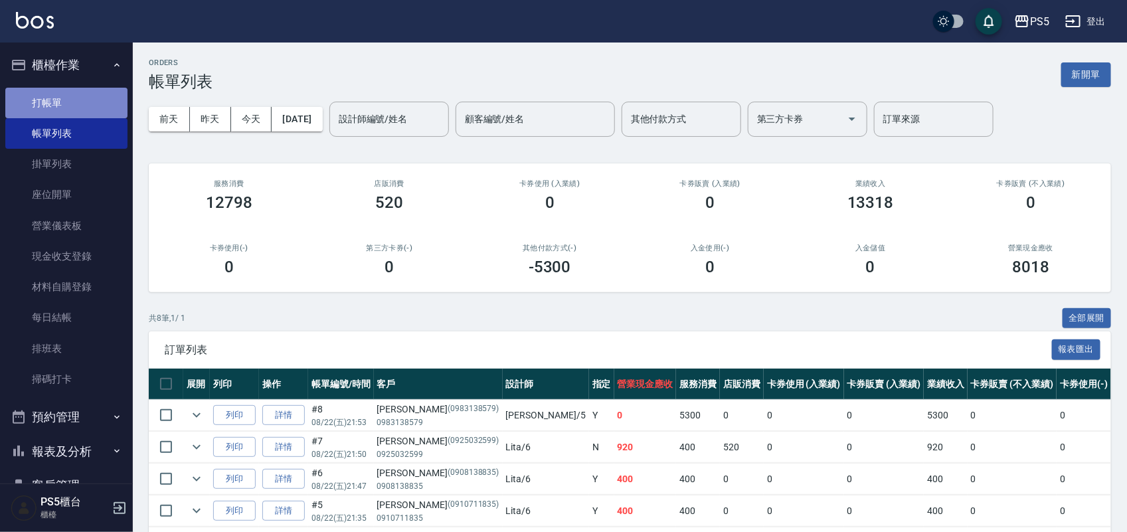
click at [76, 96] on link "打帳單" at bounding box center [66, 103] width 122 height 31
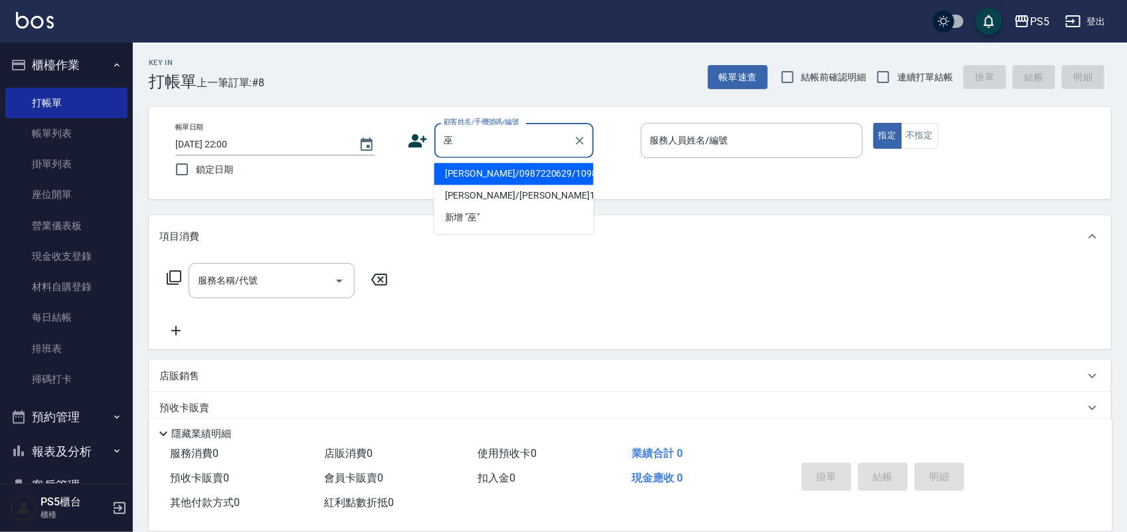
type input "[PERSON_NAME]/0987220629/10986"
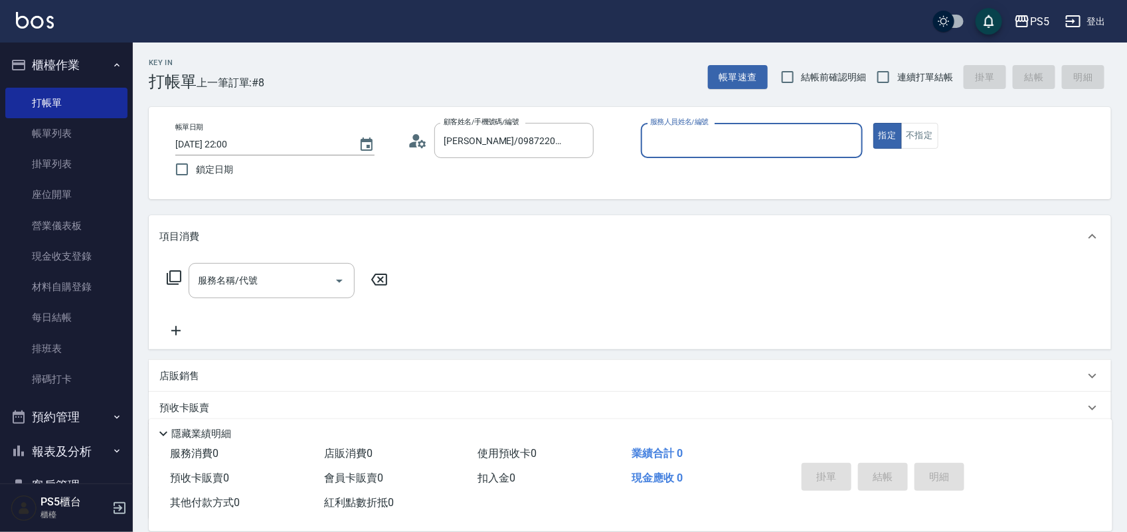
type input "Jolie-5"
click at [873, 123] on button "指定" at bounding box center [887, 136] width 29 height 26
type button "true"
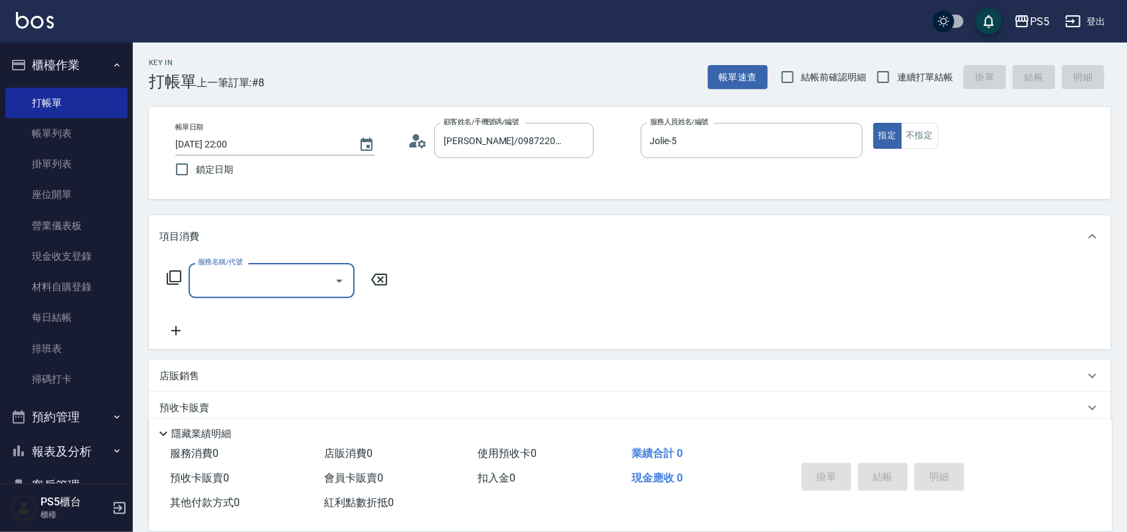
type input "ㄏ"
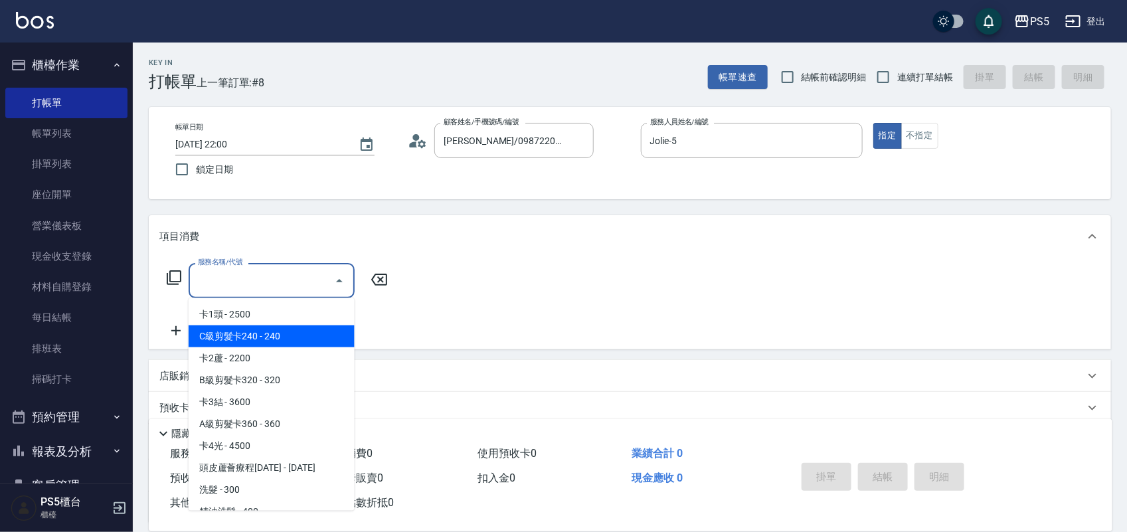
click at [294, 329] on span "C級剪髮卡240 - 240" at bounding box center [272, 336] width 166 height 22
type input "C級剪髮卡240(001)"
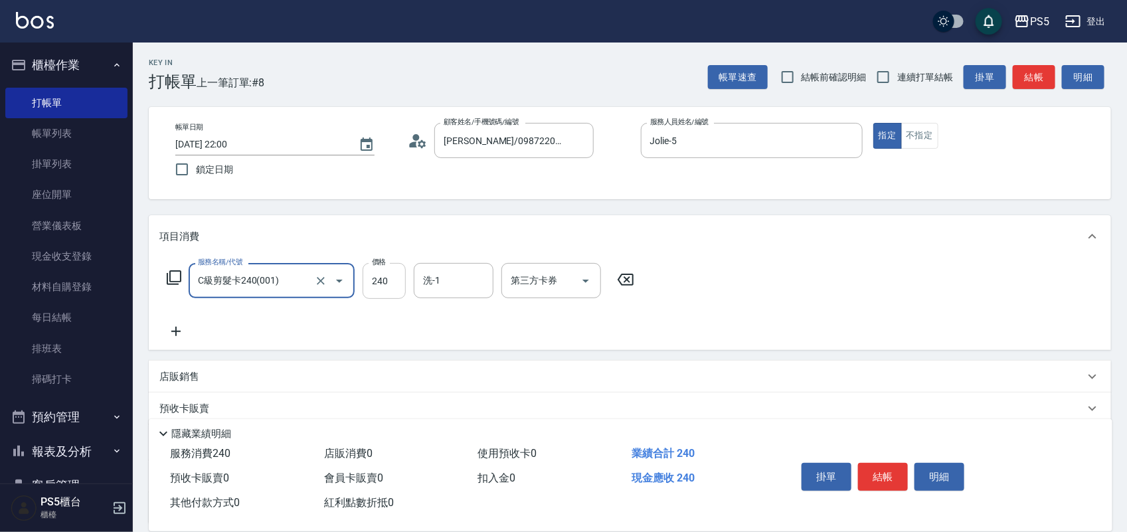
click at [384, 286] on input "240" at bounding box center [384, 281] width 43 height 36
type input "280"
click at [608, 276] on div "第三方卡券 第三方卡券" at bounding box center [555, 281] width 108 height 36
click at [563, 280] on input "第三方卡券" at bounding box center [541, 280] width 68 height 23
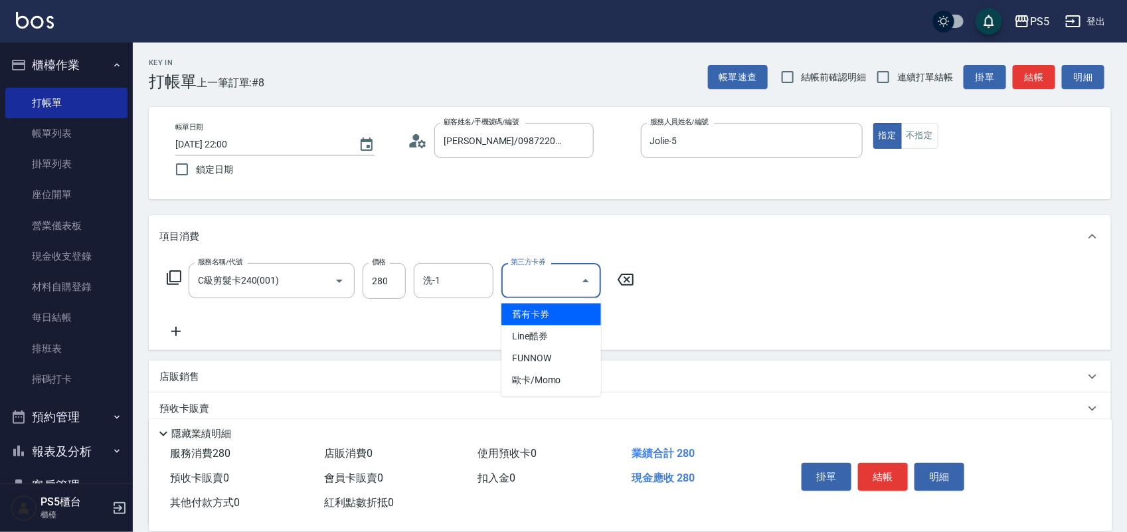
click at [549, 321] on span "舊有卡券" at bounding box center [551, 315] width 100 height 22
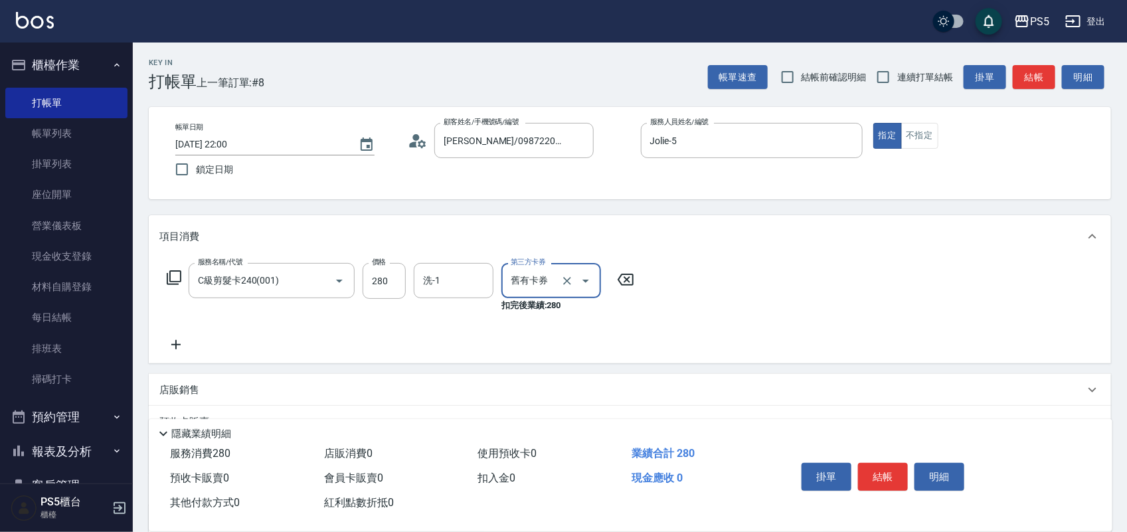
type input "舊有卡券"
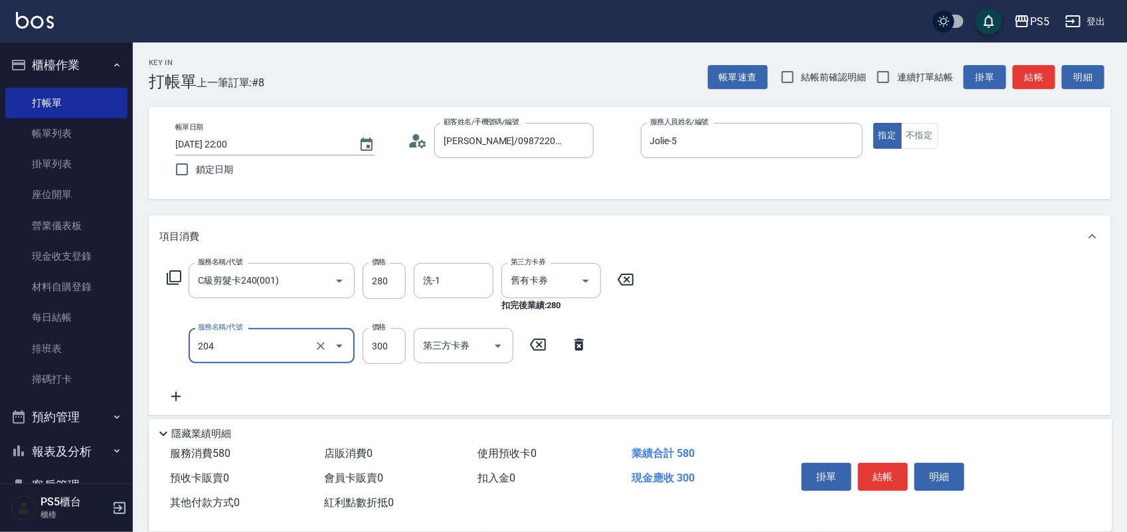
type input "單剪髮300(204)"
type input "50"
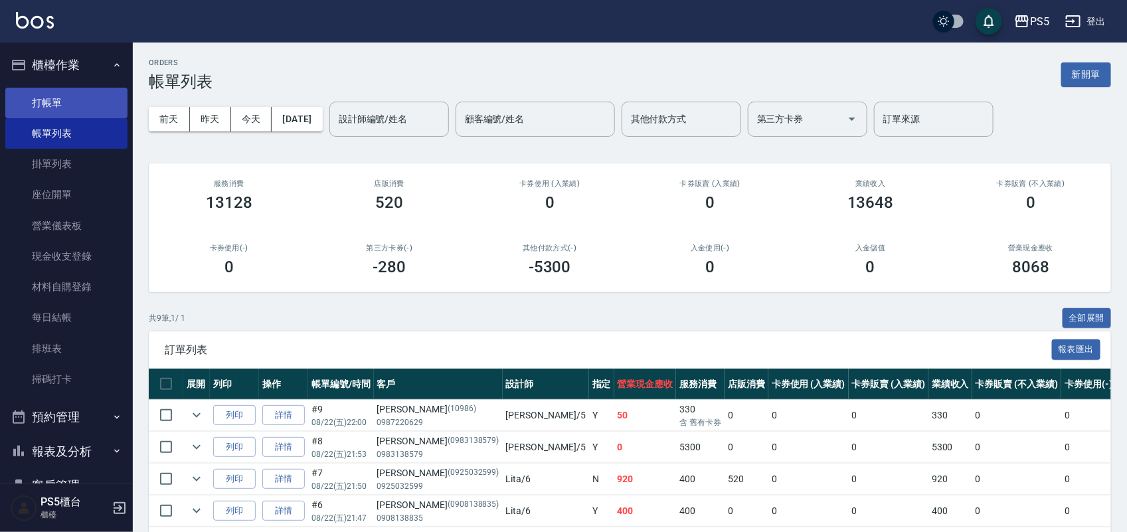
click at [91, 111] on link "打帳單" at bounding box center [66, 103] width 122 height 31
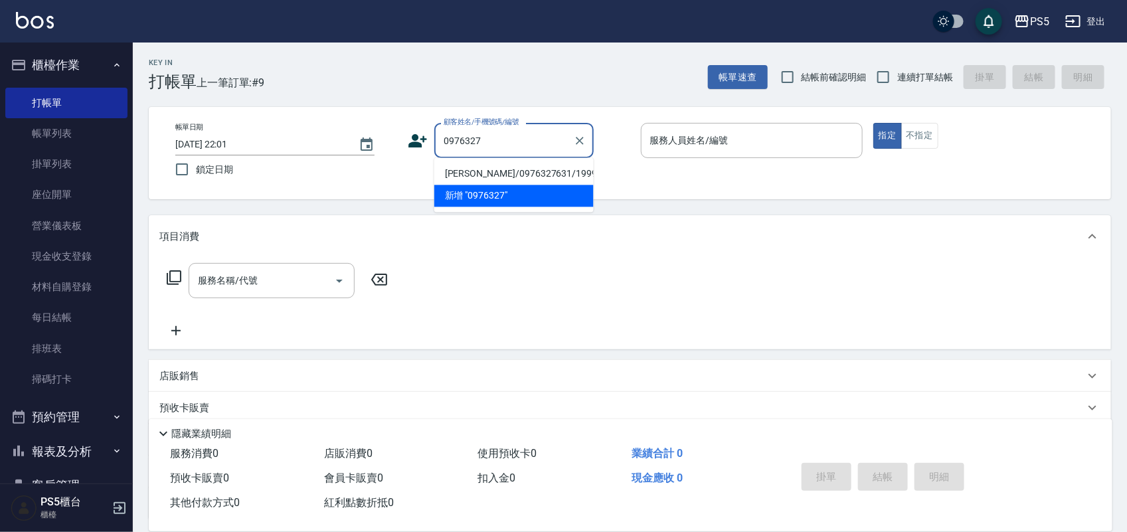
type input "[PERSON_NAME]/0976327631/19996"
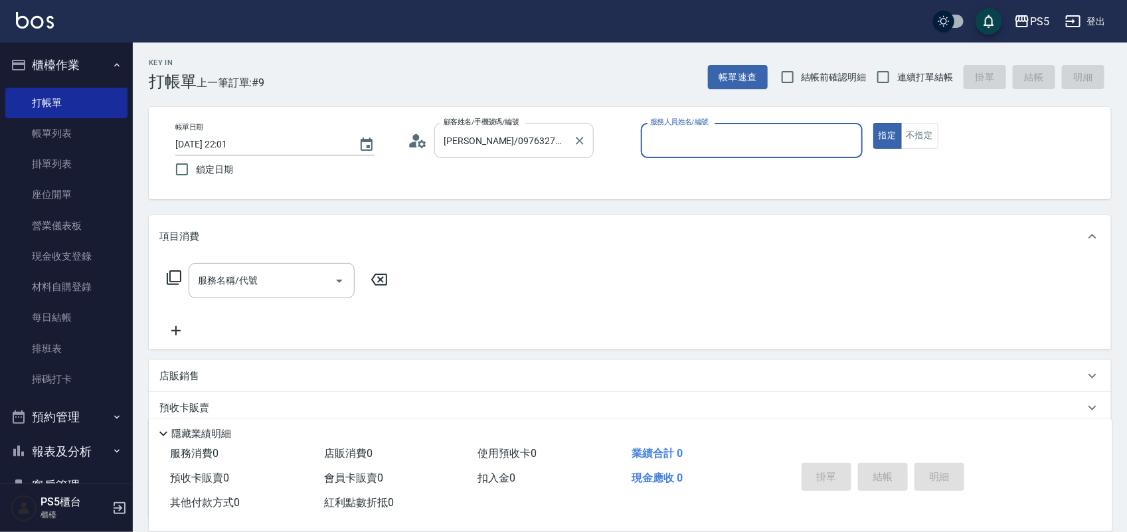
type input "Jolie-5"
click at [873, 123] on button "指定" at bounding box center [887, 136] width 29 height 26
type button "true"
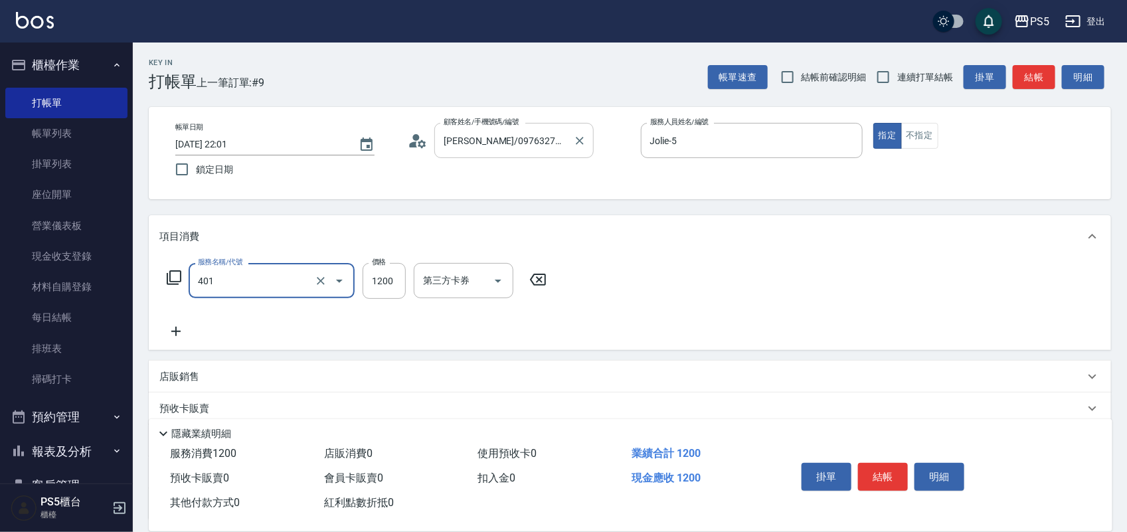
type input "基本染髮(401)"
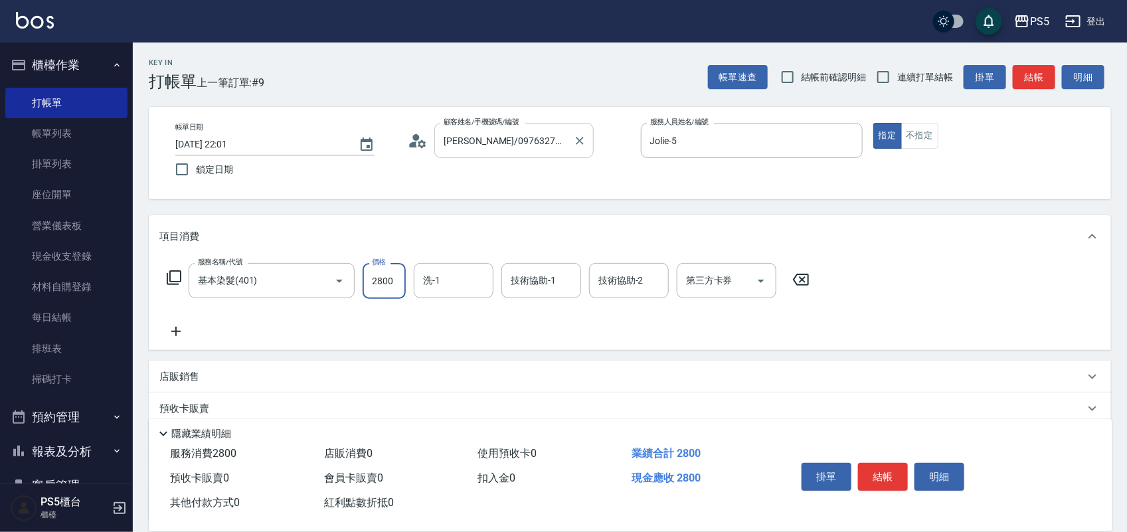
type input "2800"
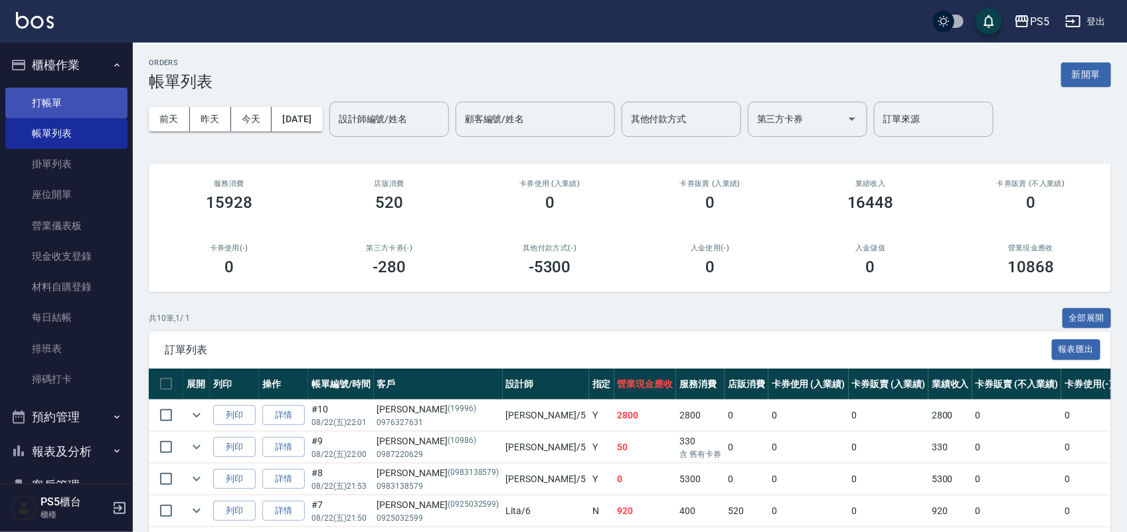
click at [68, 101] on link "打帳單" at bounding box center [66, 103] width 122 height 31
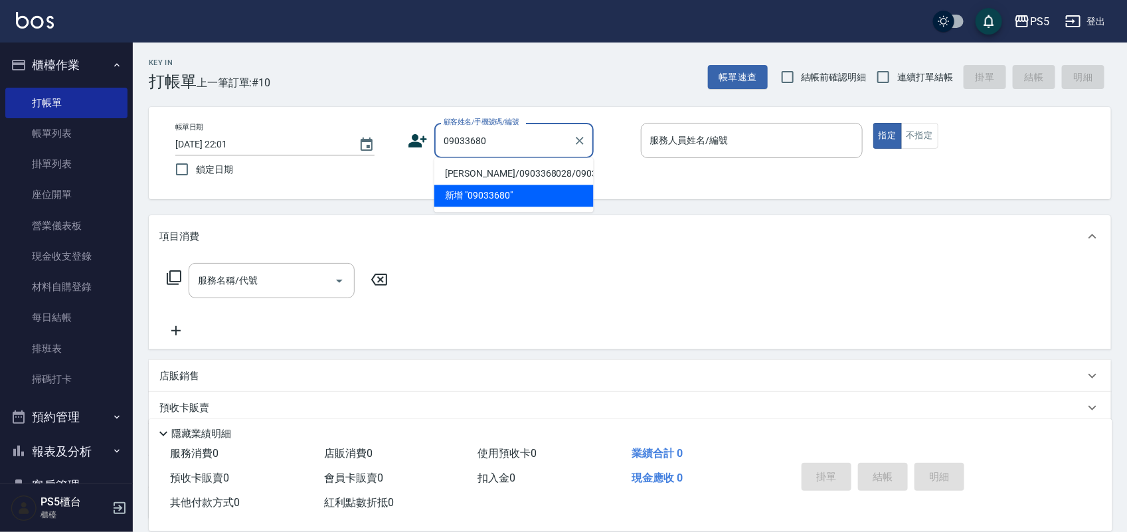
click at [518, 173] on li "[PERSON_NAME]/0903368028/0903368028" at bounding box center [513, 174] width 159 height 22
type input "[PERSON_NAME]/0903368028/0903368028"
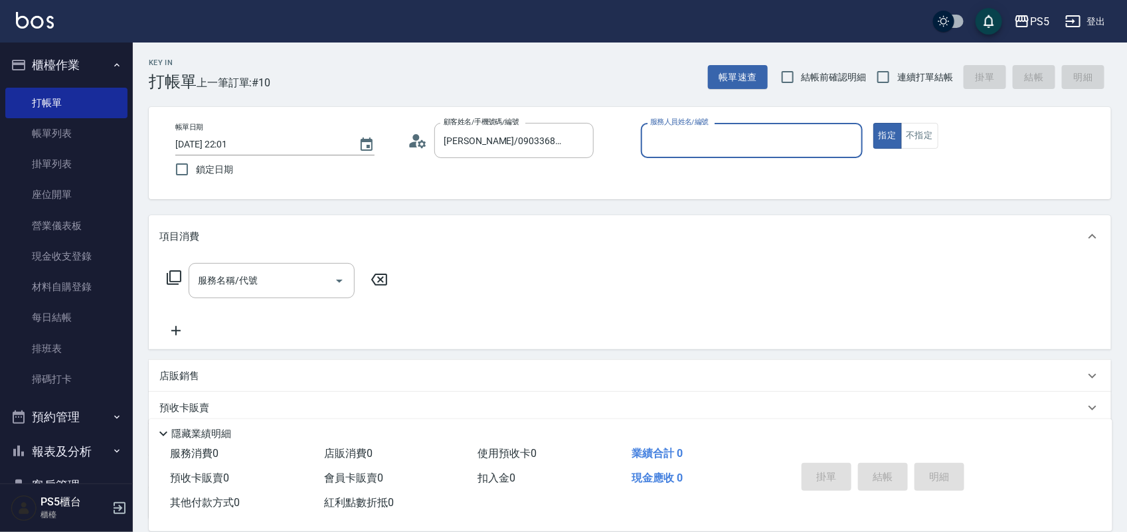
type input "Jolie-5"
click at [873, 123] on button "指定" at bounding box center [887, 136] width 29 height 26
type button "true"
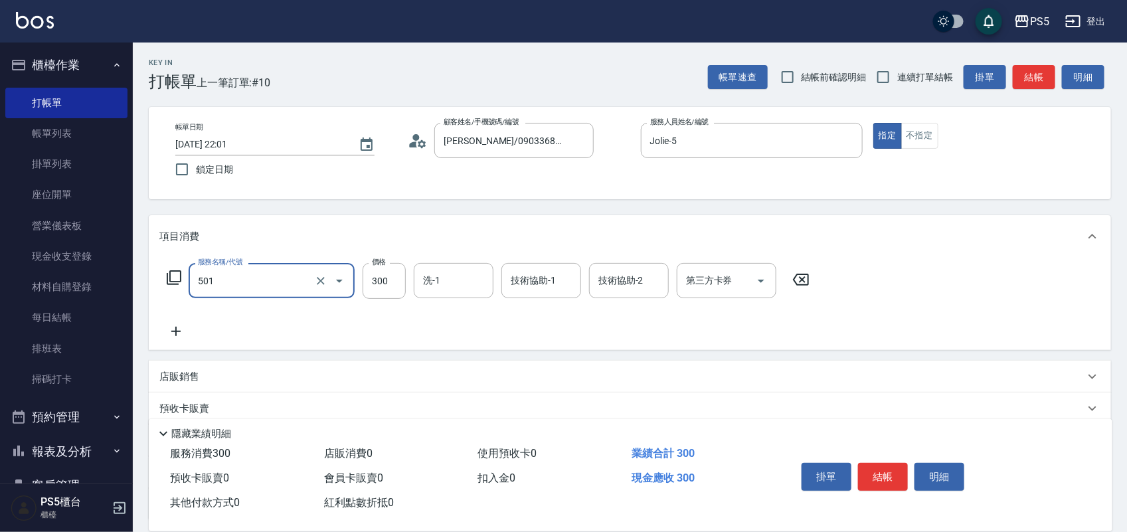
type input "自備護髮(501)"
type input "5000"
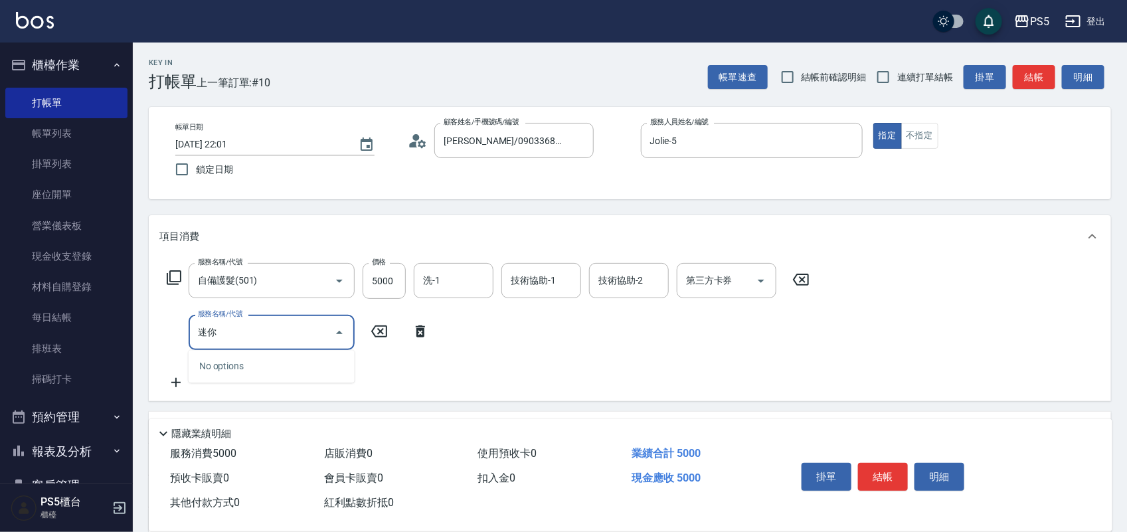
type input "迷"
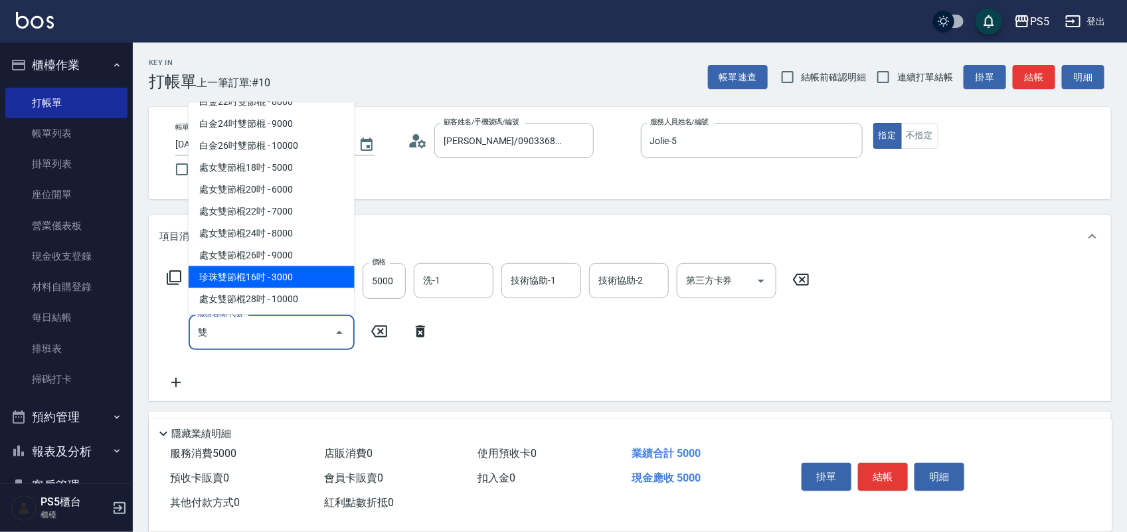
click at [266, 276] on span "珍珠雙節棍16吋 - 3000" at bounding box center [272, 277] width 166 height 22
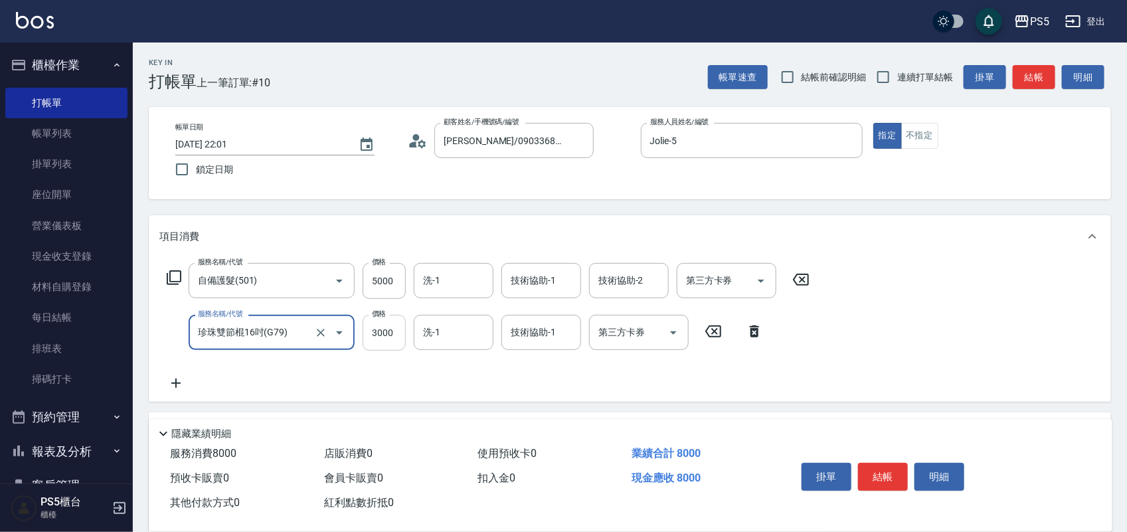
type input "珍珠雙節棍16吋(G79)"
click at [384, 342] on input "3000" at bounding box center [384, 333] width 43 height 36
type input "4000"
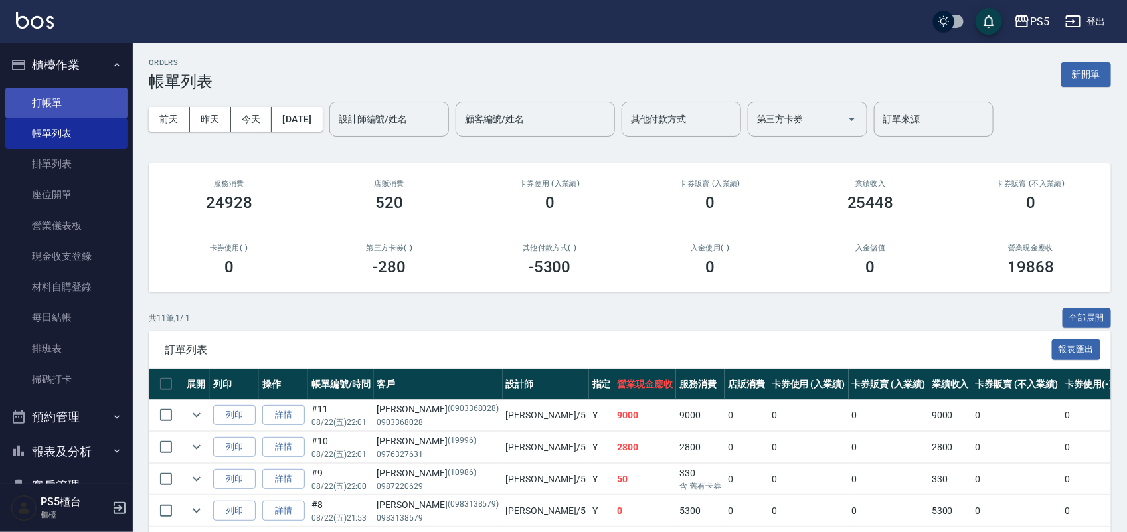
click at [50, 106] on link "打帳單" at bounding box center [66, 103] width 122 height 31
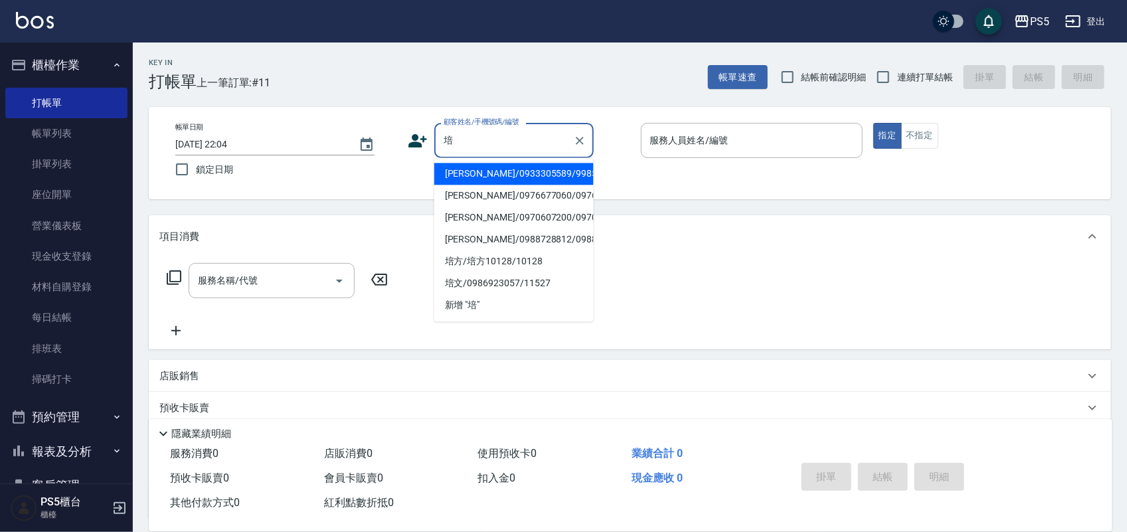
type input "[PERSON_NAME]/0933305589/9985"
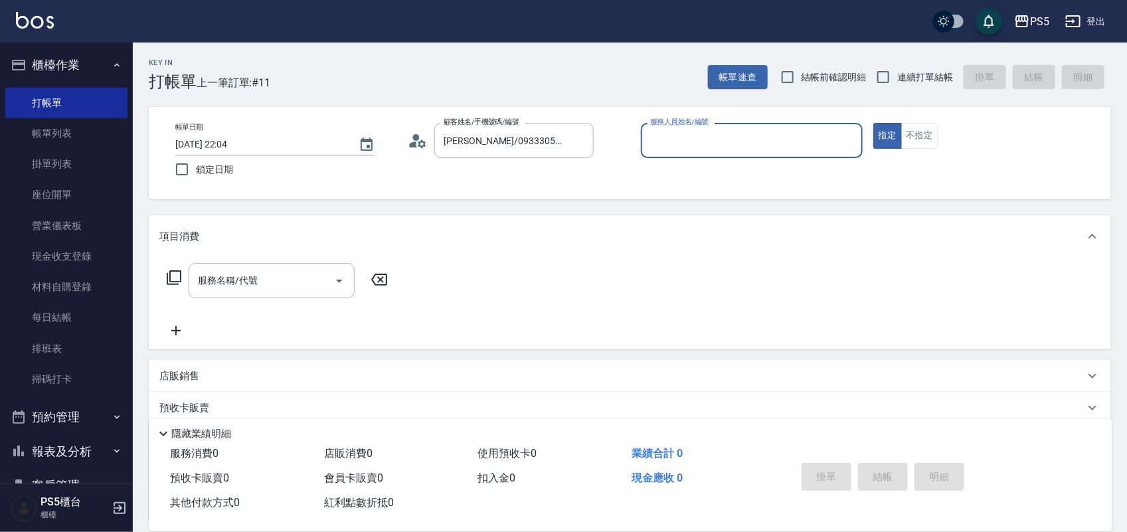
type input "Jolie-5"
click at [873, 123] on button "指定" at bounding box center [887, 136] width 29 height 26
type button "true"
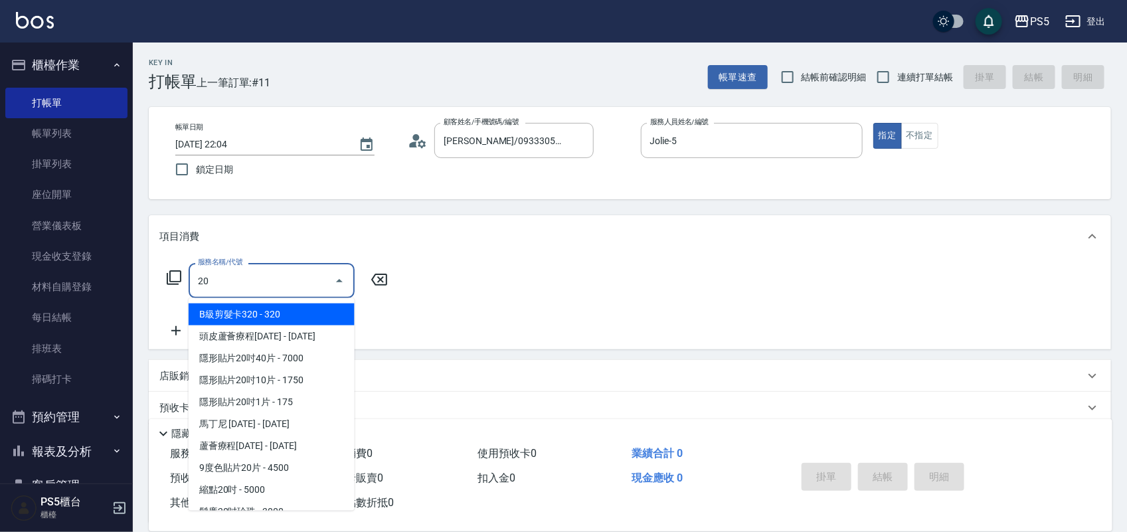
type input "201"
type input "隱形貼片18吋10片(0137)"
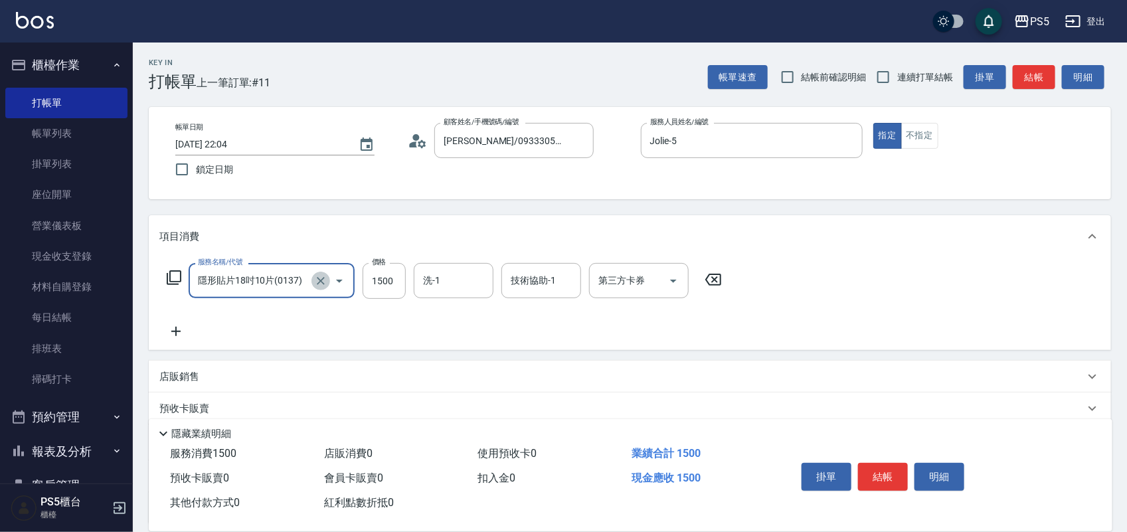
click at [320, 284] on icon "Clear" at bounding box center [320, 280] width 13 height 13
type input "精油洗髮(102)"
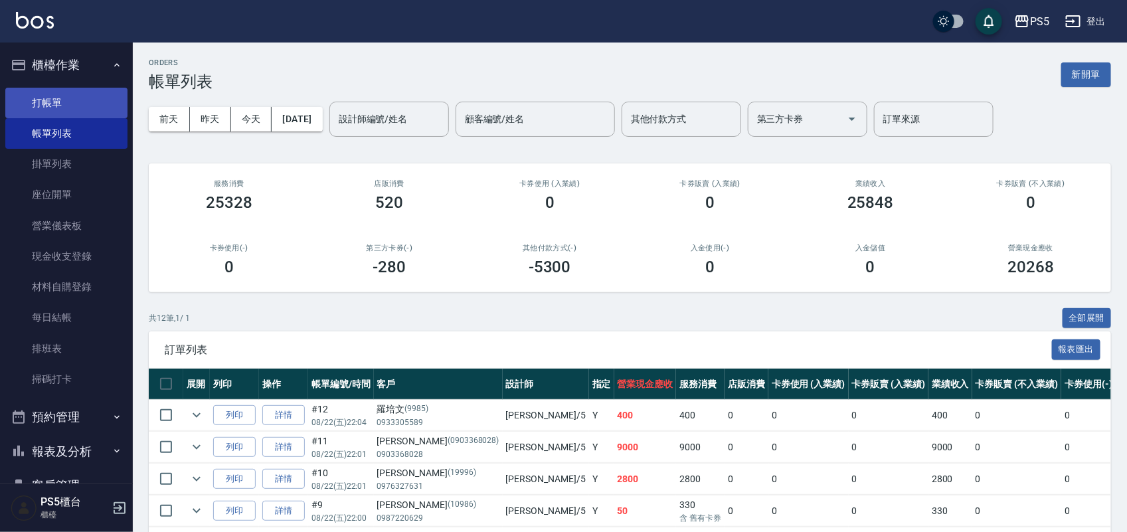
click at [50, 98] on link "打帳單" at bounding box center [66, 103] width 122 height 31
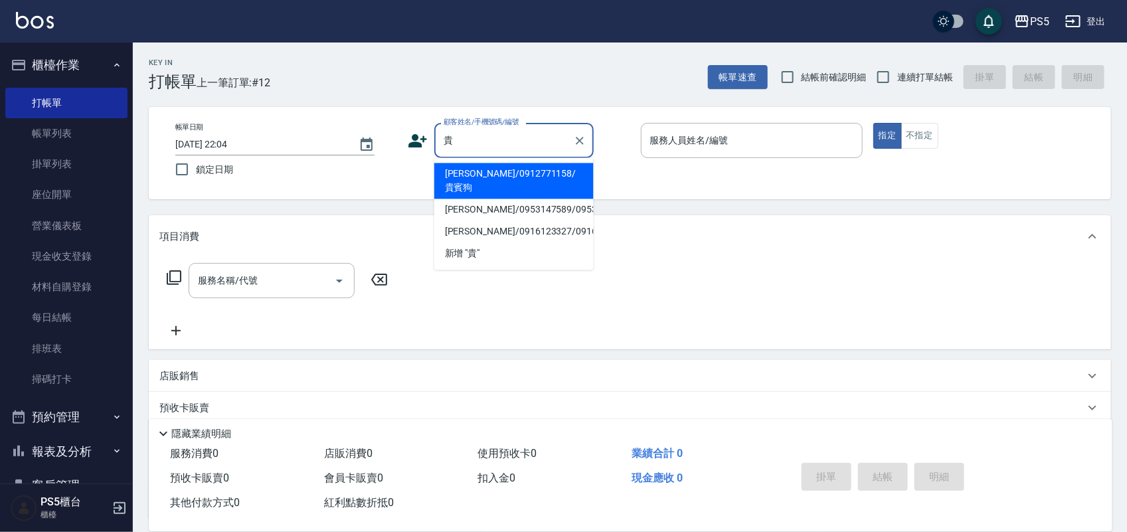
type input "[PERSON_NAME]/0912771158/貴賓狗"
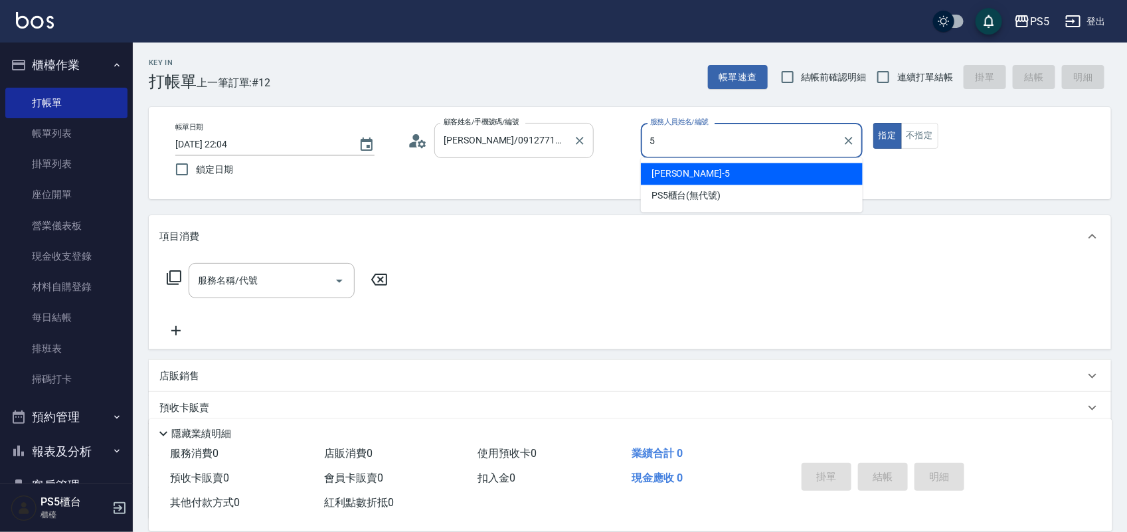
type input "Jolie-5"
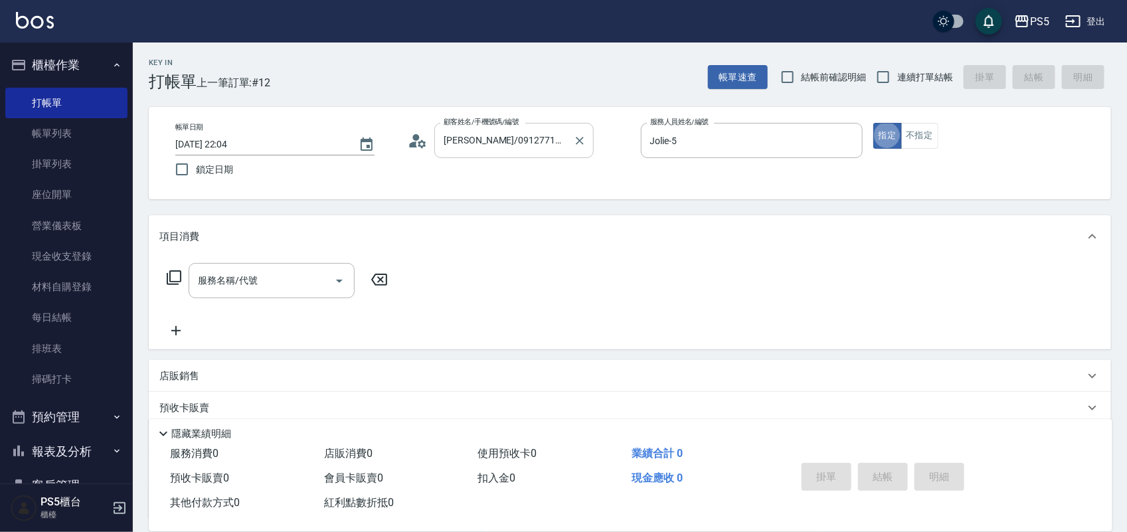
type button "true"
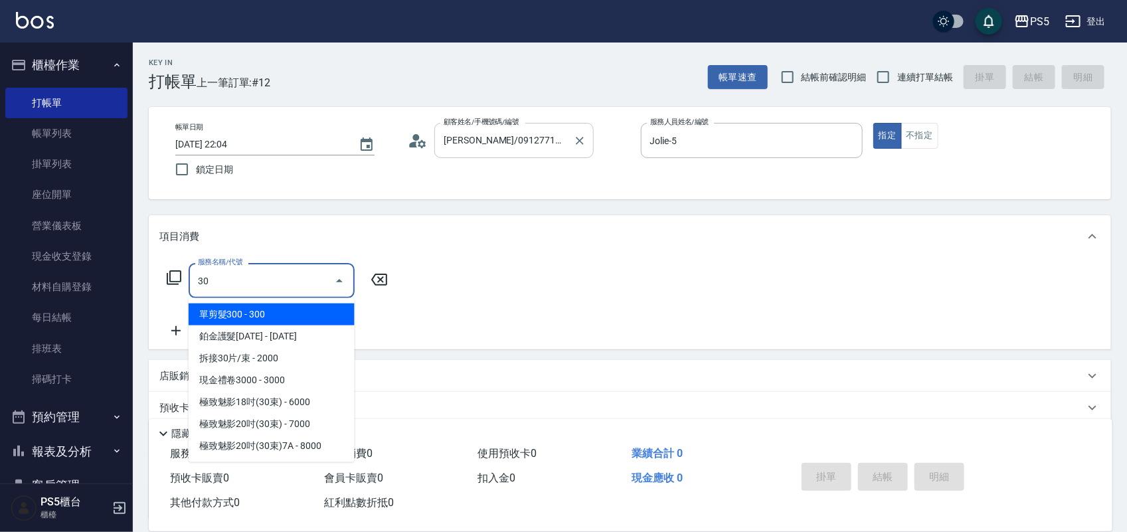
type input "3"
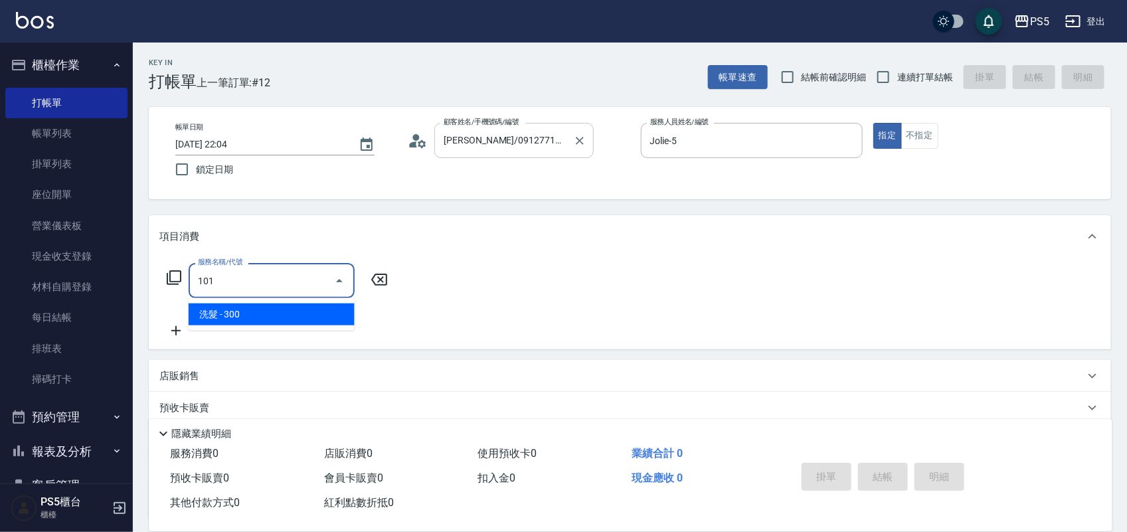
type input "洗髮(101)"
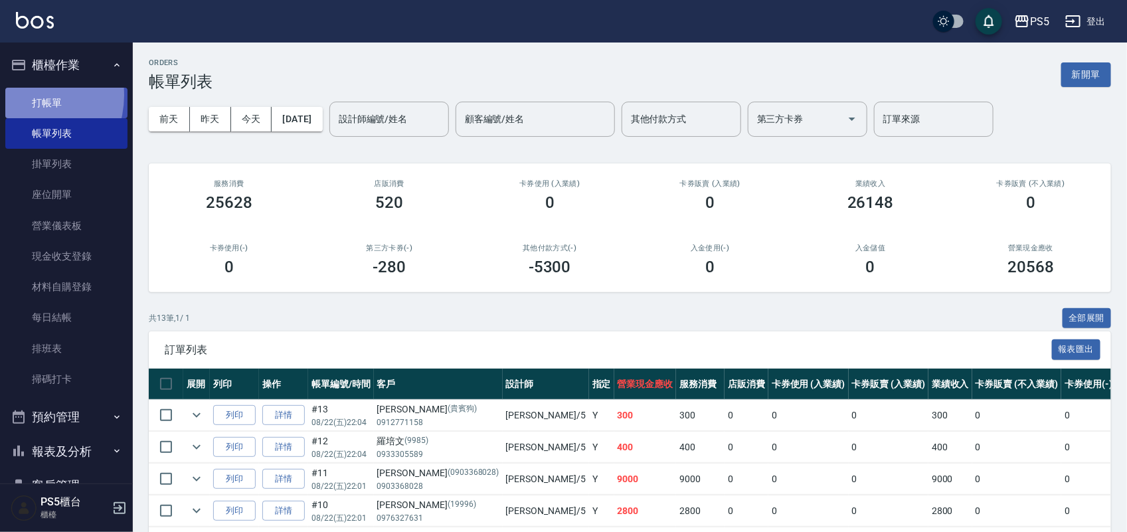
click at [27, 95] on link "打帳單" at bounding box center [66, 103] width 122 height 31
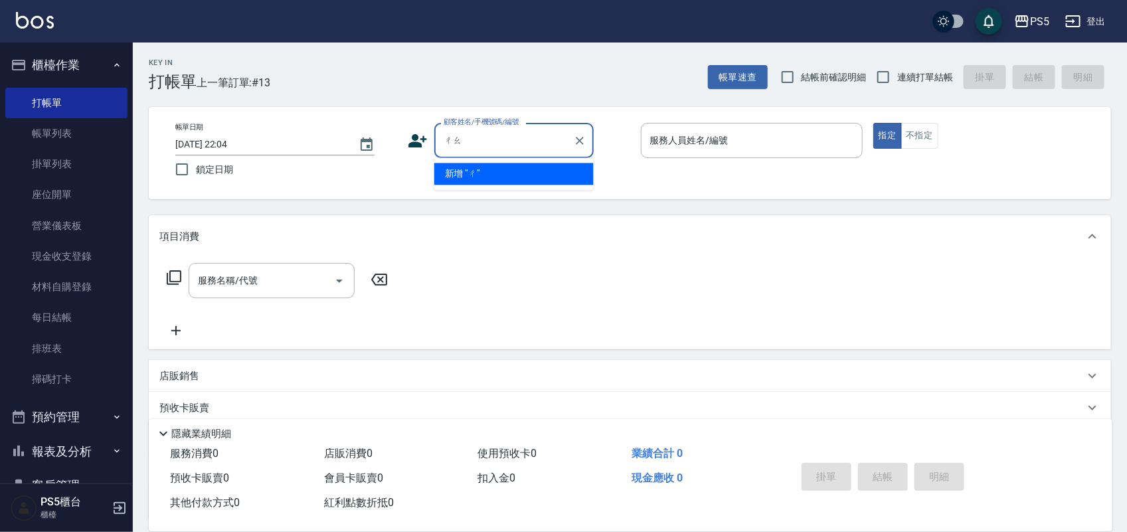
type input "朝"
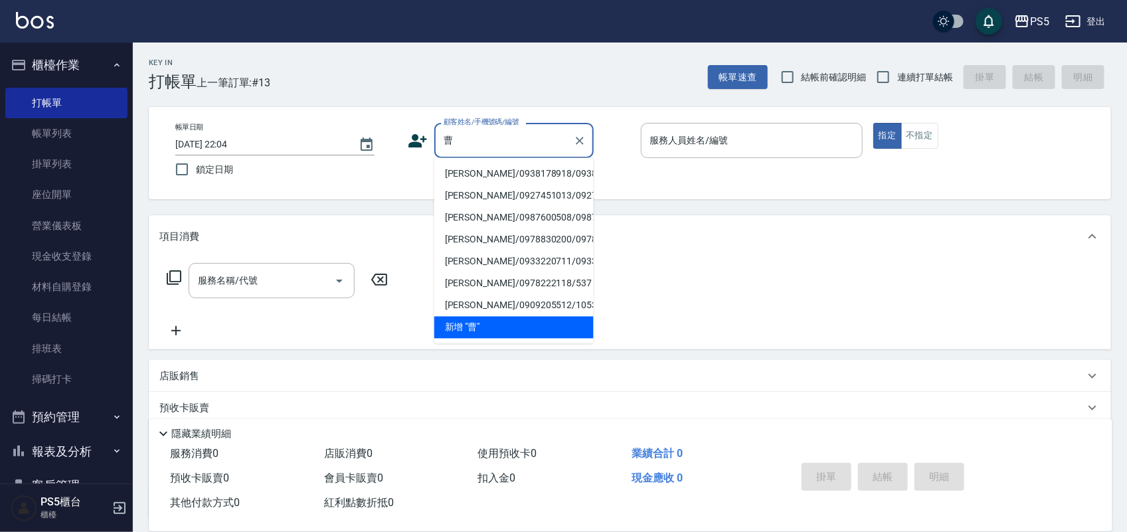
click at [523, 179] on li "[PERSON_NAME]/0938178918/0938178918" at bounding box center [513, 174] width 159 height 22
type input "[PERSON_NAME]/0938178918/0938178918"
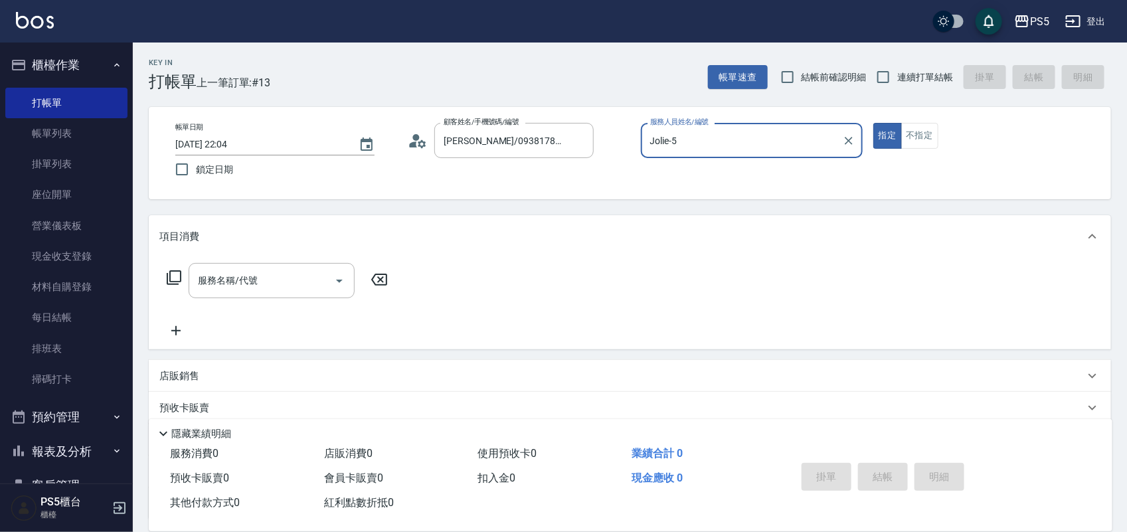
type input "Jolie-5"
click at [873, 123] on button "指定" at bounding box center [887, 136] width 29 height 26
type button "true"
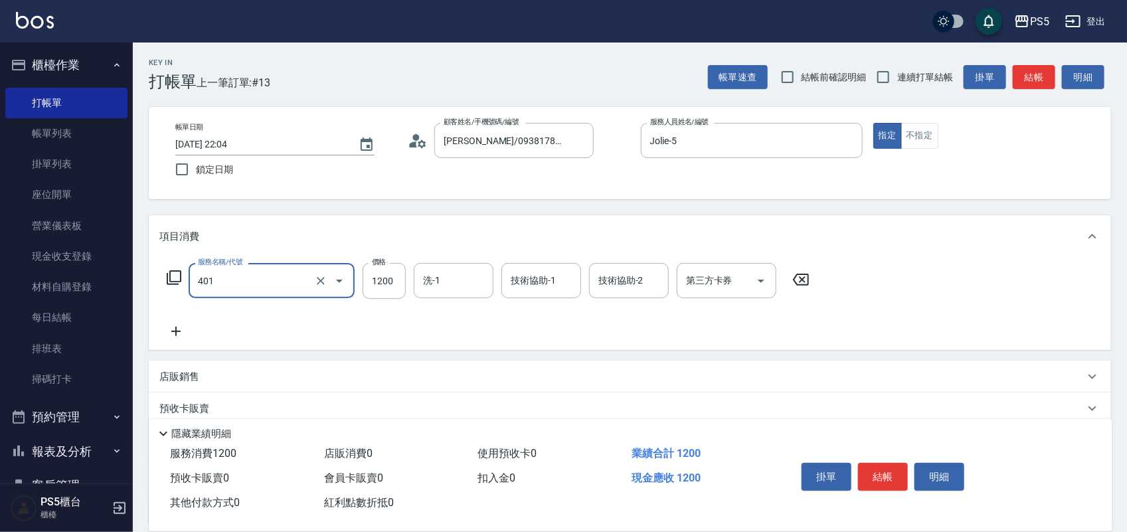
type input "基本染髮(401)"
type input "1500"
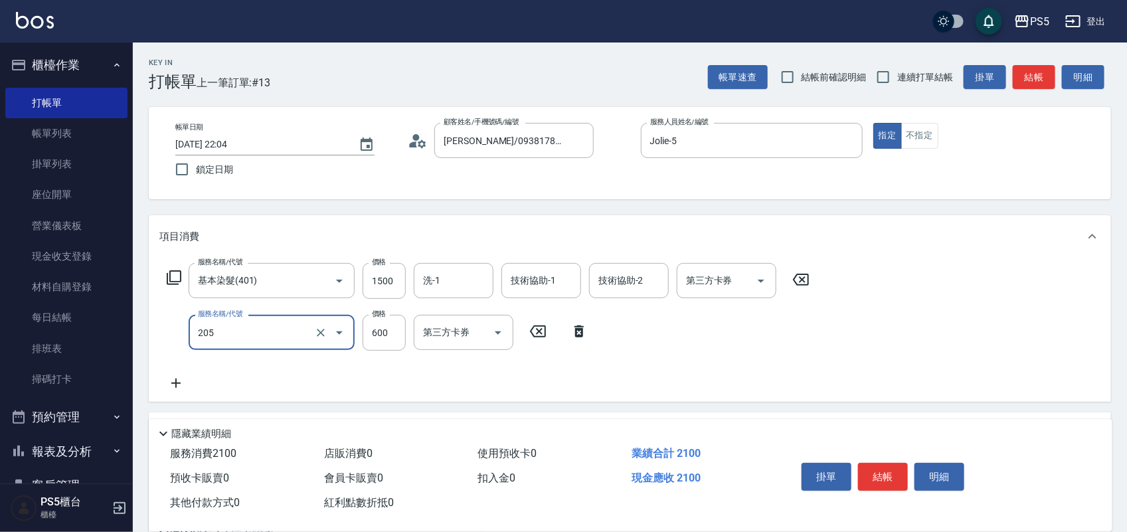
type input "A級洗剪600(205)"
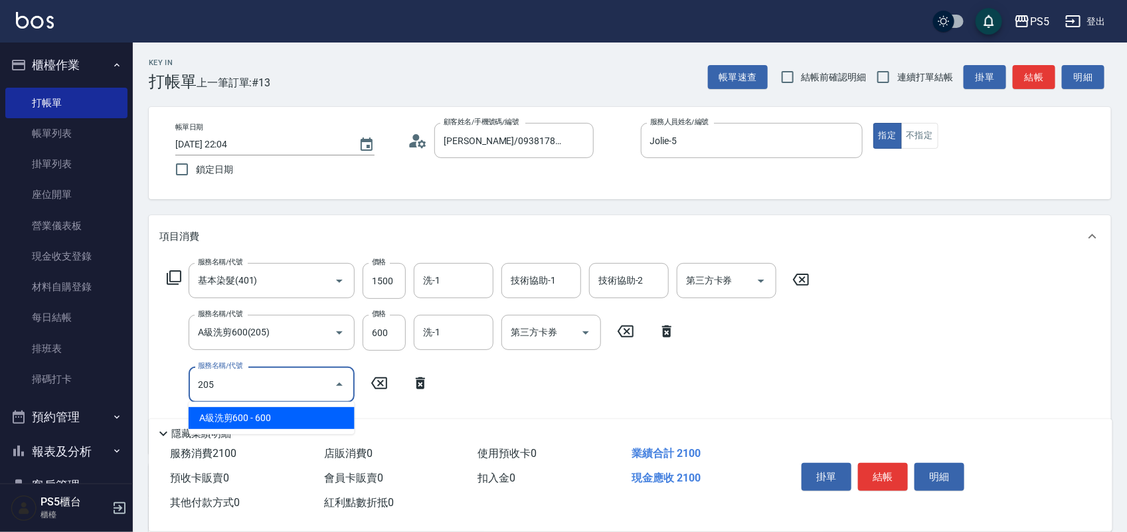
type input "A級洗剪600(205)"
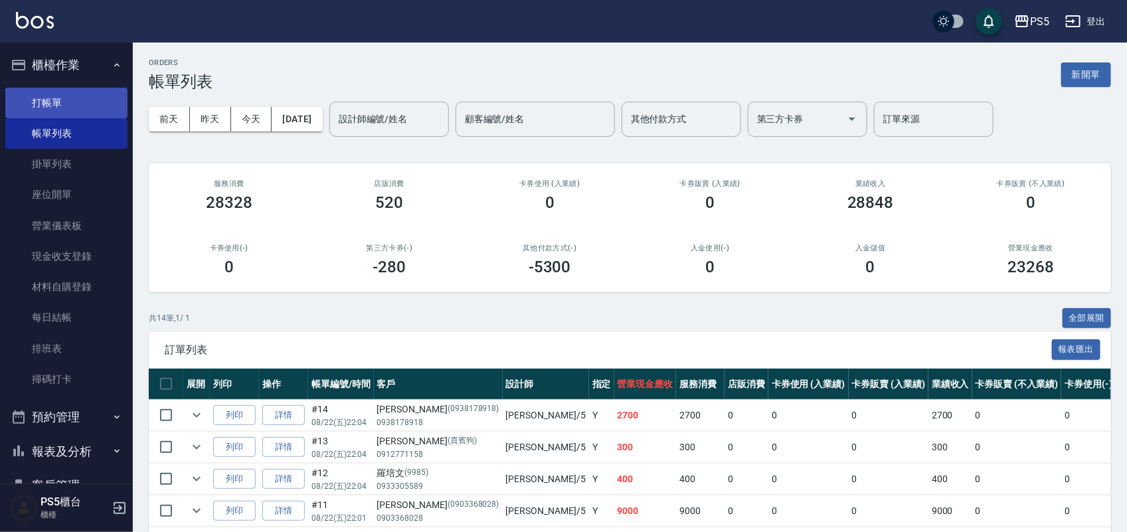
click at [68, 100] on link "打帳單" at bounding box center [66, 103] width 122 height 31
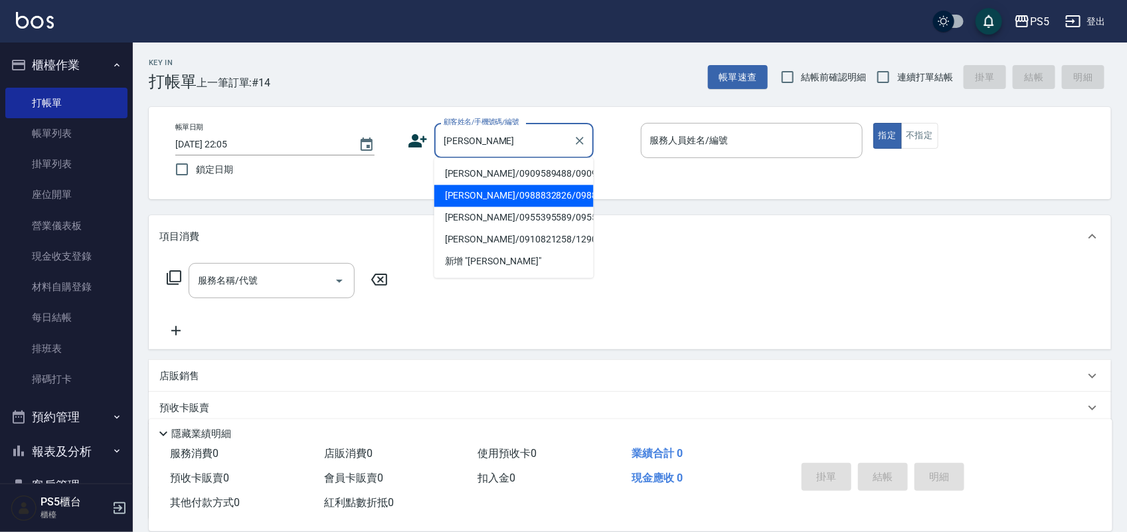
click at [507, 201] on li "謝承哲/0988832826/0988832826" at bounding box center [513, 196] width 159 height 22
click at [469, 136] on input "謝承哲/0988832826/0988832826" at bounding box center [504, 140] width 128 height 23
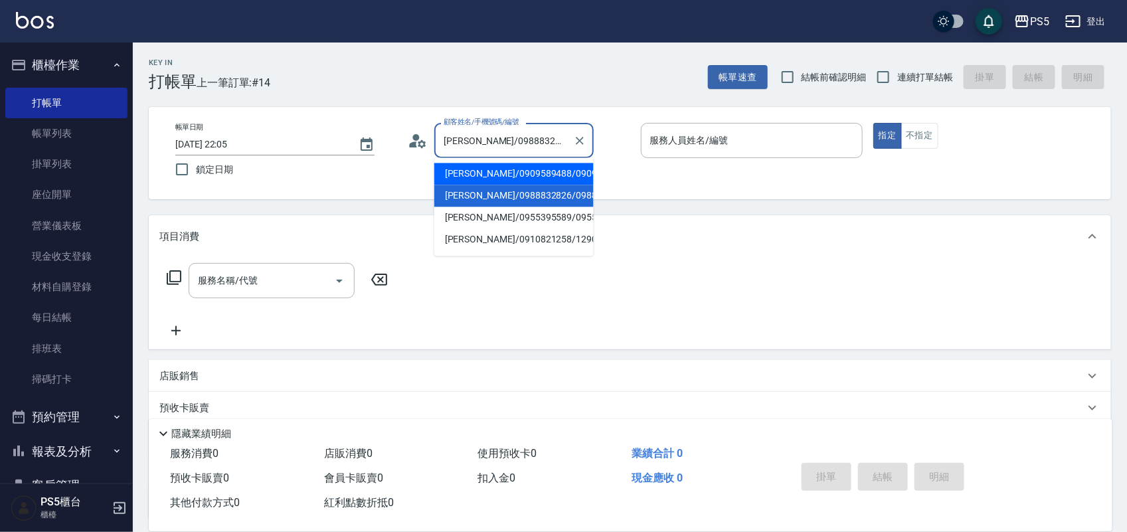
click at [555, 171] on li "[PERSON_NAME]/0909589488/0909589488" at bounding box center [513, 174] width 159 height 22
type input "[PERSON_NAME]/0909589488/0909589488"
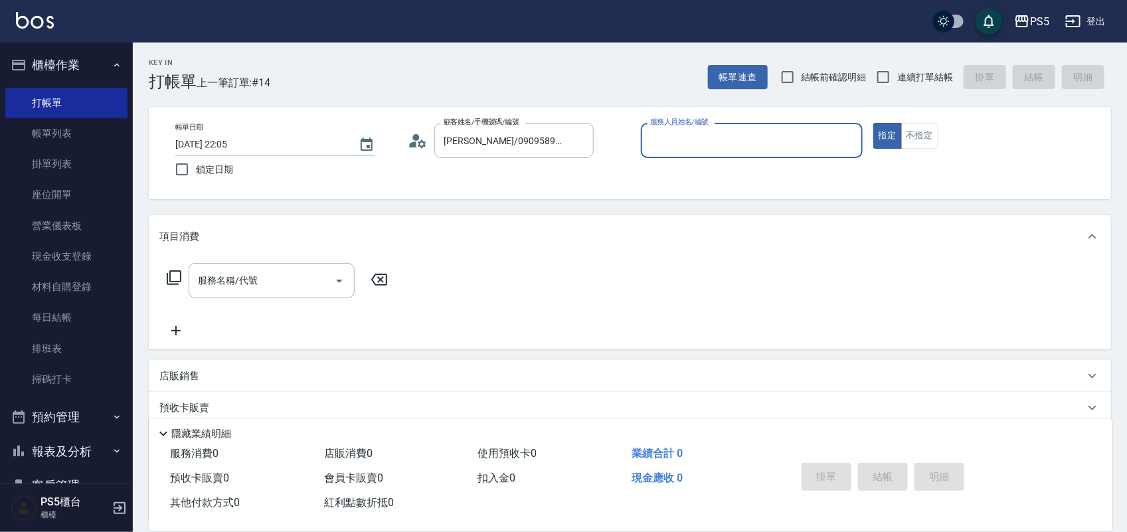
type input "Jolie-5"
click at [873, 123] on button "指定" at bounding box center [887, 136] width 29 height 26
type button "true"
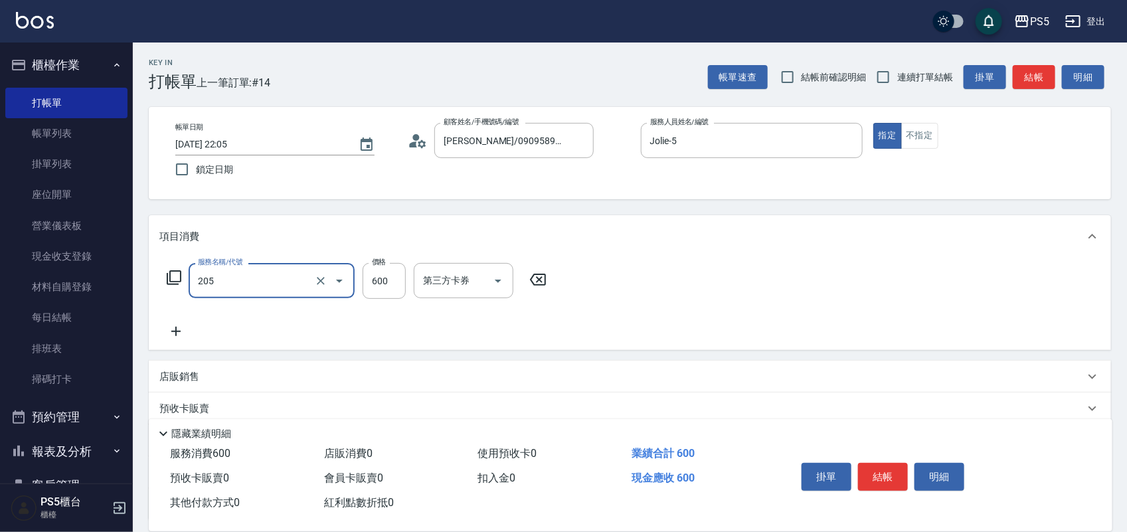
type input "A級洗剪600(205)"
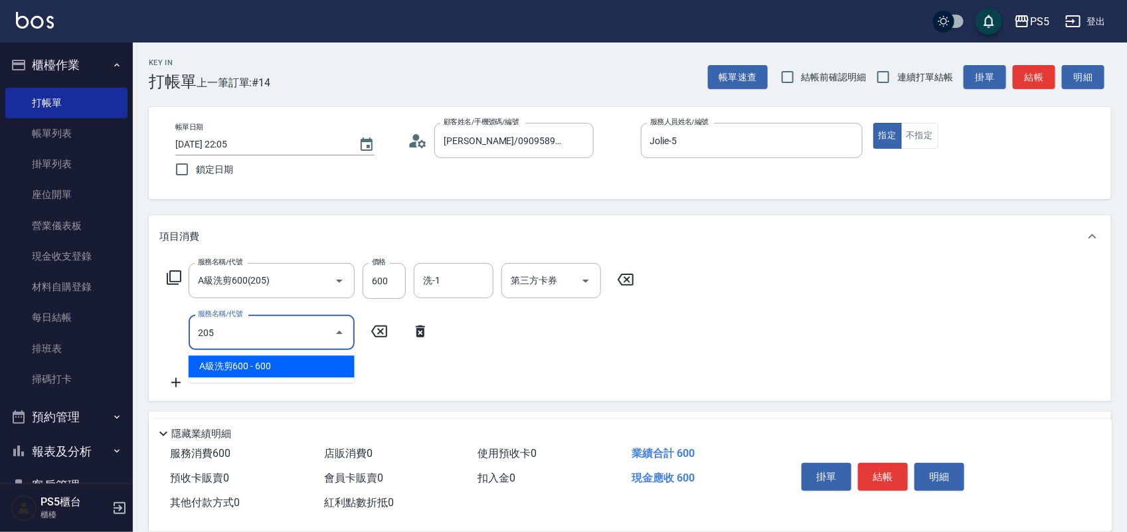
type input "A級洗剪600(205)"
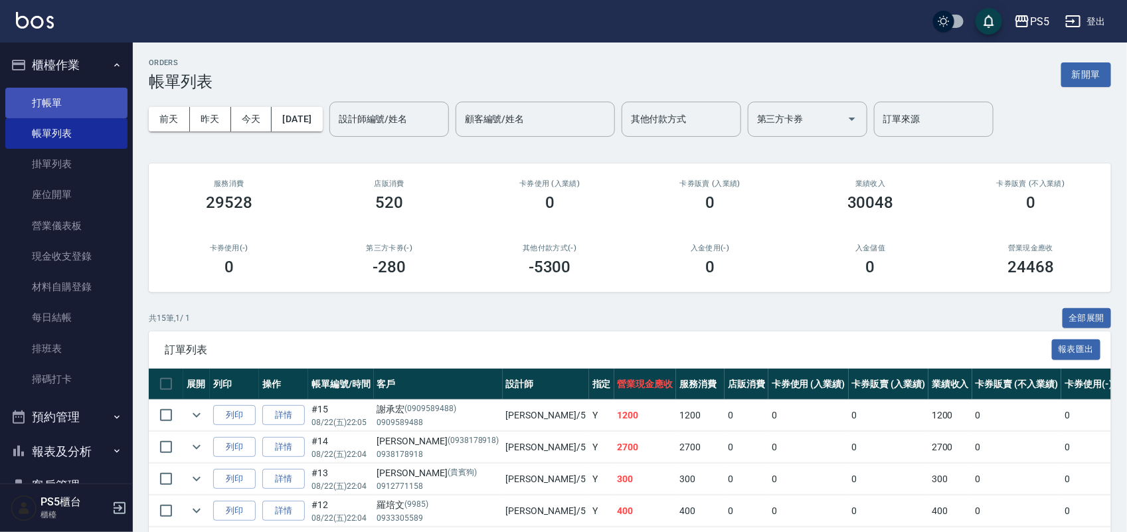
click at [30, 111] on link "打帳單" at bounding box center [66, 103] width 122 height 31
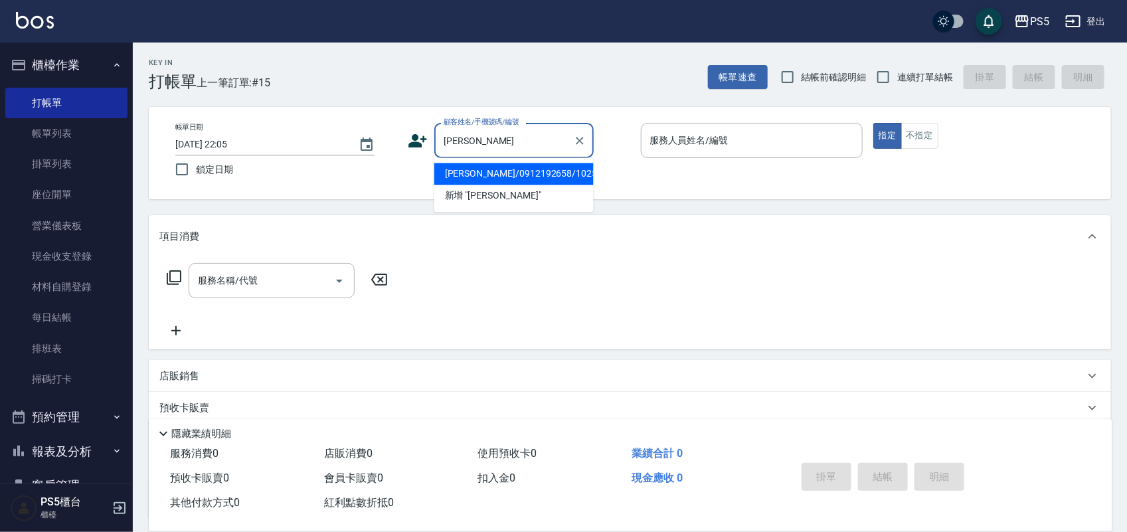
type input "[PERSON_NAME]/0912192658/10253"
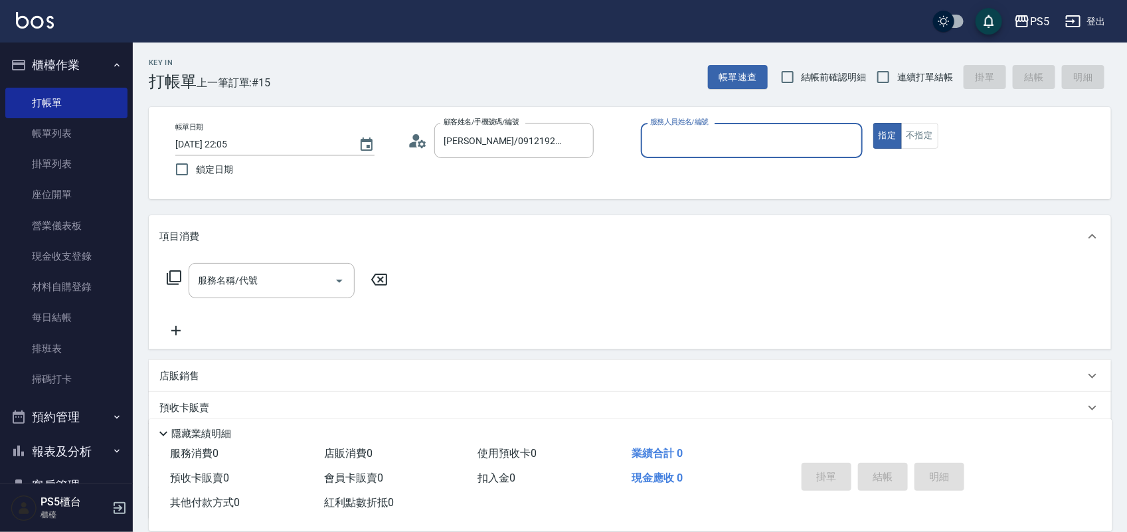
type input "Jolie-5"
click at [873, 123] on button "指定" at bounding box center [887, 136] width 29 height 26
type button "true"
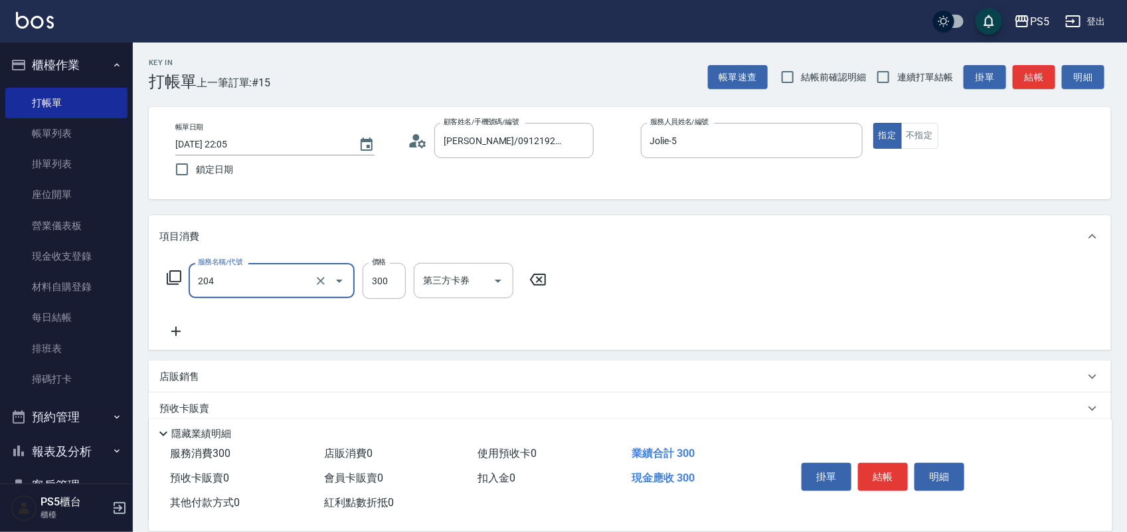
type input "單剪髮300(204)"
type input "500"
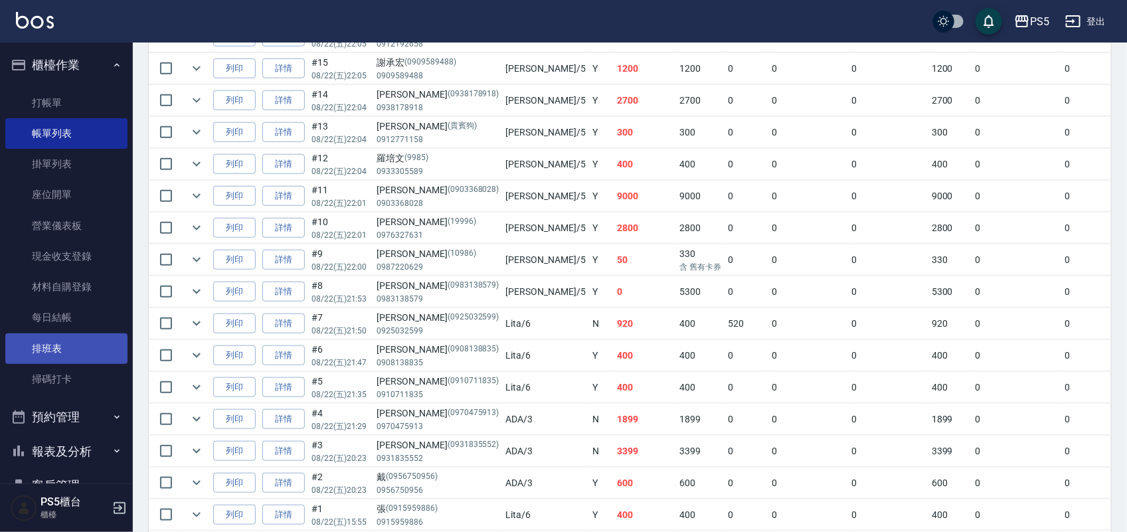
scroll to position [415, 0]
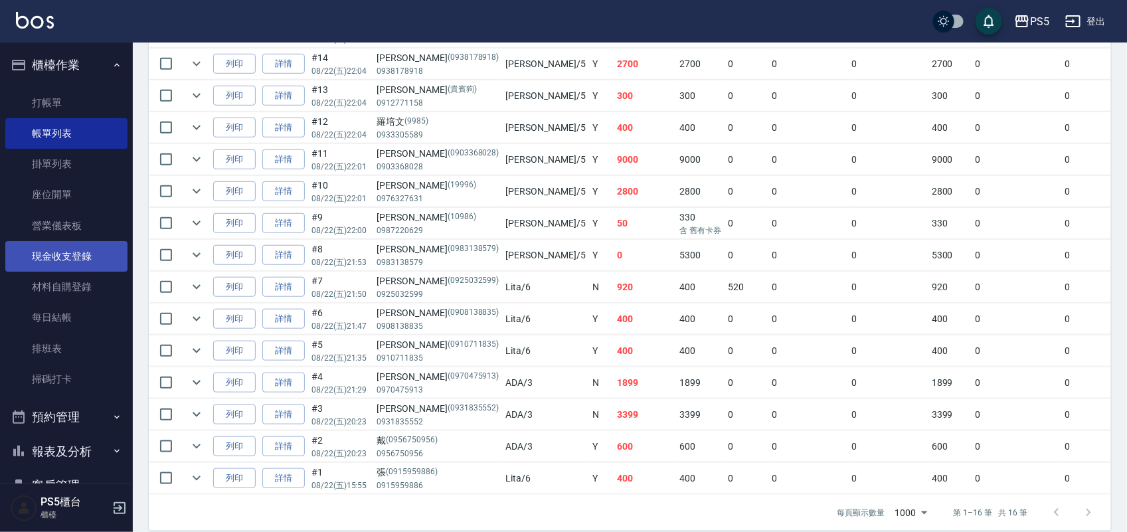
click at [80, 252] on link "現金收支登錄" at bounding box center [66, 256] width 122 height 31
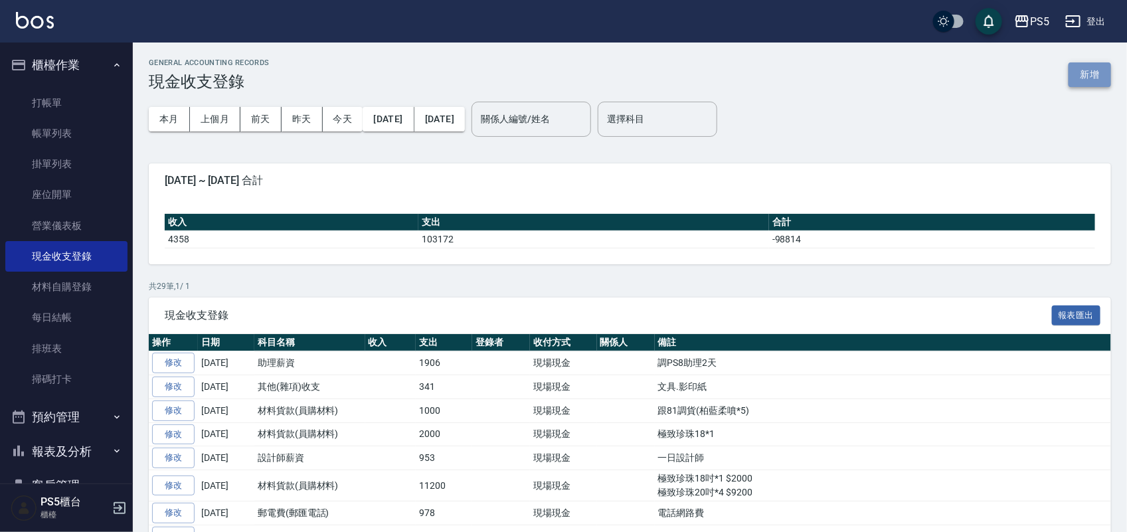
click at [1100, 76] on button "新增" at bounding box center [1090, 74] width 43 height 25
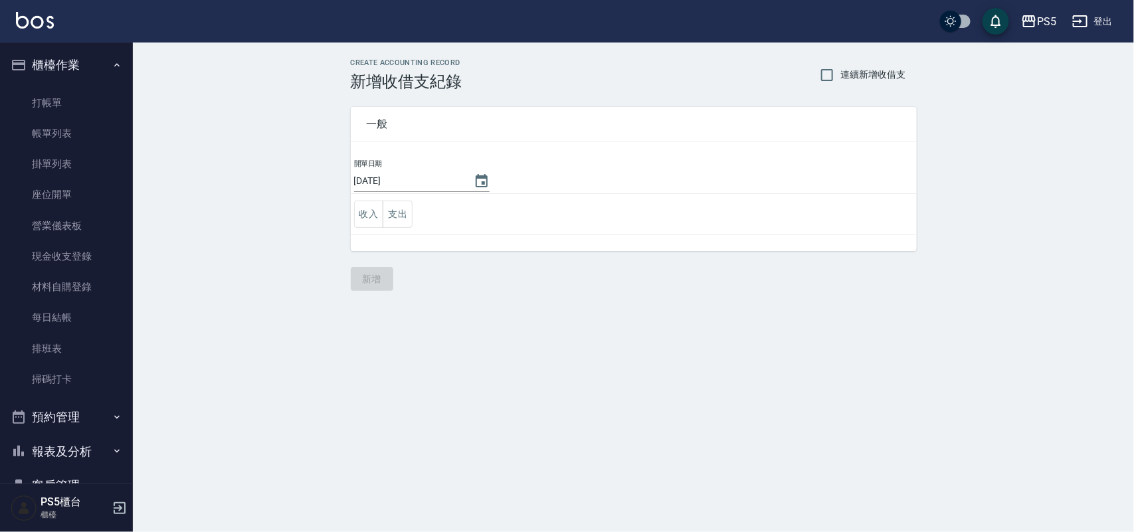
click at [410, 213] on button "支出" at bounding box center [398, 214] width 30 height 27
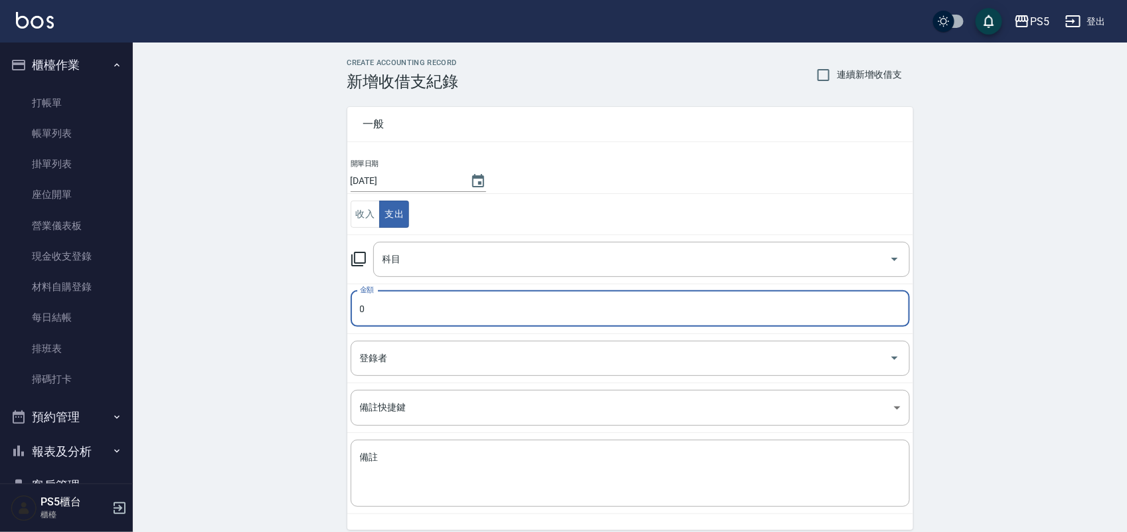
click at [445, 297] on input "0" at bounding box center [630, 309] width 559 height 36
type input "1800"
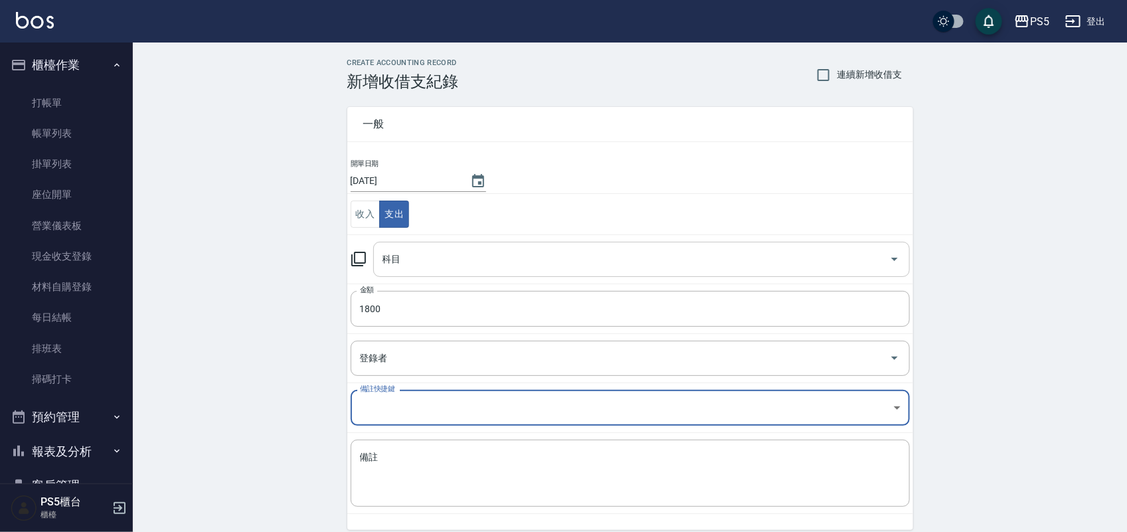
click at [445, 253] on input "科目" at bounding box center [631, 259] width 505 height 23
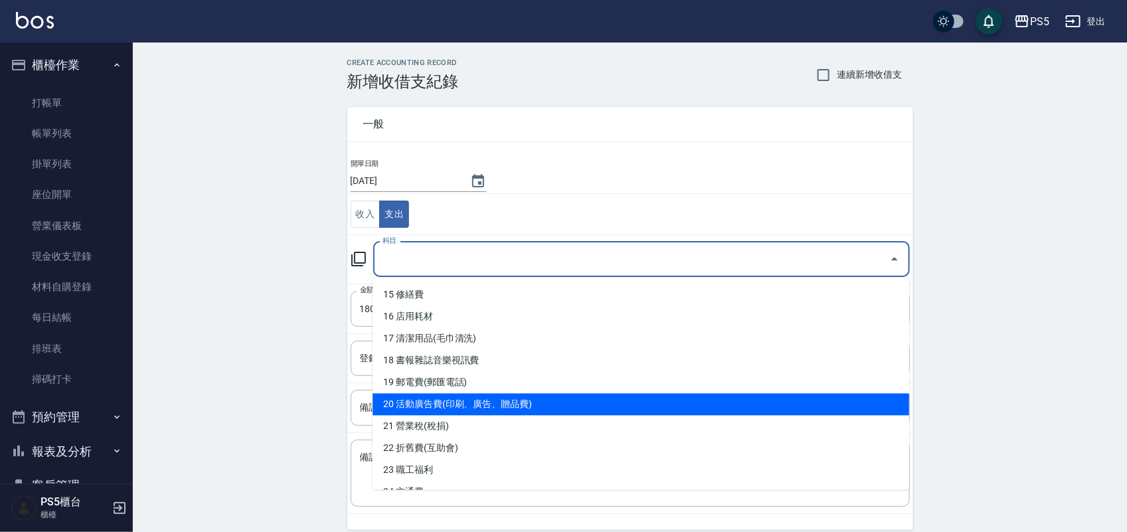
scroll to position [299, 0]
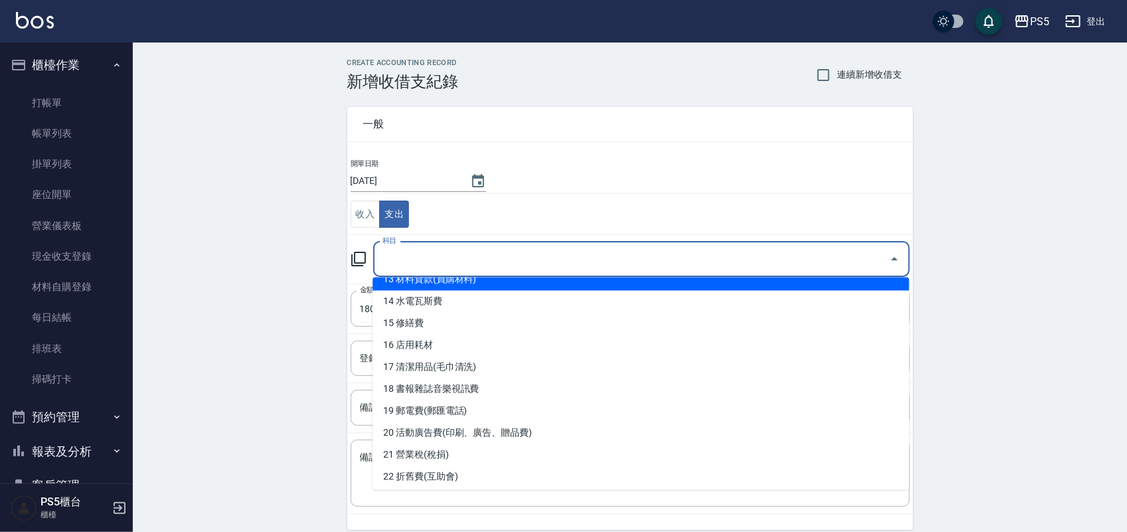
click at [495, 282] on li "13 材料貨款(員購材料)" at bounding box center [641, 280] width 537 height 22
type input "13 材料貨款(員購材料)"
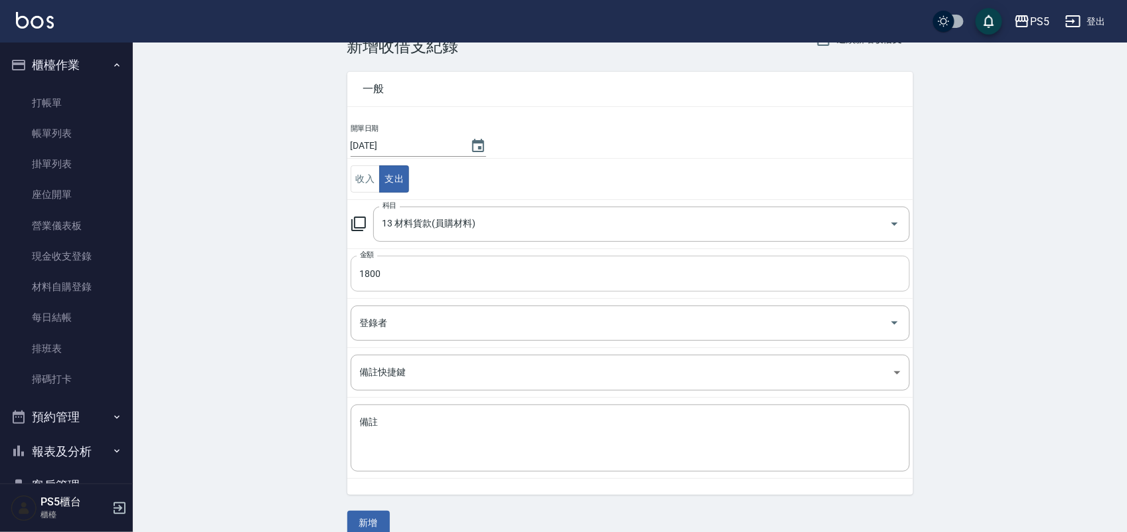
scroll to position [55, 0]
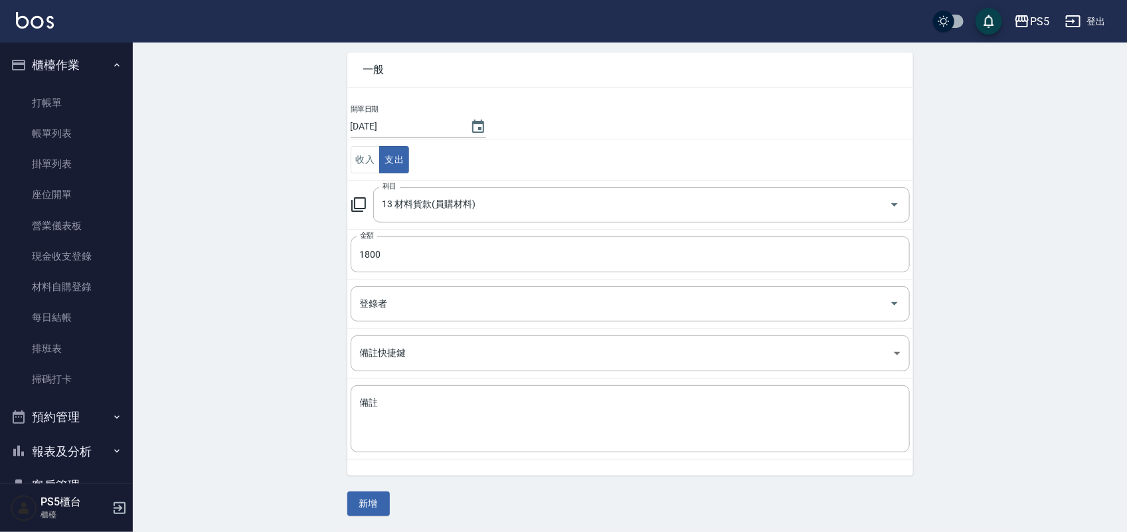
drag, startPoint x: 495, startPoint y: 404, endPoint x: 540, endPoint y: 372, distance: 54.7
click at [496, 404] on textarea "備註" at bounding box center [630, 419] width 541 height 45
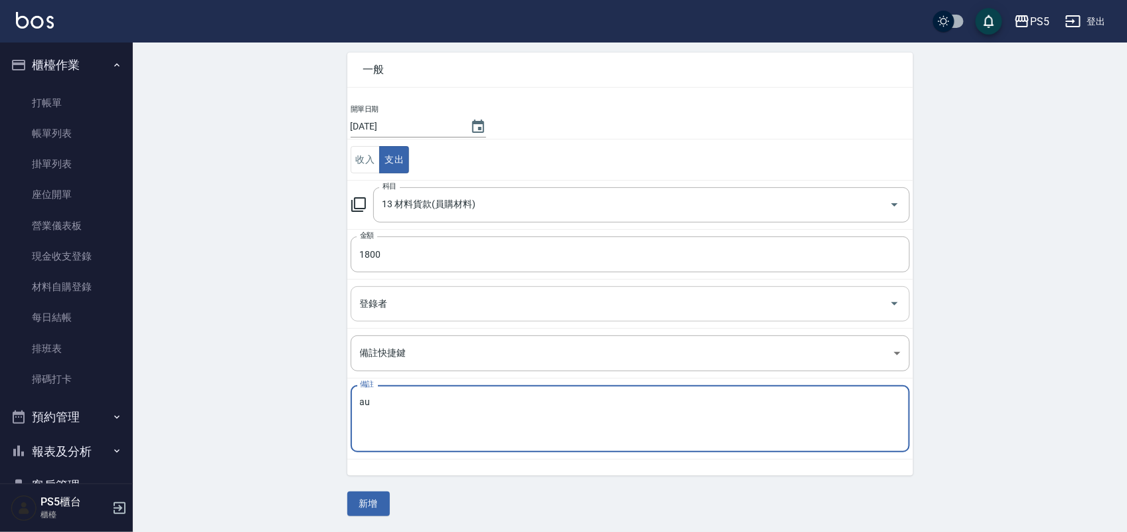
type textarea "a"
type textarea "書"
type textarea "雙"
type textarea "珍珠雙節棍16吋*1 $1800"
click at [355, 497] on button "新增" at bounding box center [368, 504] width 43 height 25
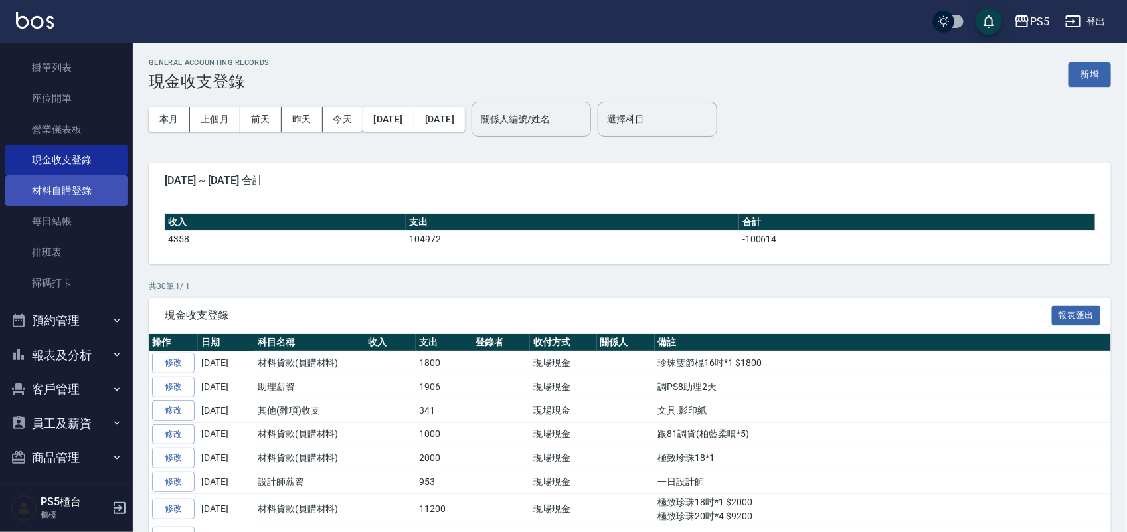
scroll to position [137, 0]
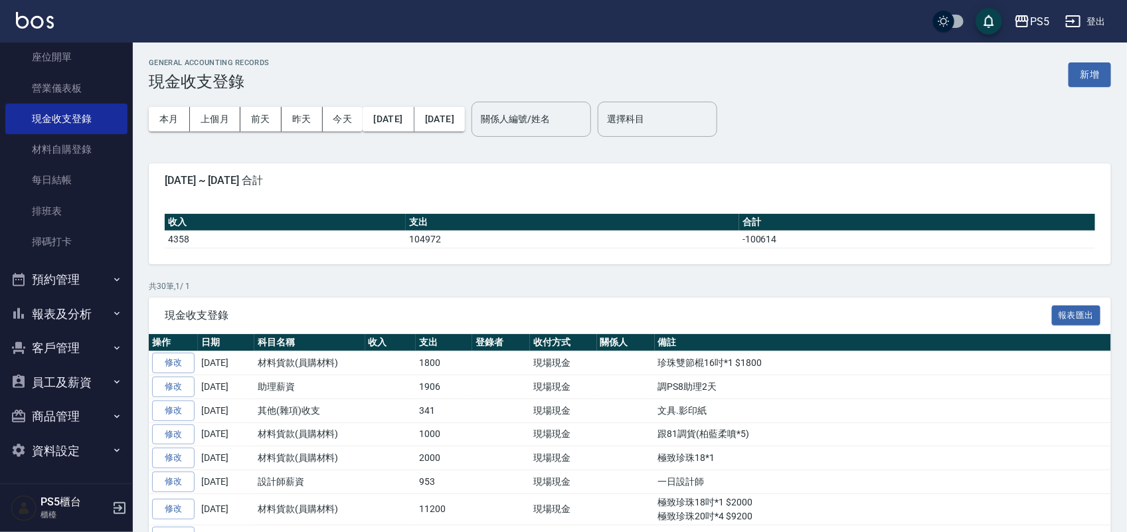
click at [78, 319] on button "報表及分析" at bounding box center [66, 314] width 122 height 35
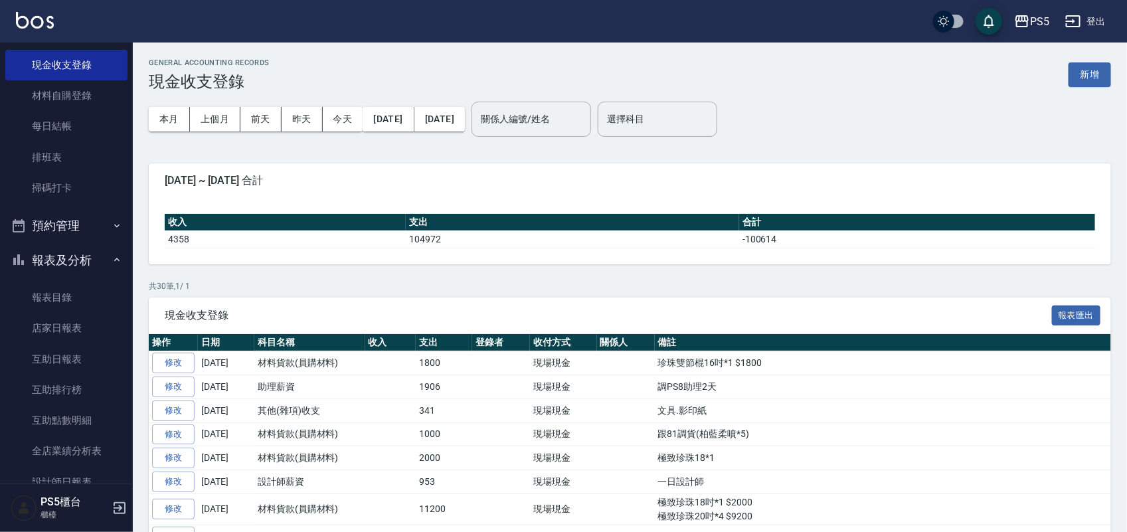
scroll to position [221, 0]
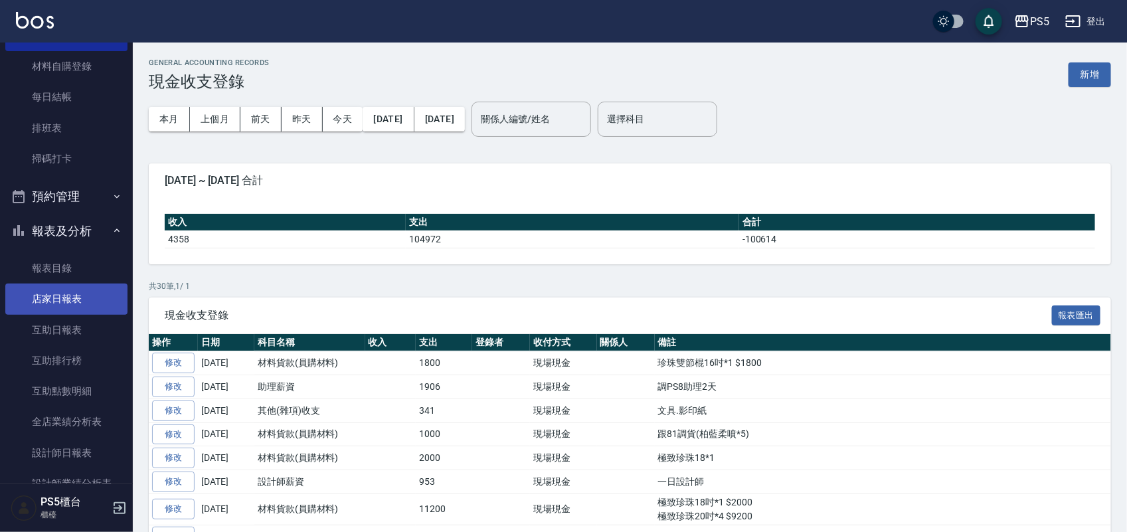
click at [84, 297] on link "店家日報表" at bounding box center [66, 299] width 122 height 31
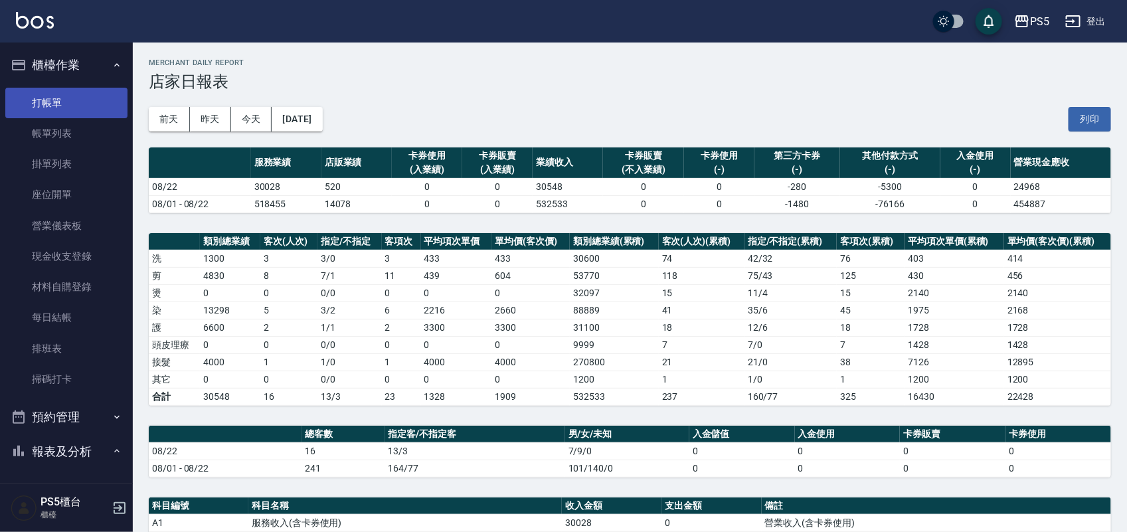
click at [32, 94] on link "打帳單" at bounding box center [66, 103] width 122 height 31
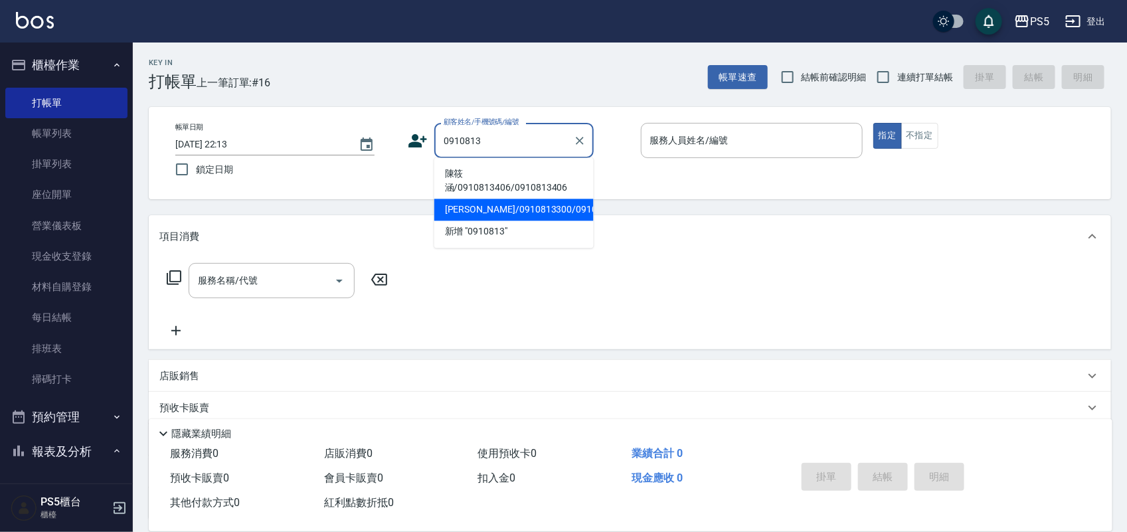
type input "[PERSON_NAME]/0910813300/0910813300"
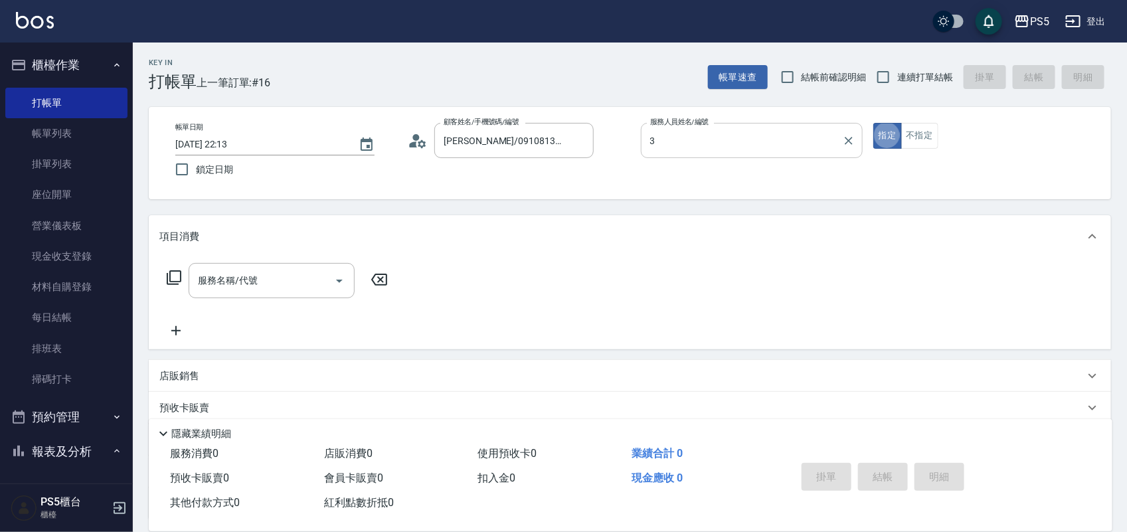
type input "ADA-3"
type button "true"
type input "."
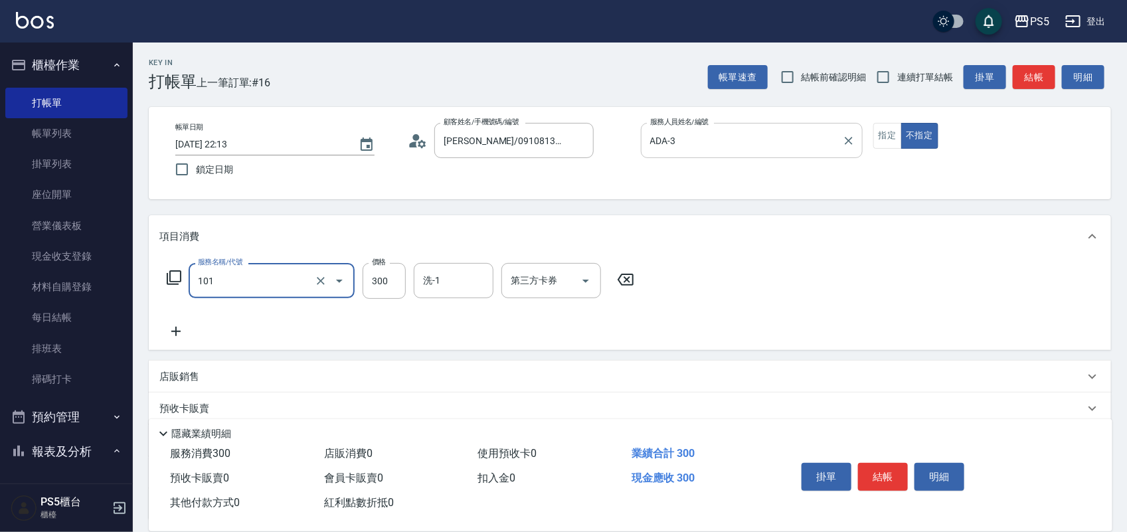
type input "洗髮(101)"
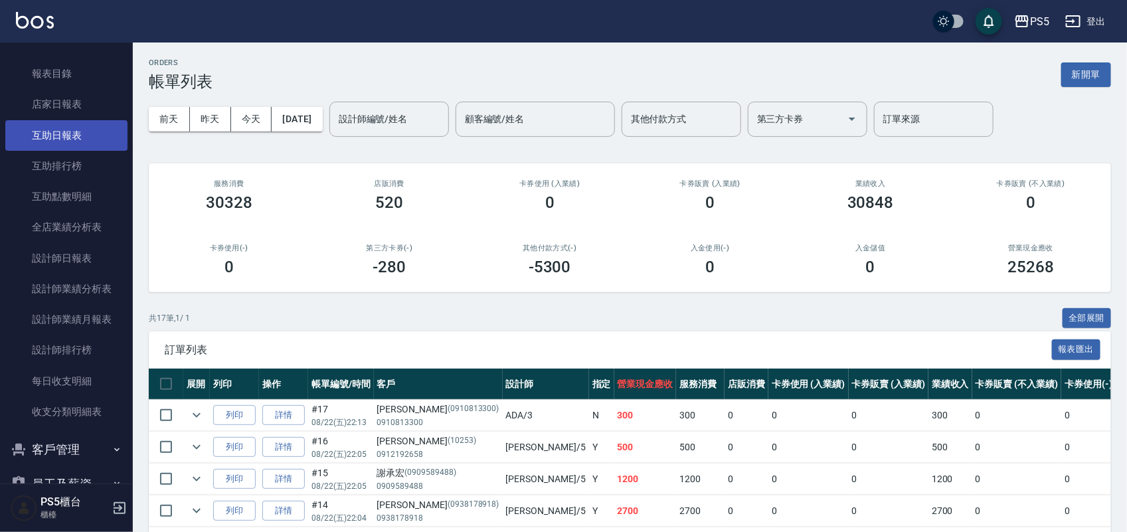
scroll to position [332, 0]
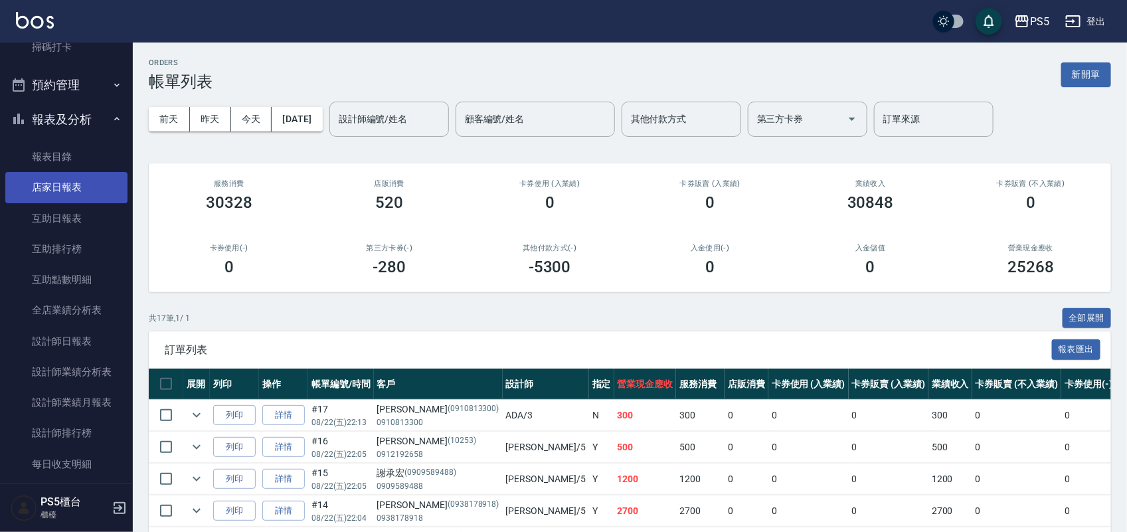
click at [70, 193] on link "店家日報表" at bounding box center [66, 187] width 122 height 31
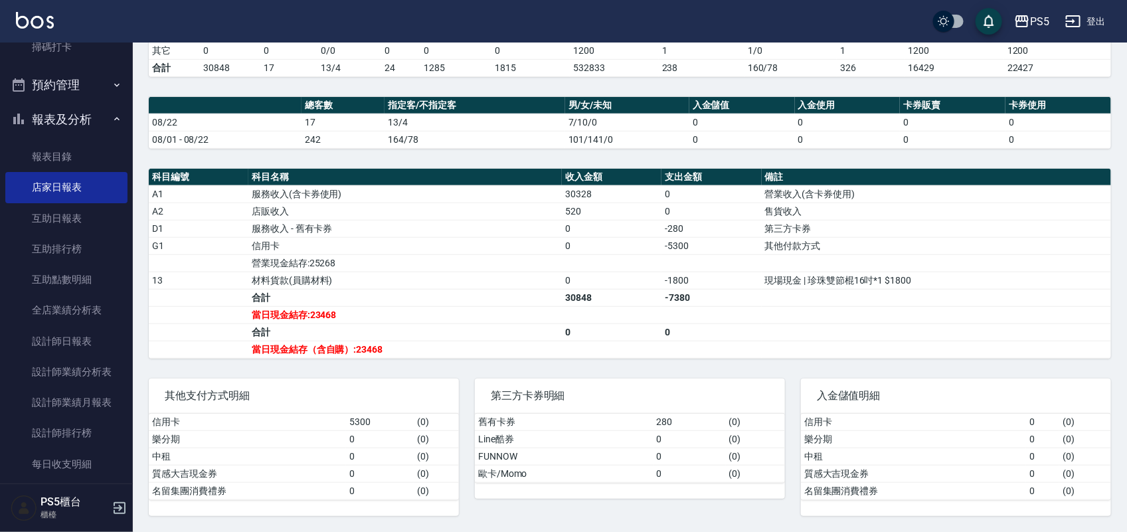
scroll to position [333, 0]
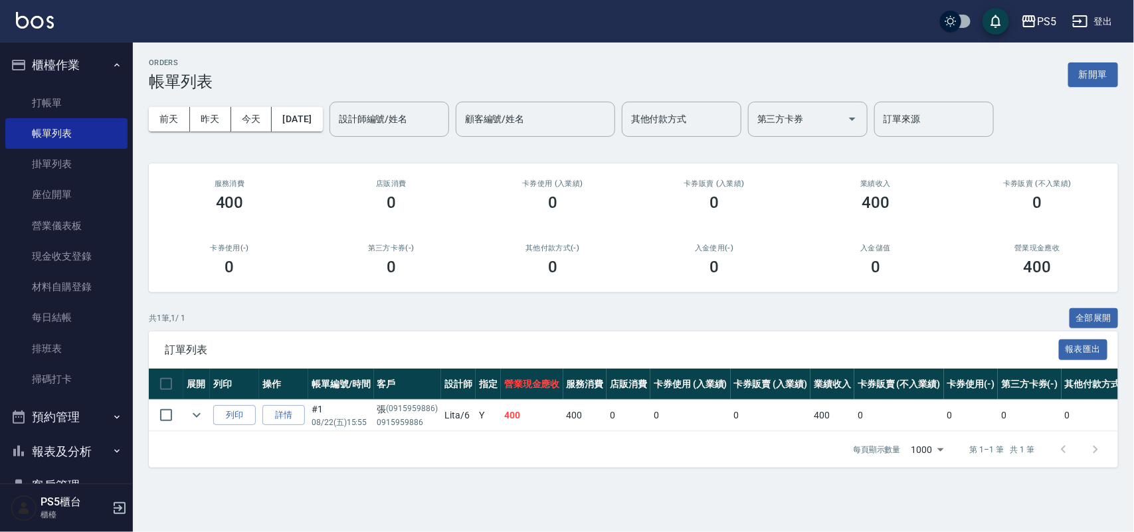
click at [57, 84] on ul "打帳單 帳單列表 掛單列表 座位開單 營業儀表板 現金收支登錄 材料自購登錄 每日結帳 排班表 掃碼打卡" at bounding box center [66, 241] width 122 height 318
click at [57, 97] on link "打帳單" at bounding box center [66, 103] width 122 height 31
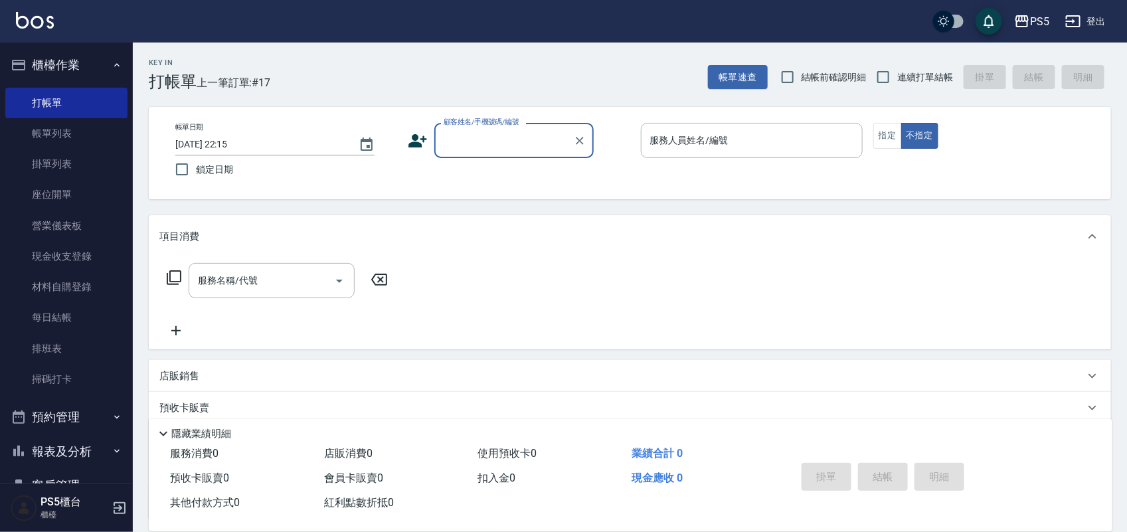
click at [511, 139] on input "顧客姓名/手機號碼/編號" at bounding box center [504, 140] width 128 height 23
type input "址"
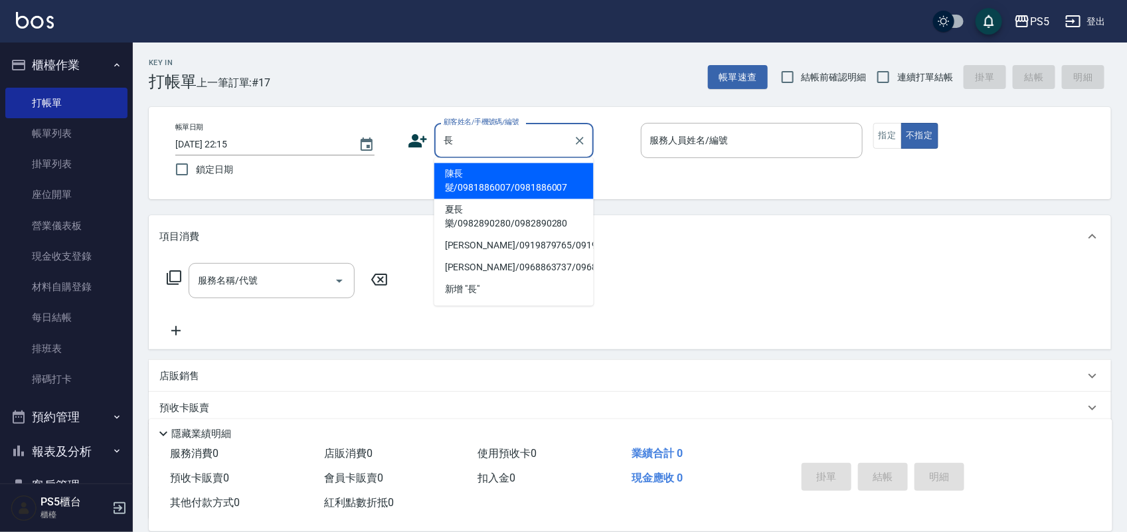
type input "陳長髮/0981886007/0981886007"
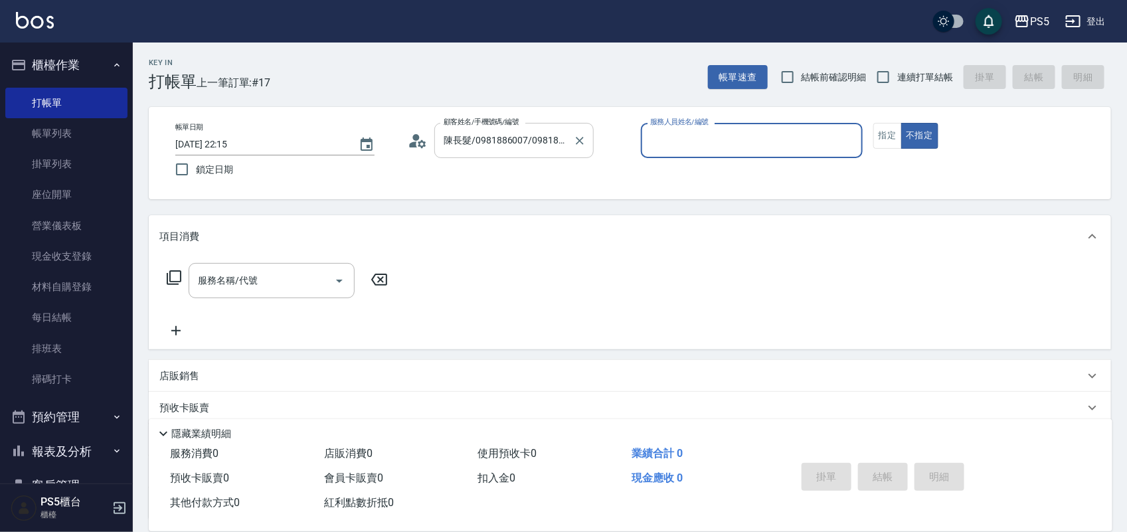
type input "Jolie-5"
click at [901, 123] on button "不指定" at bounding box center [919, 136] width 37 height 26
type button "false"
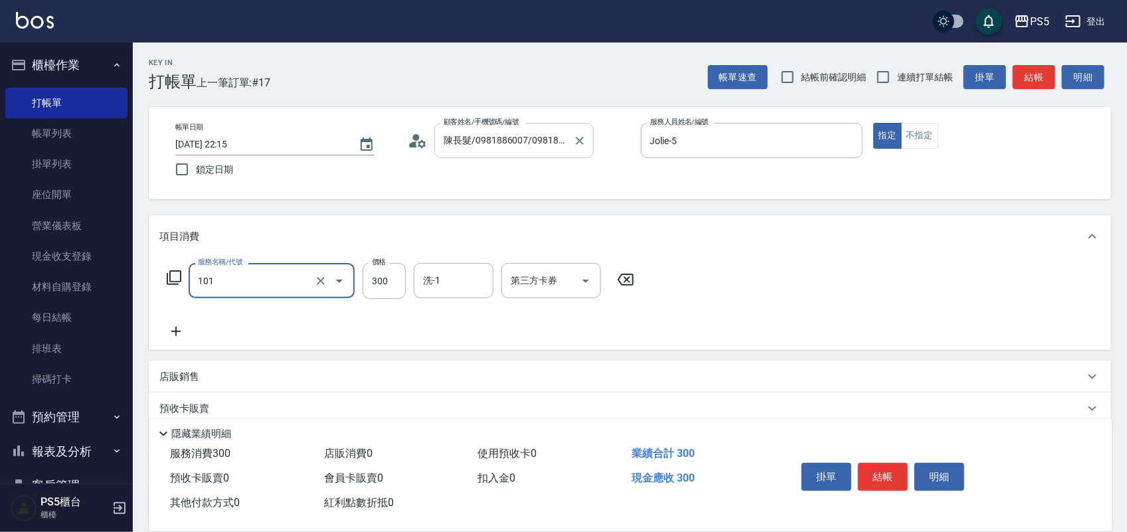
type input "洗髮(101)"
type input "600"
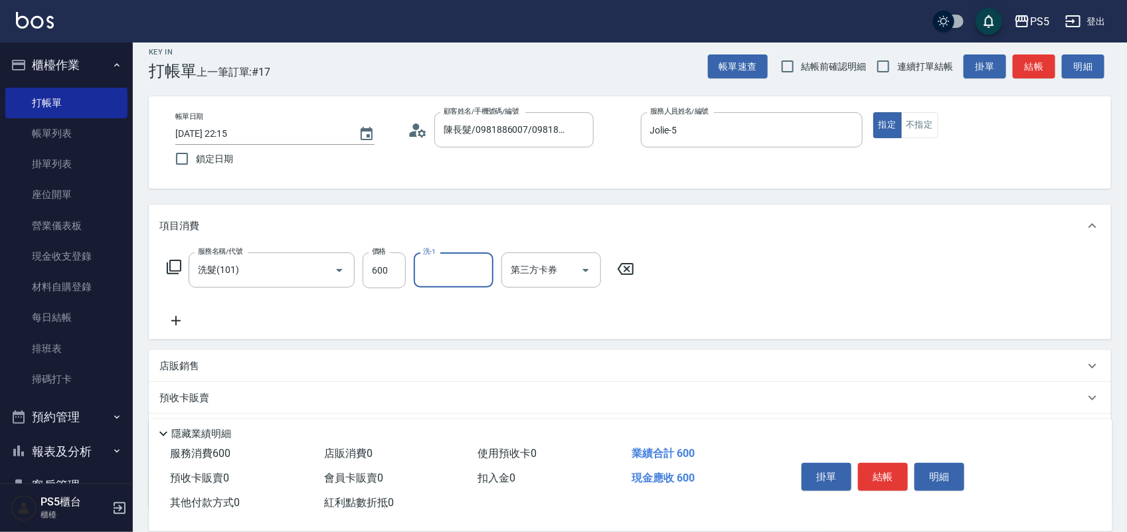
scroll to position [114, 0]
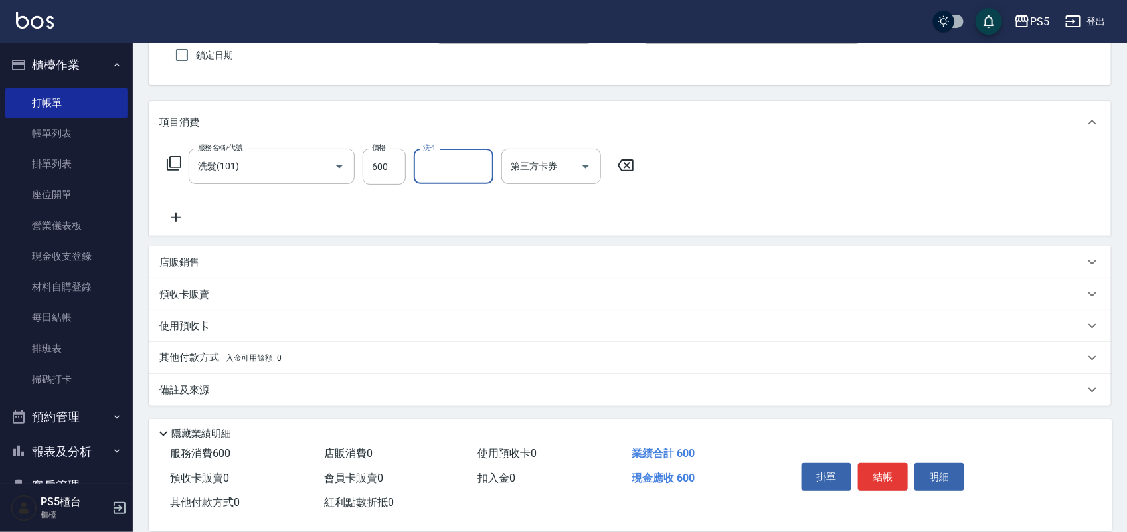
click at [175, 263] on p "店販銷售" at bounding box center [179, 263] width 40 height 14
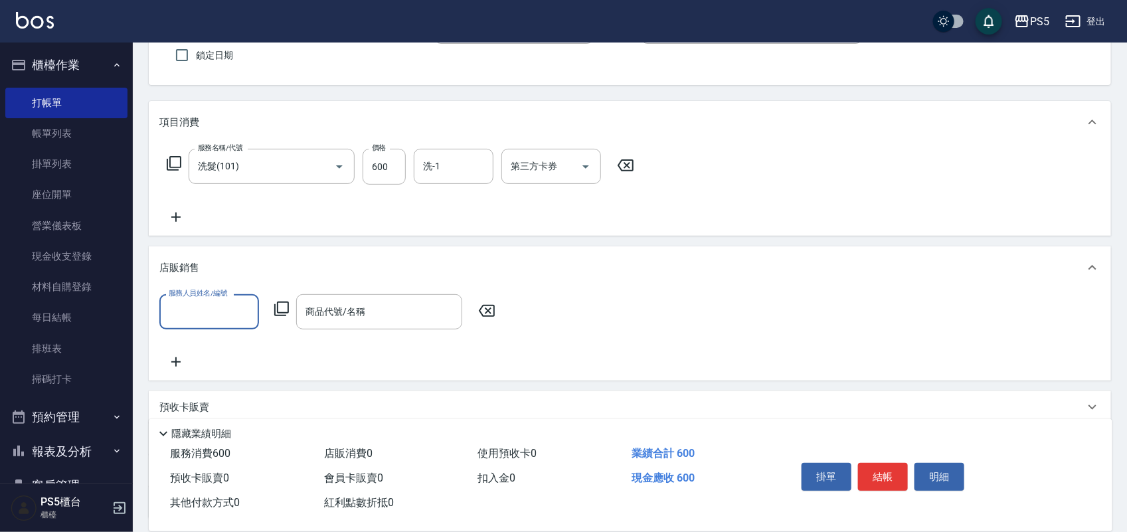
scroll to position [0, 0]
type input "Lita-6"
drag, startPoint x: 241, startPoint y: 308, endPoint x: 234, endPoint y: 306, distance: 7.6
click at [242, 308] on icon "Clear" at bounding box center [244, 312] width 13 height 13
type input "Jolie-5"
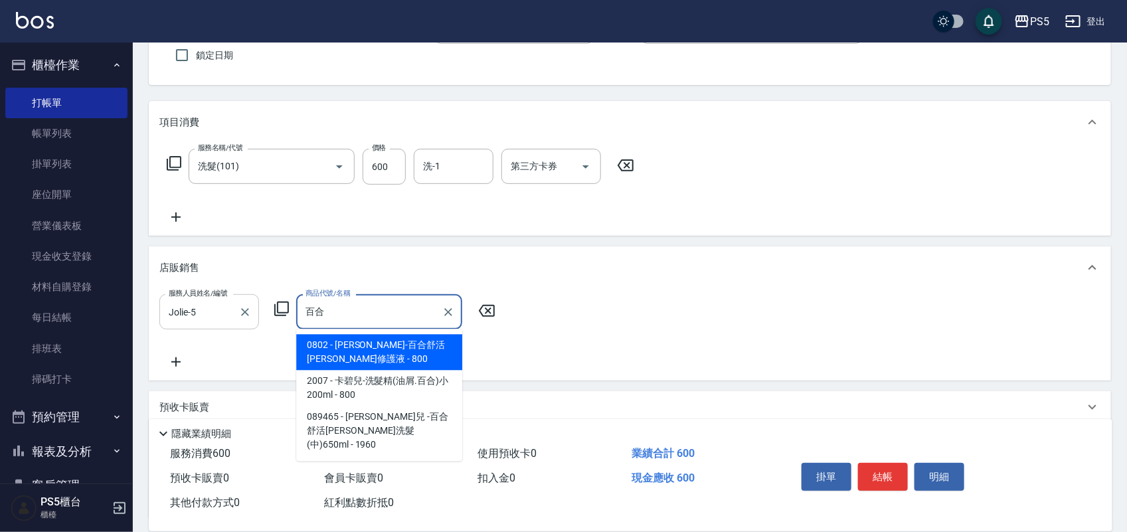
type input "[PERSON_NAME]-[PERSON_NAME]活[PERSON_NAME]修護液"
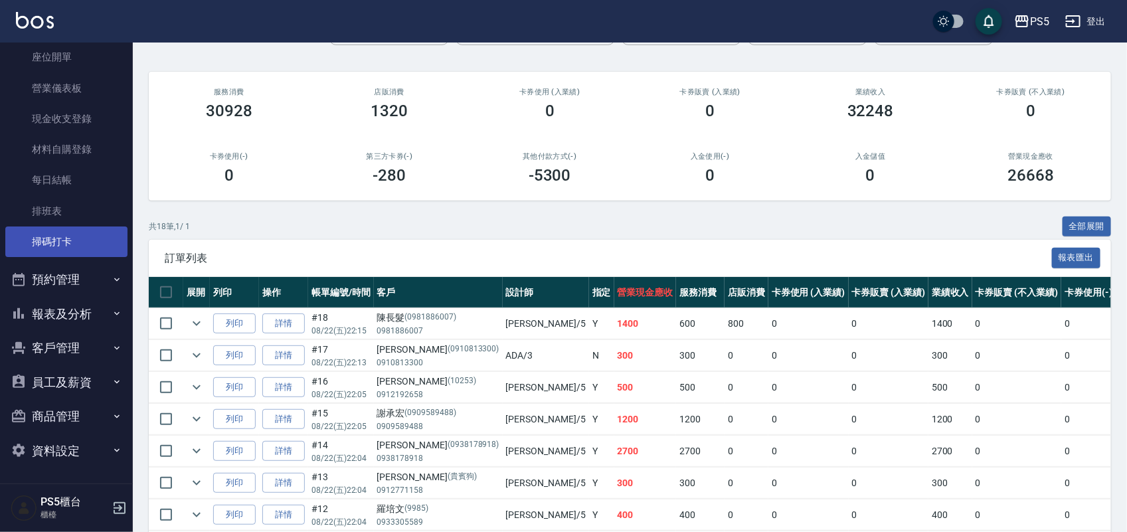
scroll to position [166, 0]
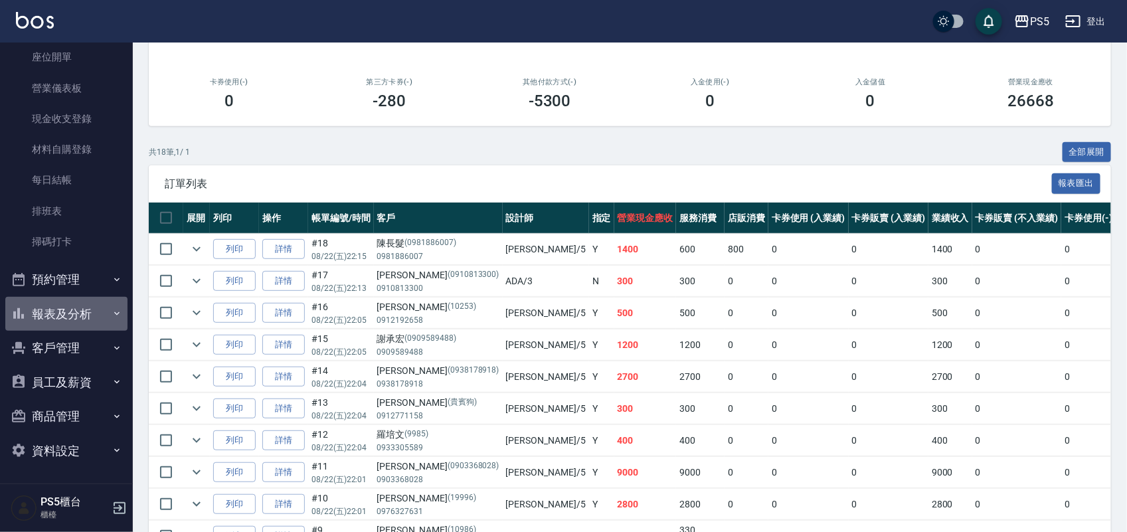
click at [74, 316] on button "報表及分析" at bounding box center [66, 314] width 122 height 35
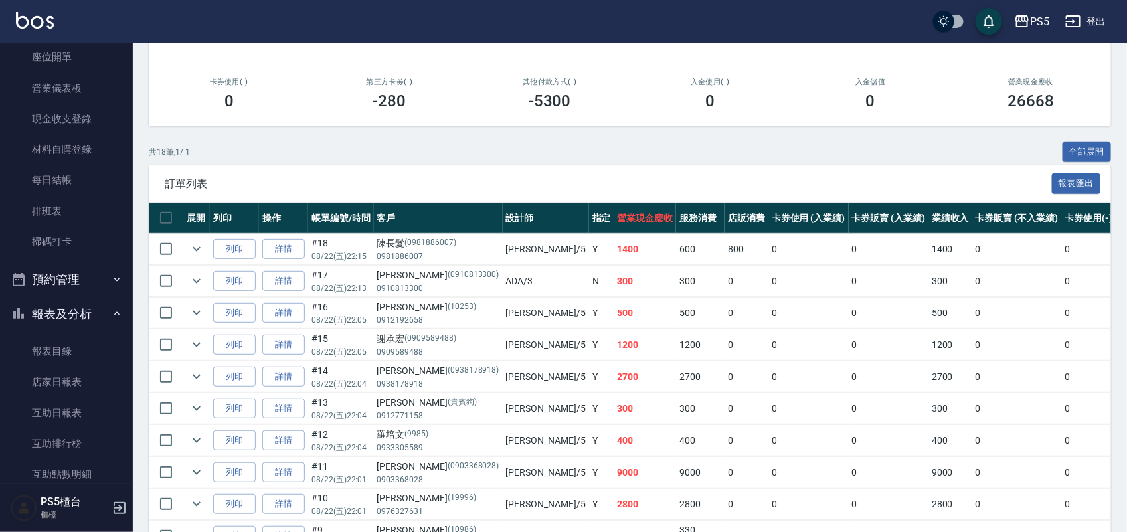
scroll to position [304, 0]
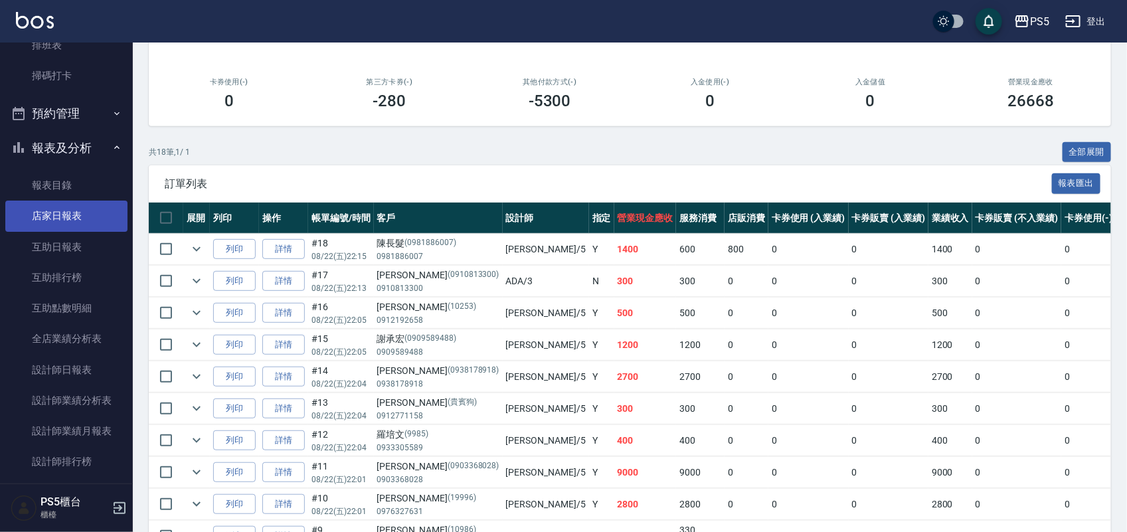
click at [53, 224] on link "店家日報表" at bounding box center [66, 216] width 122 height 31
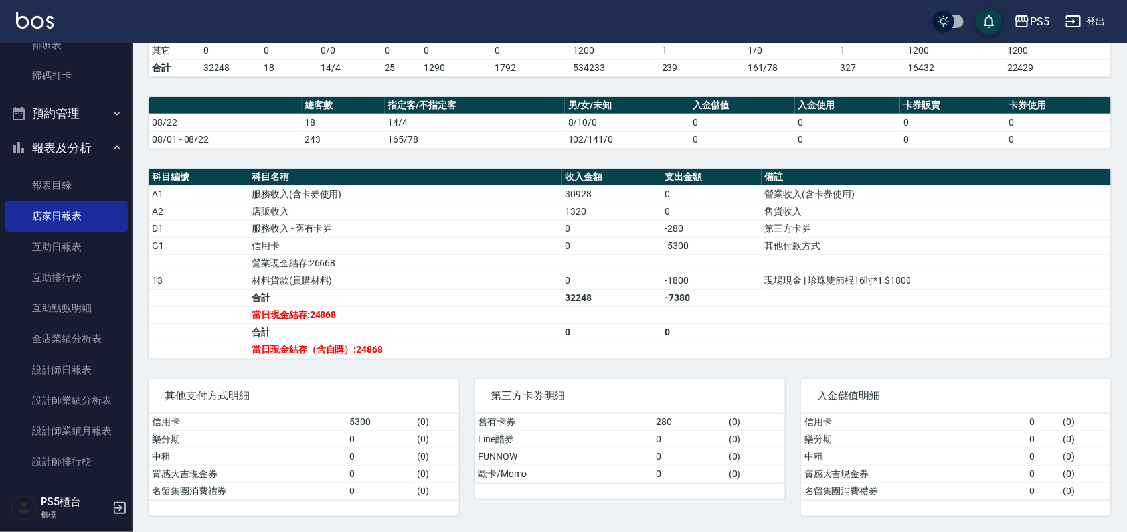
scroll to position [333, 0]
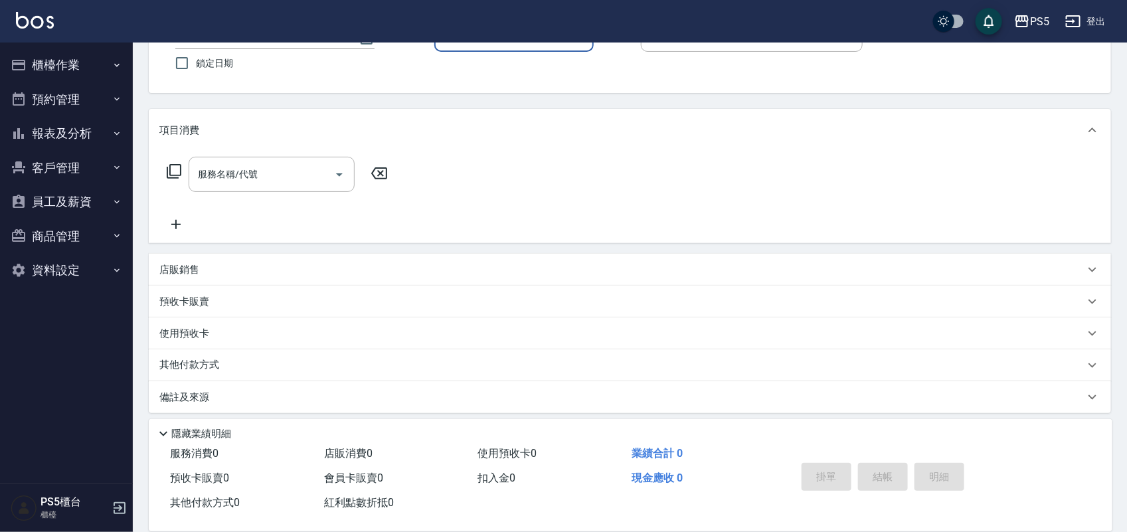
scroll to position [114, 0]
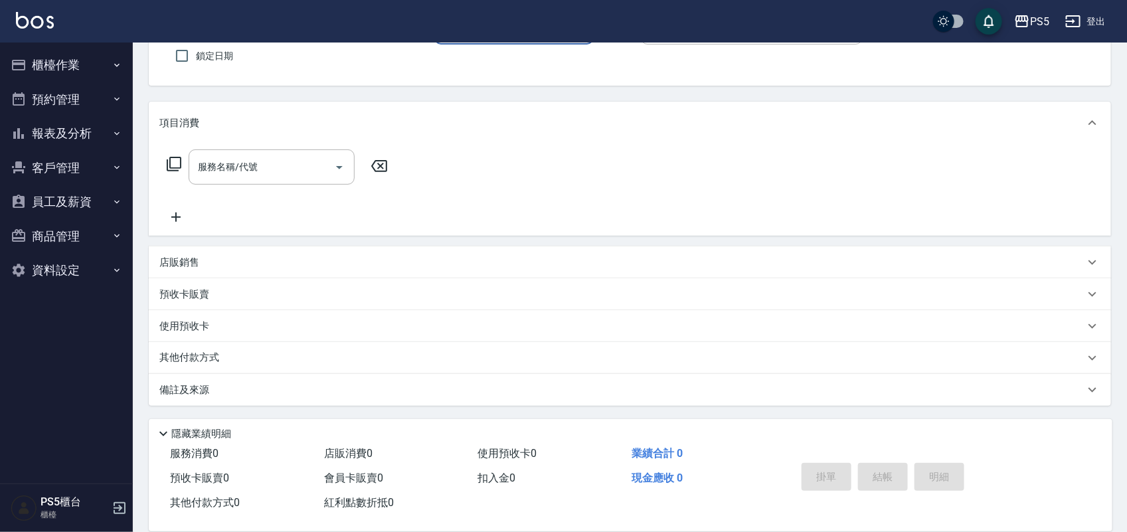
click at [207, 256] on div "店販銷售" at bounding box center [621, 263] width 925 height 14
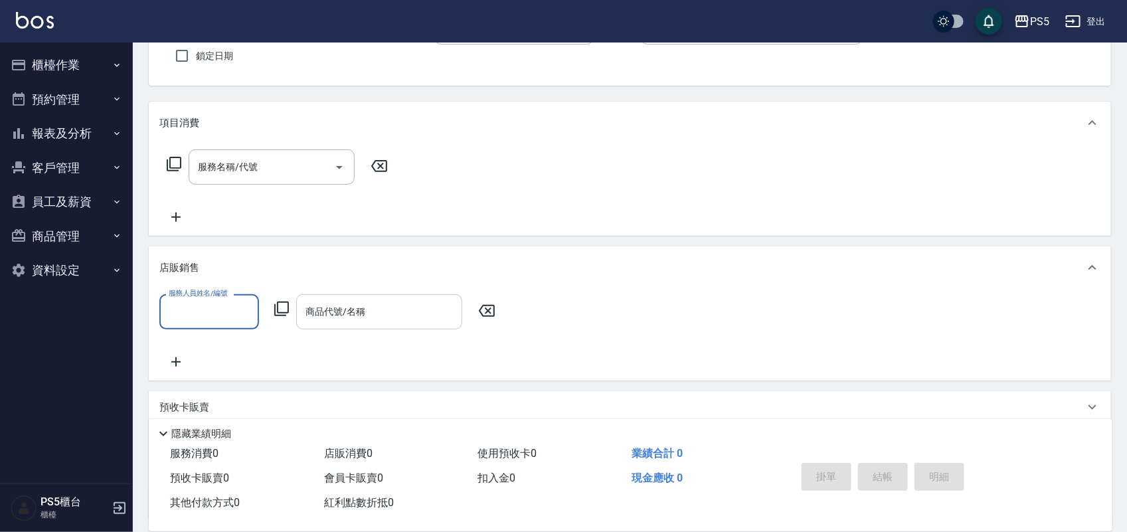
scroll to position [0, 0]
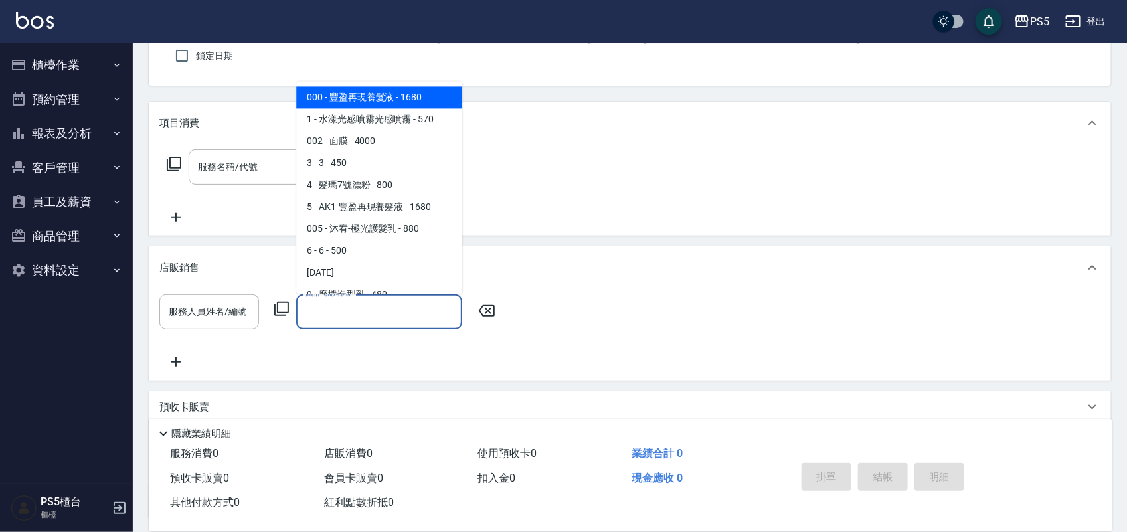
click at [365, 314] on input "商品代號/名稱" at bounding box center [379, 311] width 154 height 23
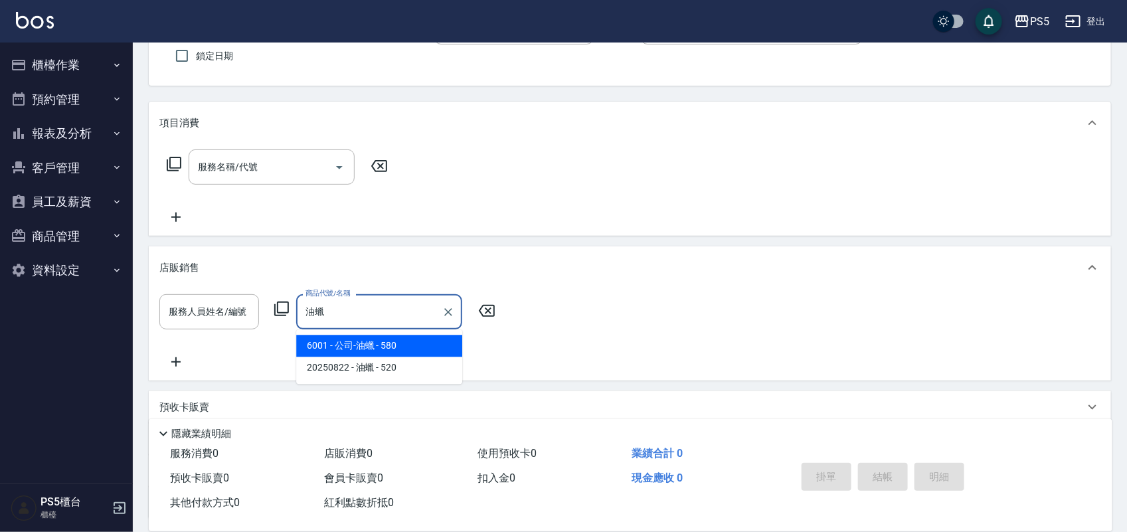
type input "油蠟"
click at [51, 60] on button "櫃檯作業" at bounding box center [66, 65] width 122 height 35
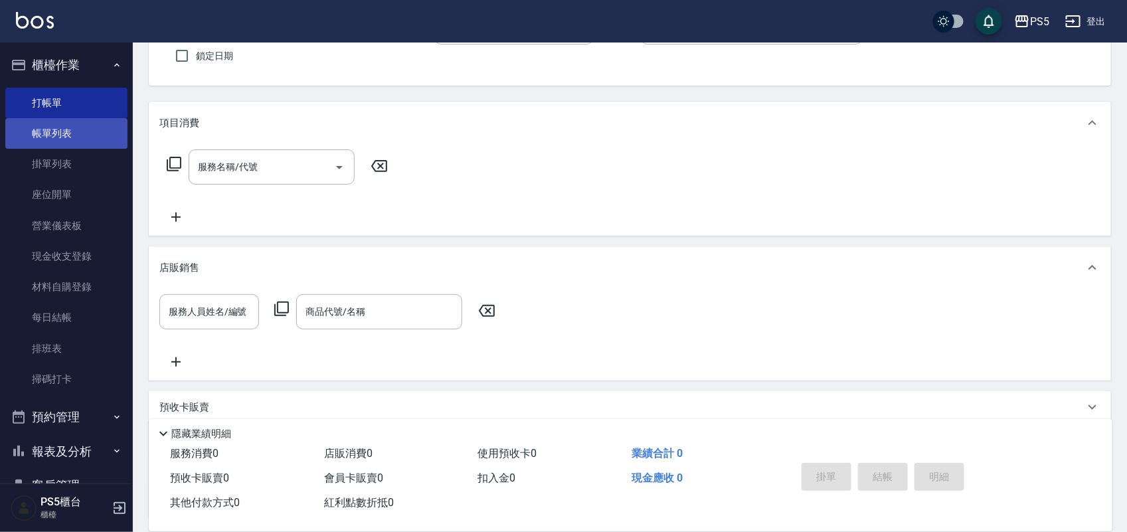
click at [84, 147] on link "帳單列表" at bounding box center [66, 133] width 122 height 31
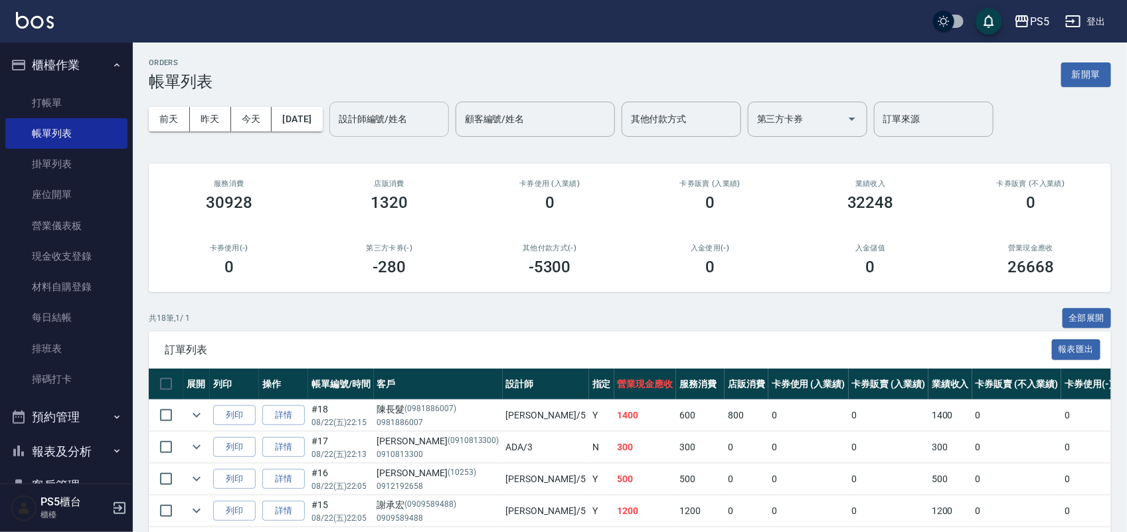
click at [419, 120] on input "設計師編號/姓名" at bounding box center [389, 119] width 108 height 23
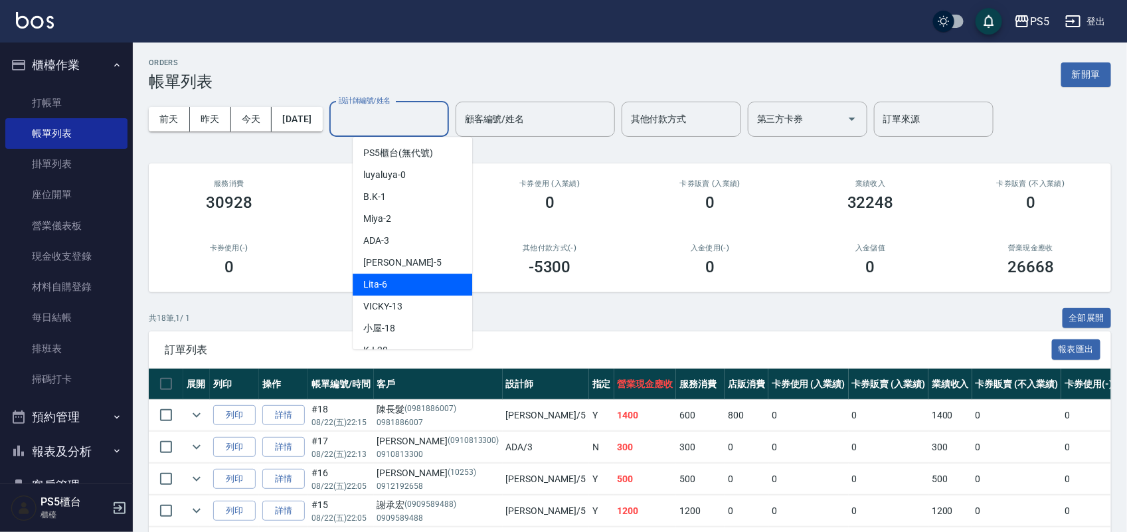
click at [422, 286] on div "Lita -6" at bounding box center [413, 285] width 120 height 22
type input "Lita-6"
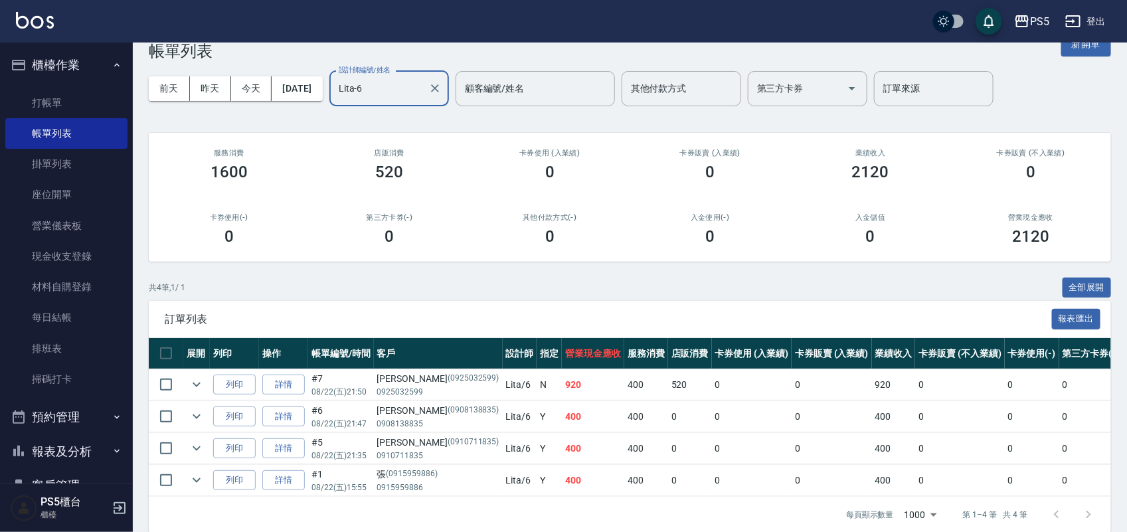
scroll to position [60, 0]
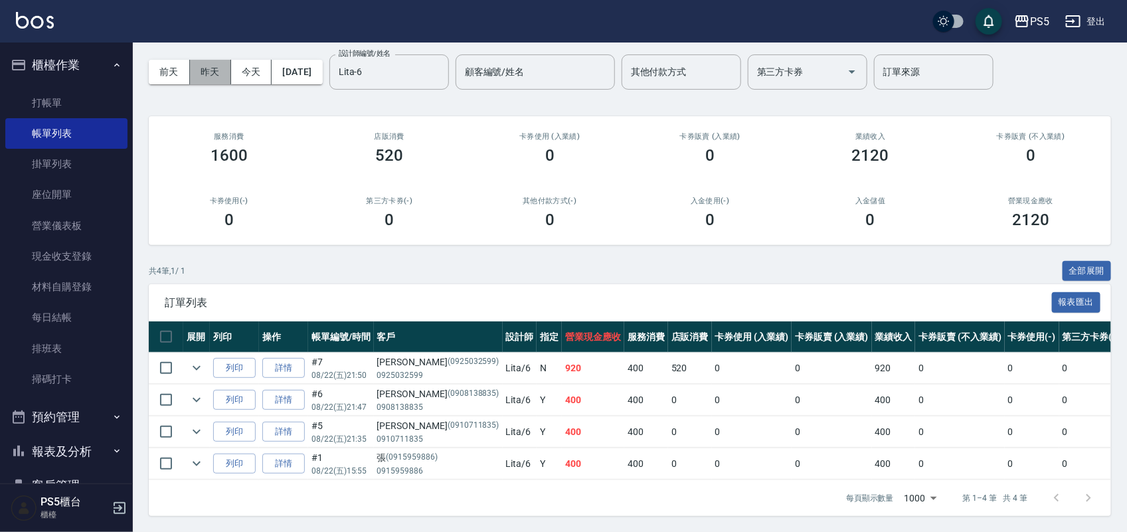
click at [204, 60] on button "昨天" at bounding box center [210, 72] width 41 height 25
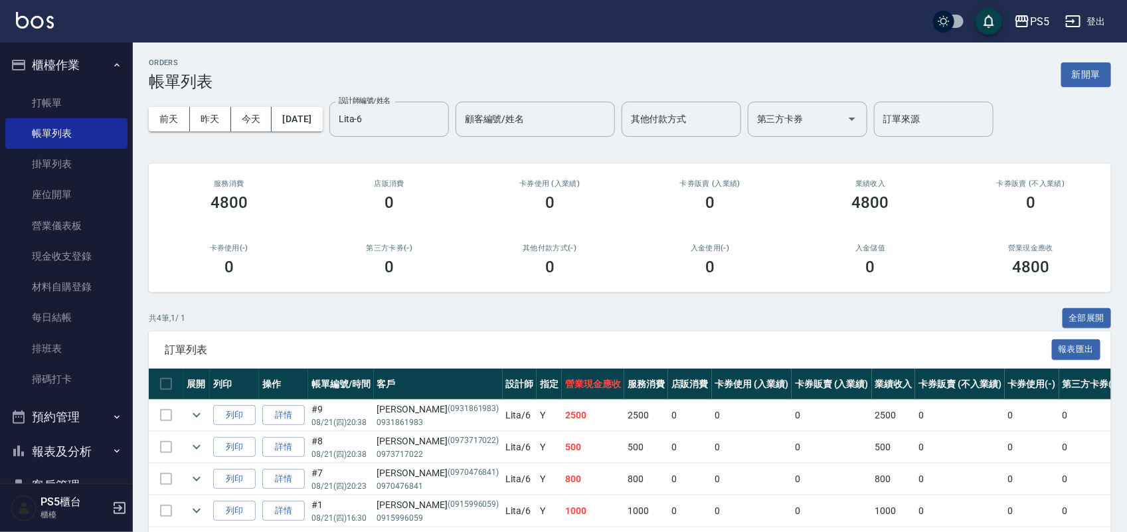
scroll to position [60, 0]
